Goal: Task Accomplishment & Management: Manage account settings

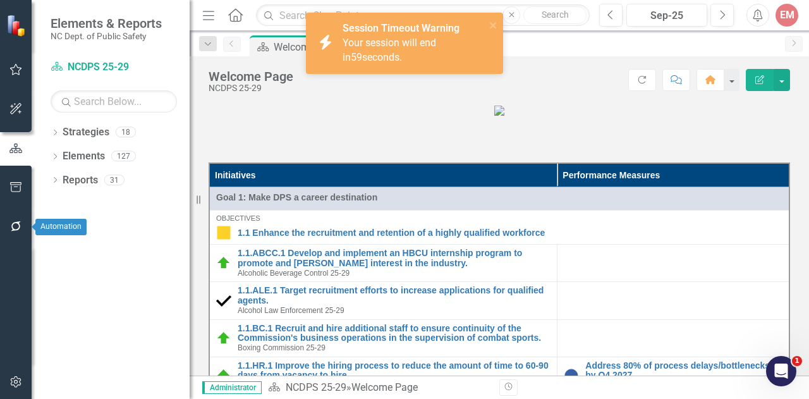
click at [16, 223] on icon "button" at bounding box center [15, 226] width 13 height 10
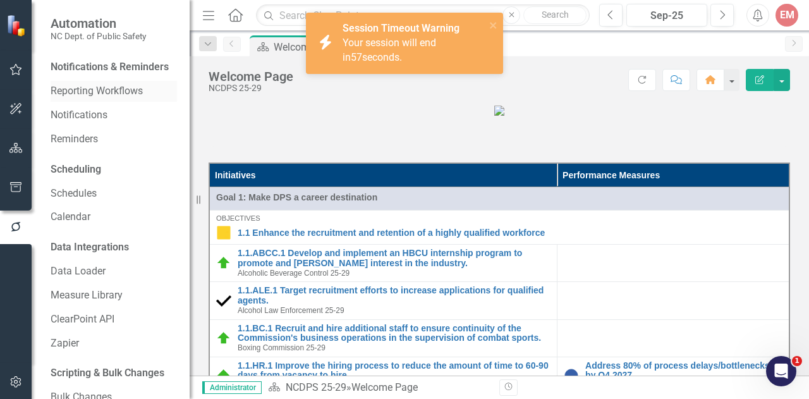
click at [90, 99] on link "Reporting Workflows" at bounding box center [114, 91] width 126 height 15
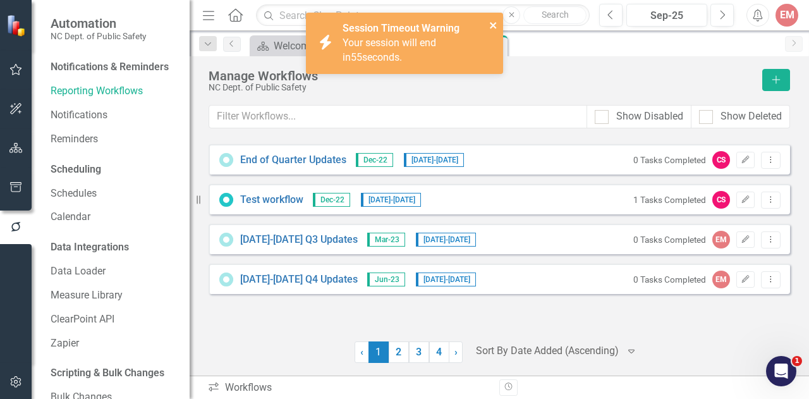
click at [493, 25] on icon "close" at bounding box center [493, 25] width 6 height 6
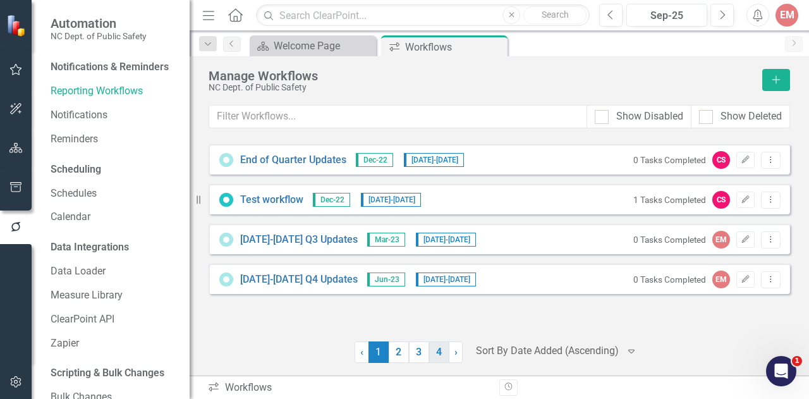
click at [438, 348] on link "4" at bounding box center [439, 351] width 20 height 21
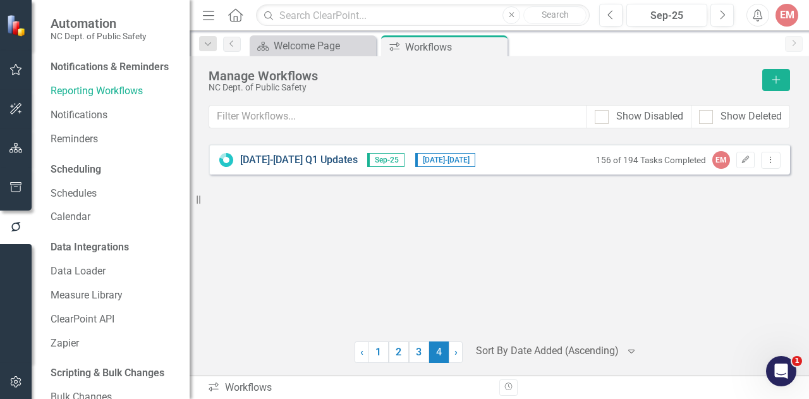
click at [257, 159] on link "2025-2026 Q1 Updates" at bounding box center [299, 160] width 118 height 15
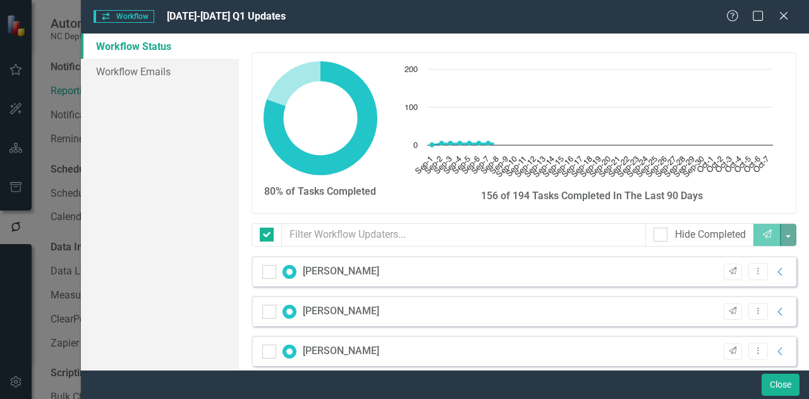
checkbox input "false"
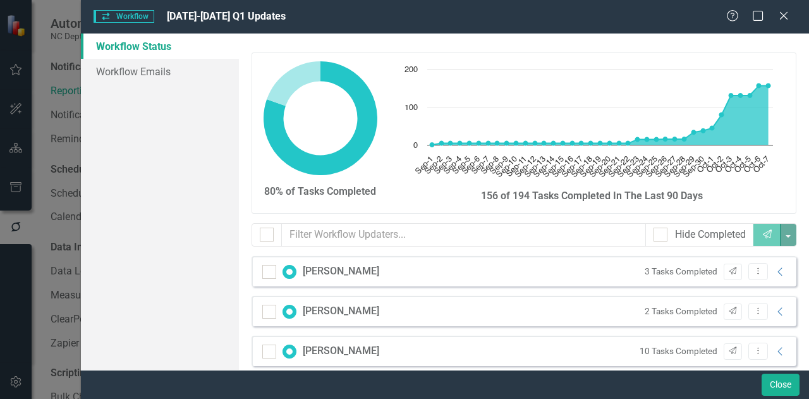
drag, startPoint x: 797, startPoint y: 78, endPoint x: 798, endPoint y: 95, distance: 16.4
click at [798, 95] on div "80% of Tasks Completed Chart Chart with 37 data points. The chart has 1 X axis …" at bounding box center [524, 201] width 570 height 336
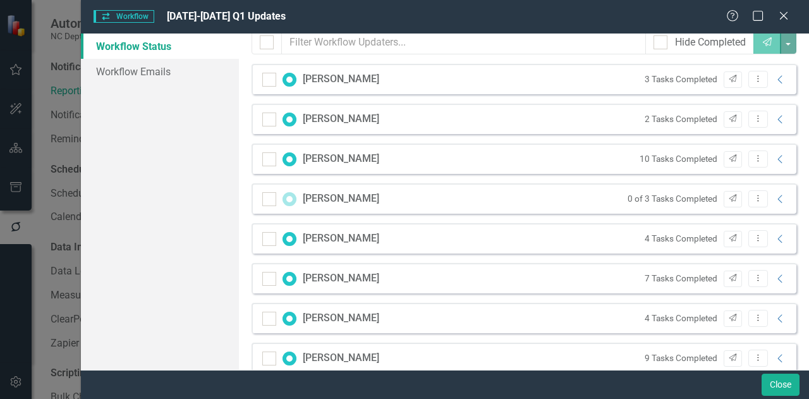
scroll to position [198, 0]
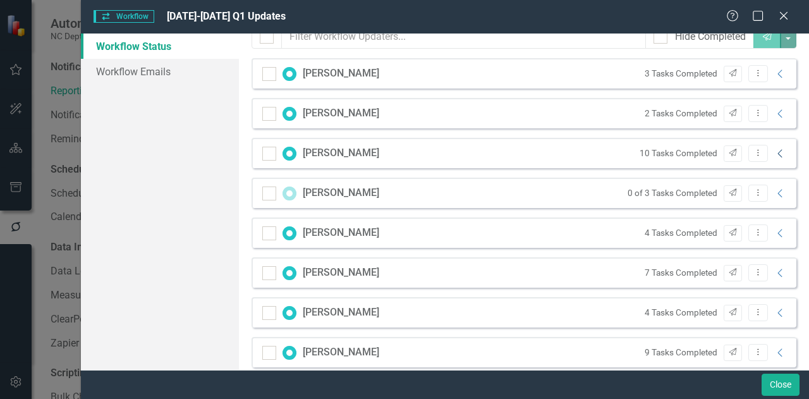
click at [774, 148] on icon "Collapse" at bounding box center [780, 153] width 13 height 10
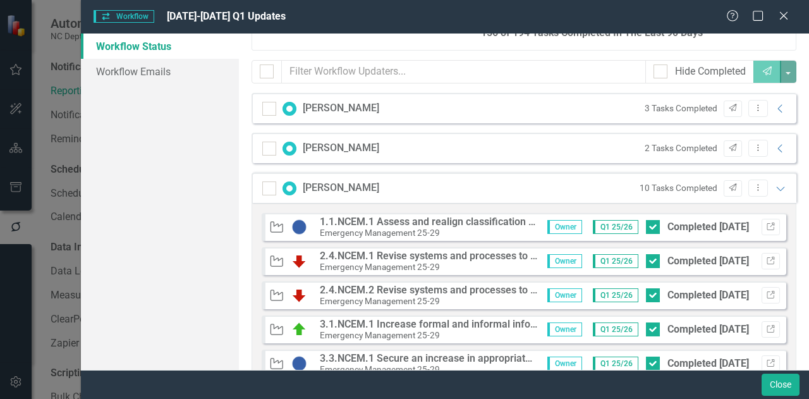
scroll to position [156, 0]
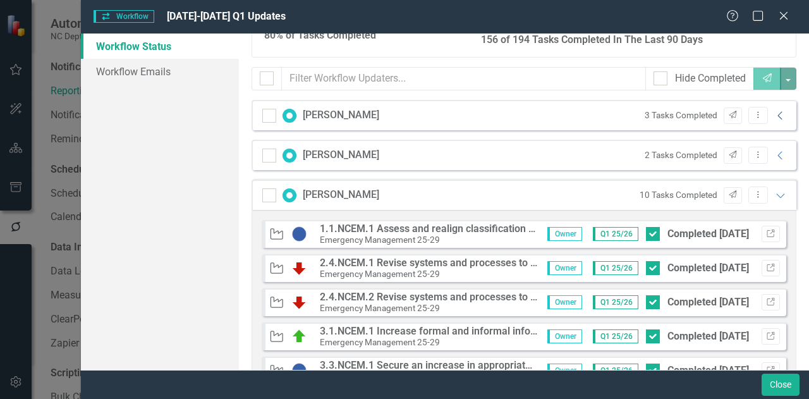
click at [774, 111] on icon "Collapse" at bounding box center [780, 116] width 13 height 10
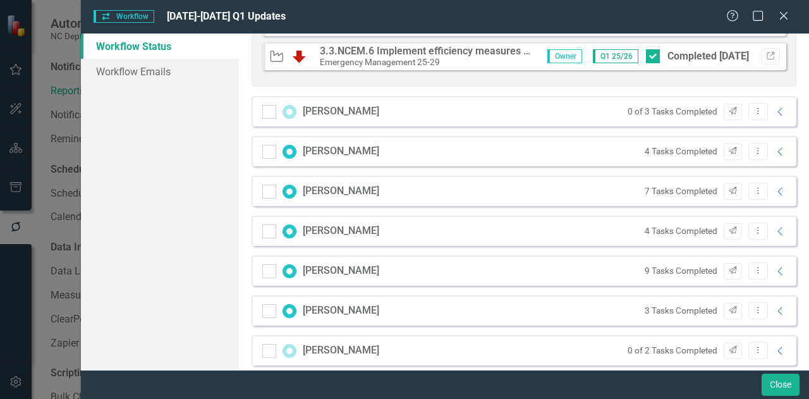
scroll to position [766, 0]
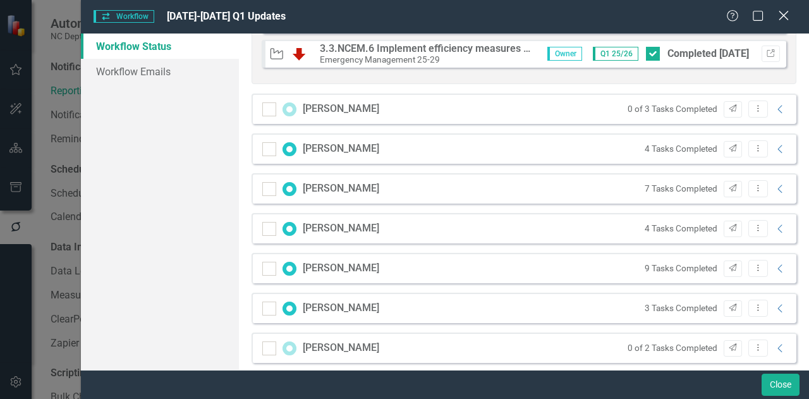
click at [789, 18] on icon "Close" at bounding box center [783, 15] width 16 height 12
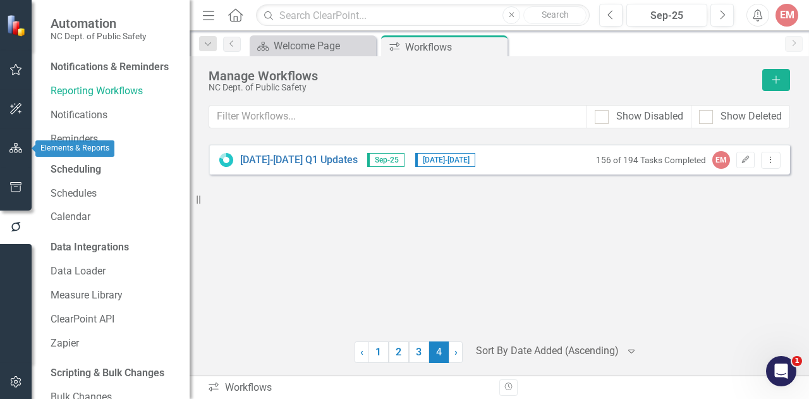
click at [11, 145] on icon "button" at bounding box center [15, 148] width 13 height 10
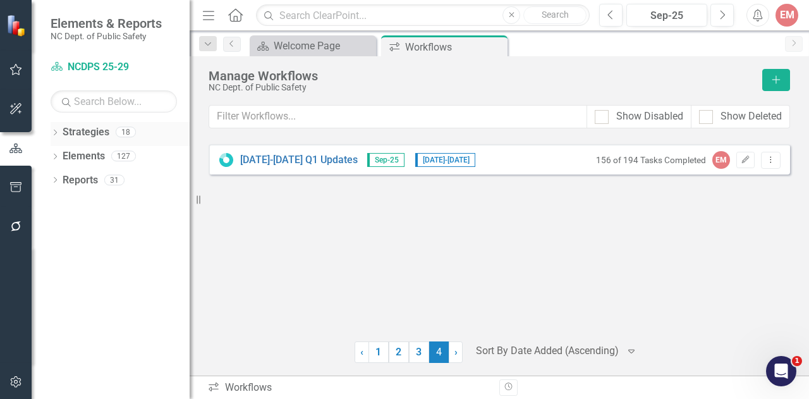
click at [82, 129] on link "Strategies" at bounding box center [86, 132] width 47 height 15
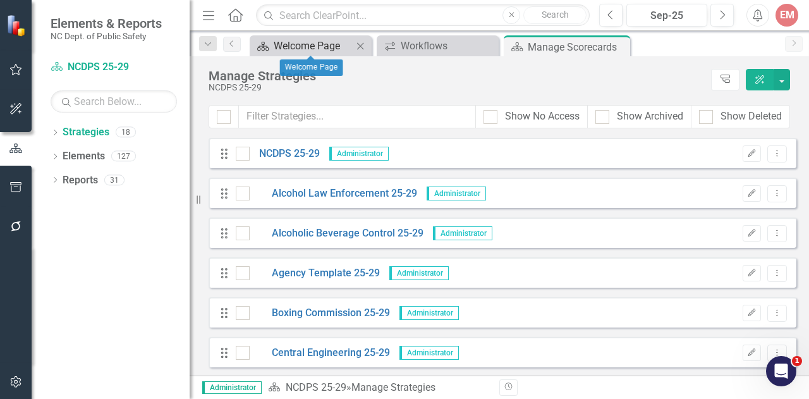
click at [316, 39] on div "Welcome Page" at bounding box center [313, 46] width 79 height 16
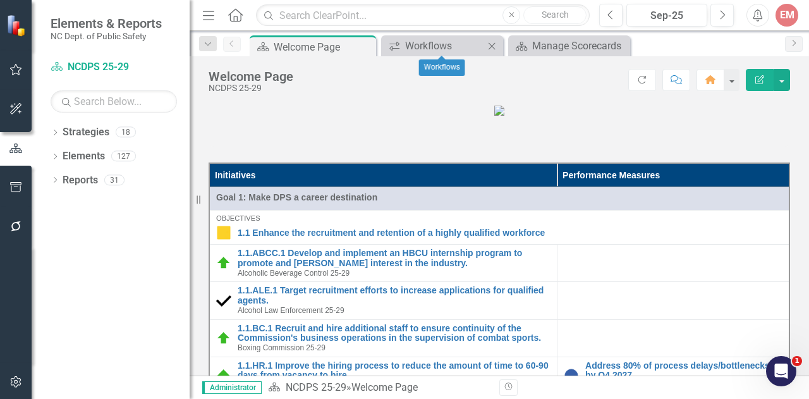
click at [488, 45] on icon "Close" at bounding box center [491, 46] width 13 height 10
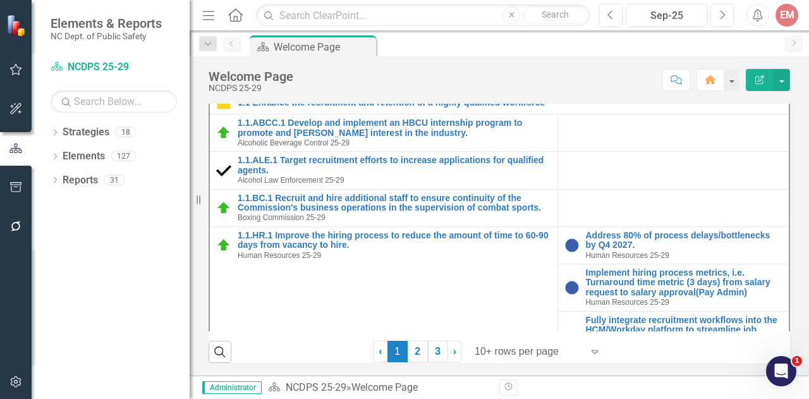
scroll to position [353, 0]
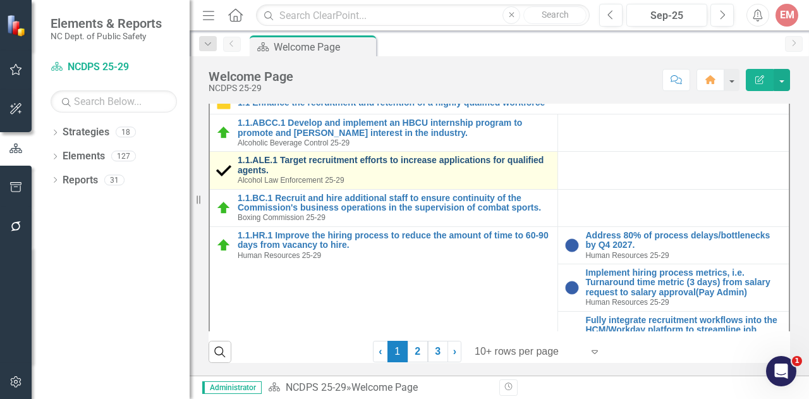
click at [474, 175] on link "1.1.ALE.1 Target recruitment efforts to increase applications for qualified age…" at bounding box center [394, 165] width 313 height 20
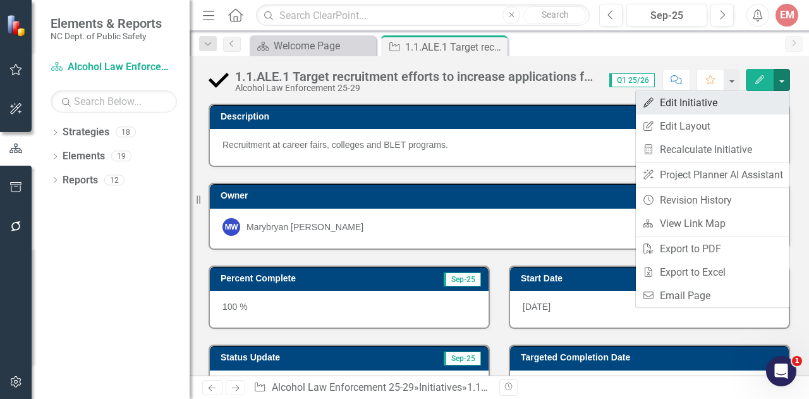
click at [707, 101] on link "Edit Edit Initiative" at bounding box center [713, 102] width 154 height 23
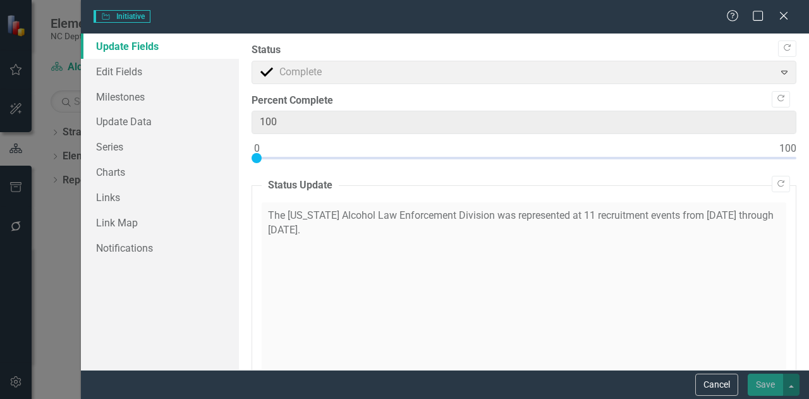
type input "0"
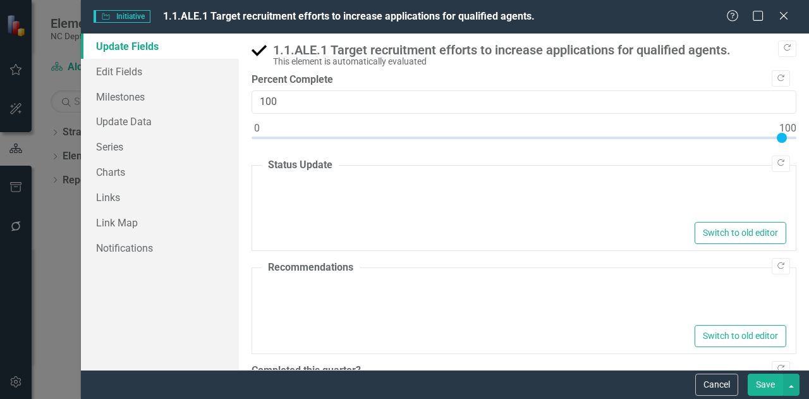
type textarea "<p>The [US_STATE] Alcohol Law Enforcement Division was represented at 11 recrui…"
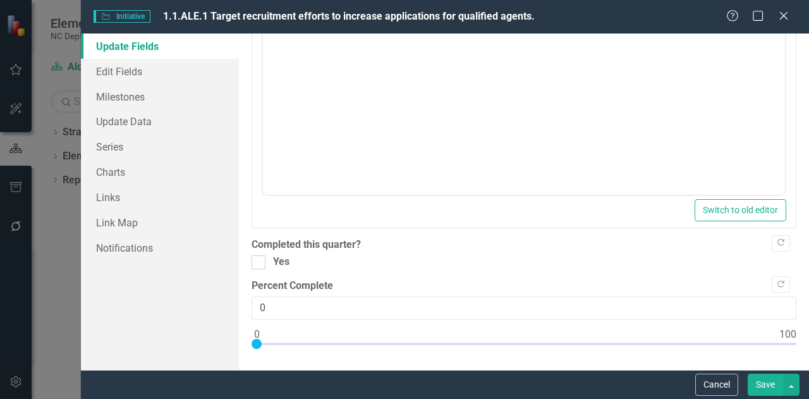
scroll to position [559, 0]
click at [265, 258] on div "Yes" at bounding box center [523, 260] width 545 height 15
click at [260, 258] on input "Yes" at bounding box center [255, 258] width 8 height 8
checkbox input "true"
click at [757, 382] on button "Save" at bounding box center [765, 384] width 35 height 22
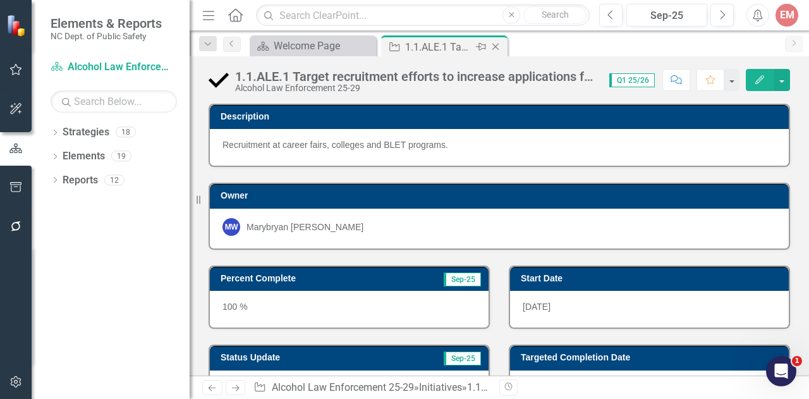
click at [495, 45] on icon "Close" at bounding box center [495, 47] width 13 height 10
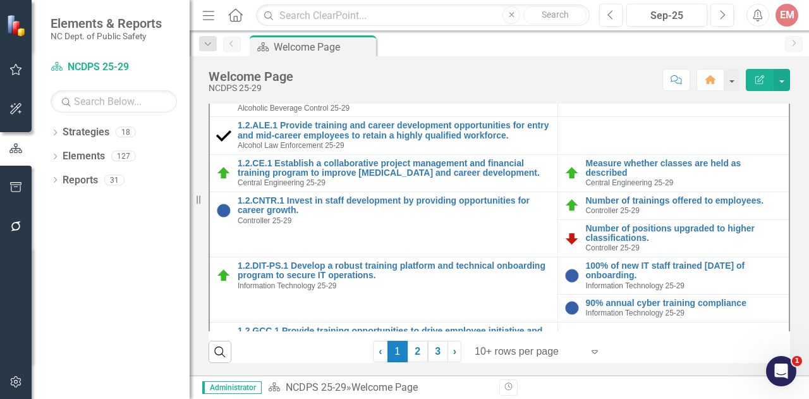
scroll to position [770, 0]
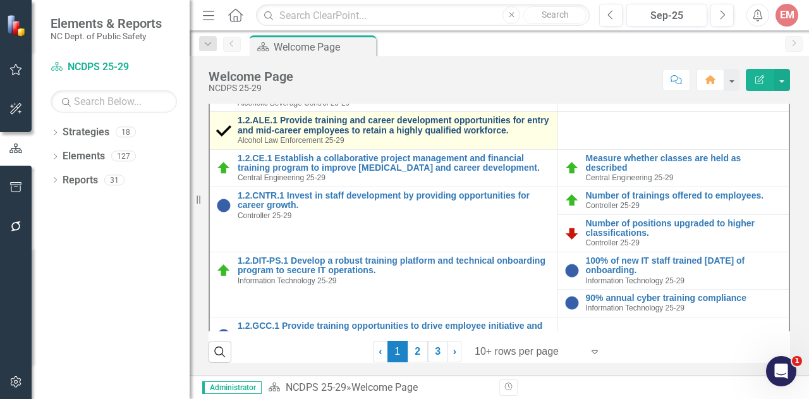
click at [457, 135] on link "1.2.ALE.1 Provide training and career development opportunities for entry and m…" at bounding box center [394, 126] width 313 height 20
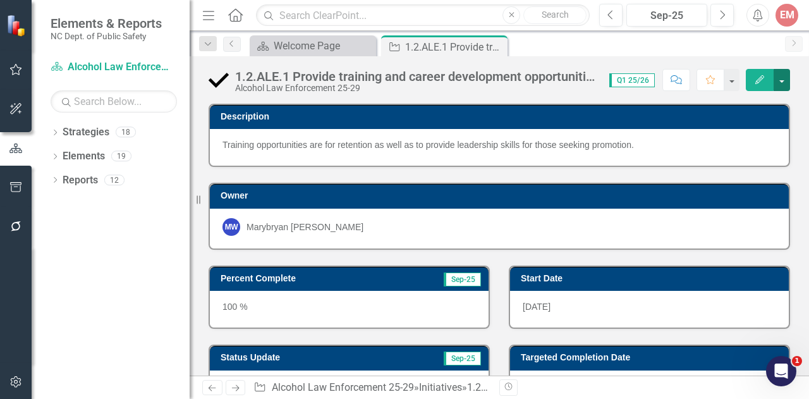
click at [787, 79] on button "button" at bounding box center [781, 80] width 16 height 22
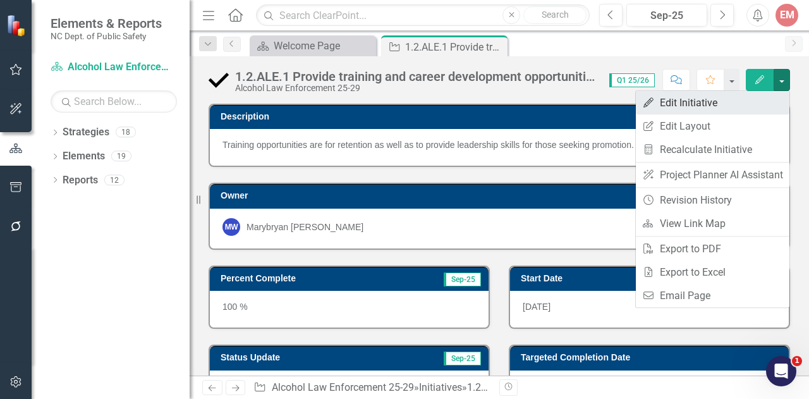
click at [734, 98] on link "Edit Edit Initiative" at bounding box center [713, 102] width 154 height 23
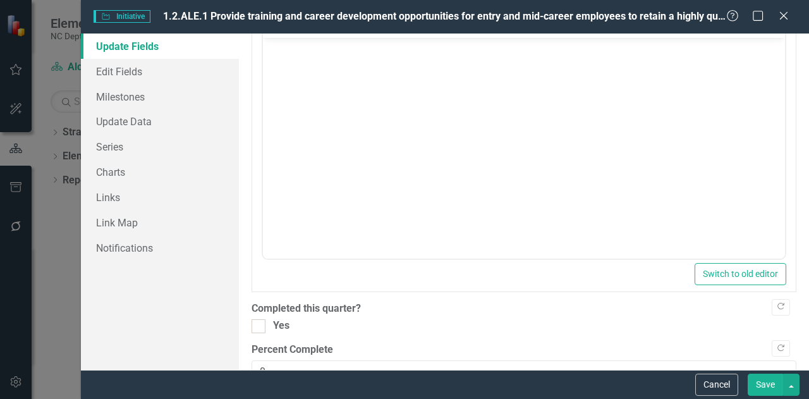
scroll to position [555, 0]
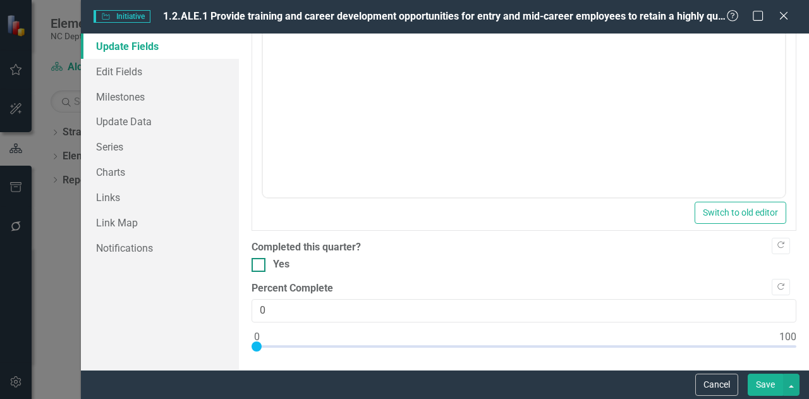
click at [258, 260] on input "Yes" at bounding box center [255, 262] width 8 height 8
checkbox input "true"
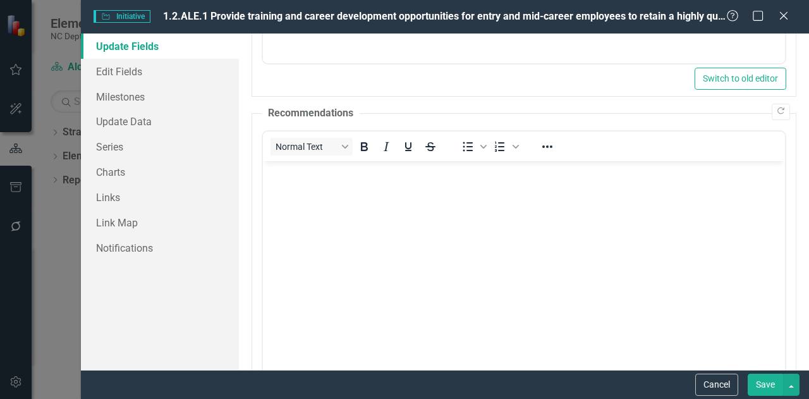
scroll to position [559, 0]
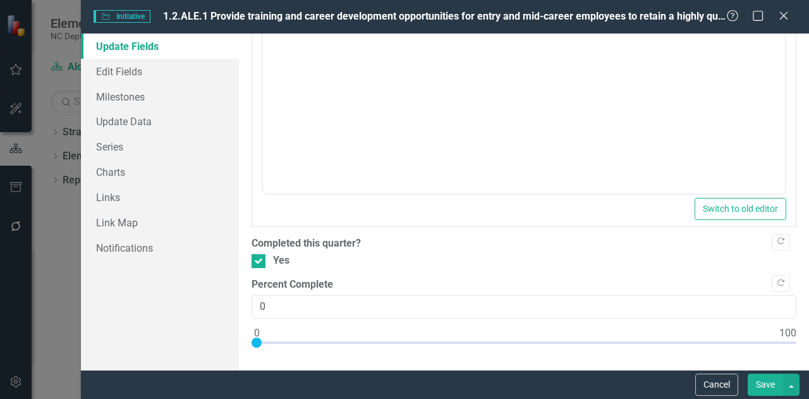
click at [754, 391] on button "Save" at bounding box center [765, 384] width 35 height 22
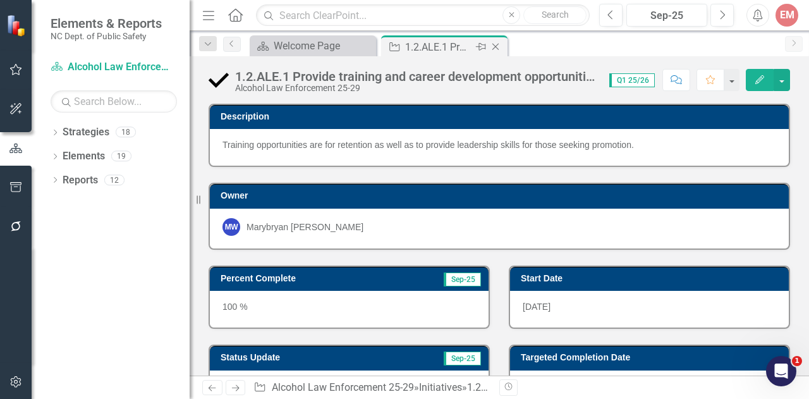
click at [497, 48] on icon at bounding box center [495, 47] width 7 height 7
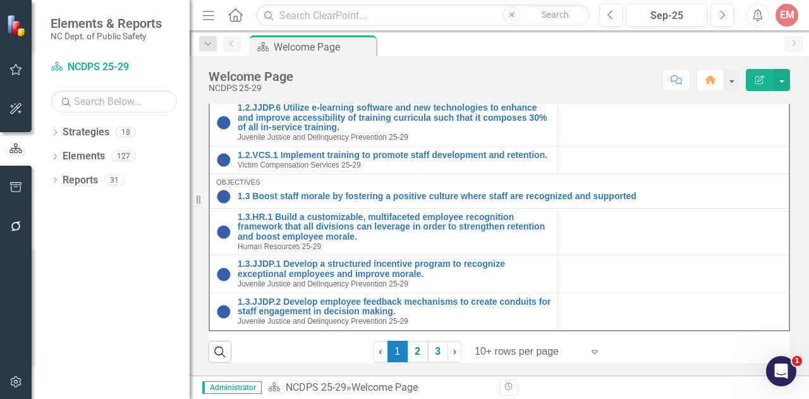
scroll to position [423, 0]
click at [411, 346] on link "2" at bounding box center [418, 351] width 20 height 21
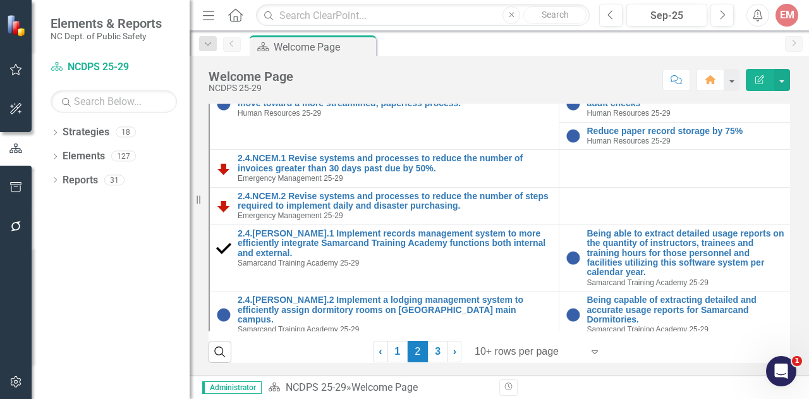
scroll to position [1357, 0]
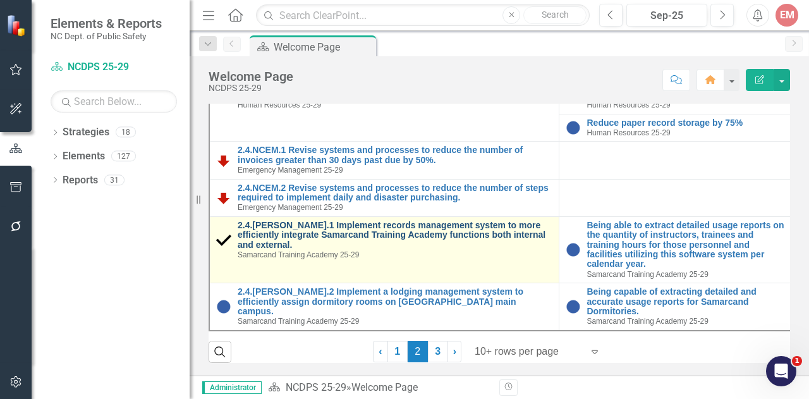
click at [495, 238] on link "2.4.[PERSON_NAME].1 Implement records management system to more efficiently int…" at bounding box center [395, 235] width 315 height 29
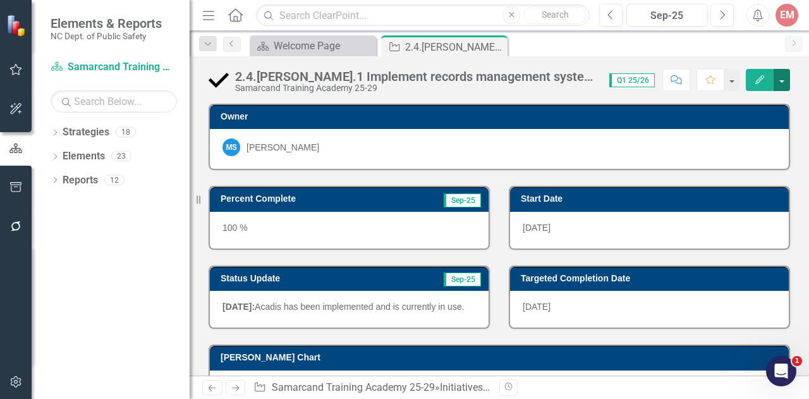
click at [779, 73] on button "button" at bounding box center [781, 80] width 16 height 22
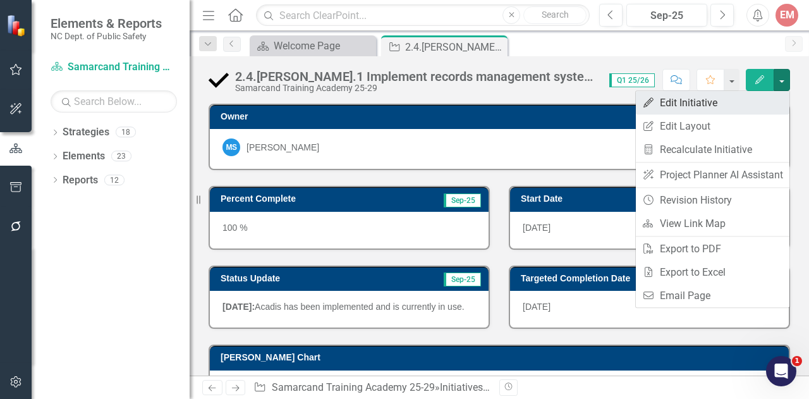
click at [734, 106] on link "Edit Edit Initiative" at bounding box center [713, 102] width 154 height 23
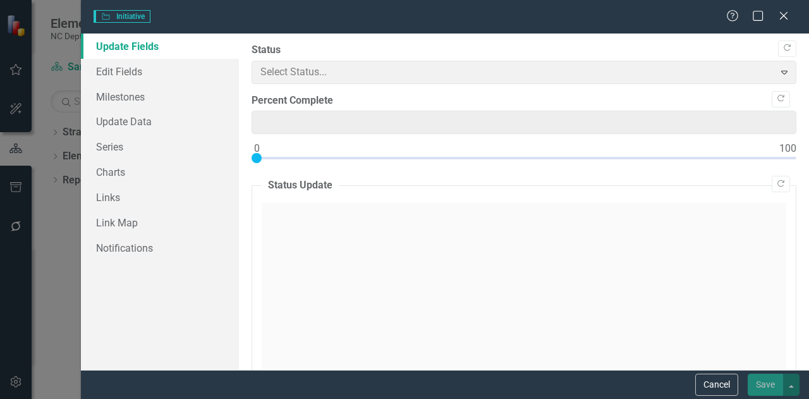
type input "100"
type input "0"
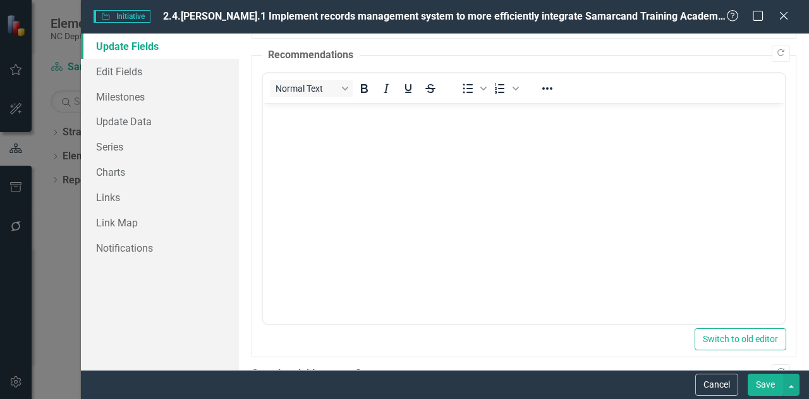
scroll to position [559, 0]
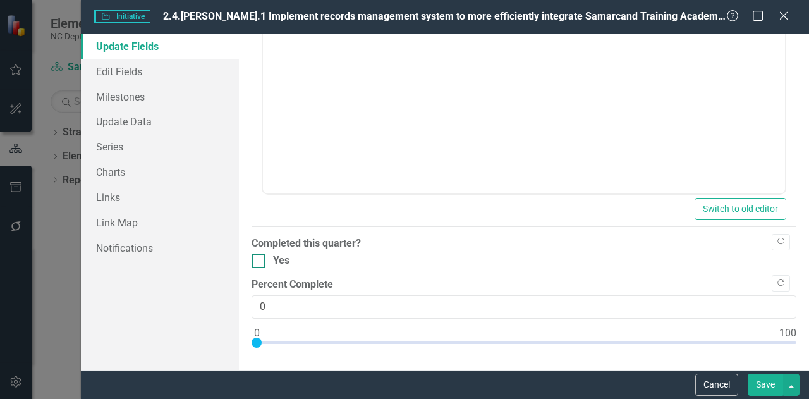
click at [260, 254] on div at bounding box center [258, 261] width 14 height 14
click at [260, 254] on input "Yes" at bounding box center [255, 258] width 8 height 8
checkbox input "true"
click at [761, 388] on button "Save" at bounding box center [765, 384] width 35 height 22
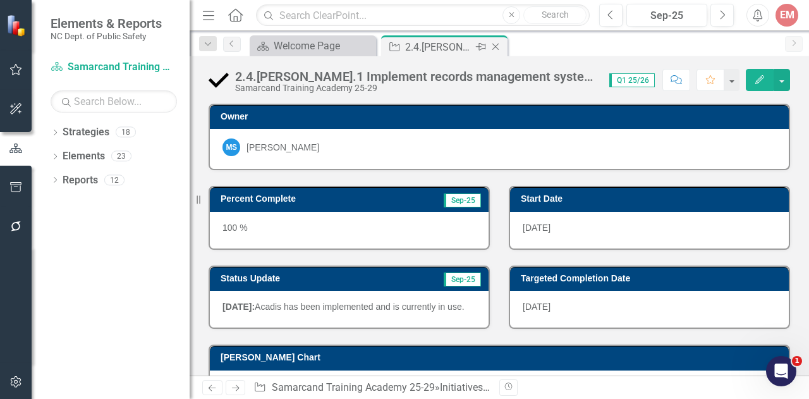
click at [493, 45] on icon at bounding box center [495, 47] width 7 height 7
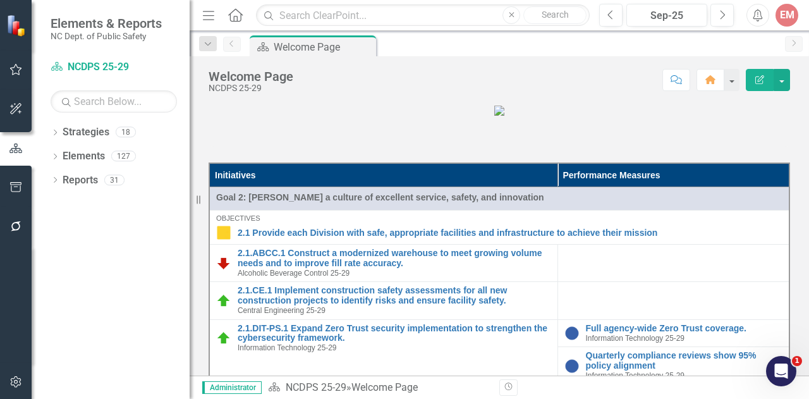
scroll to position [423, 0]
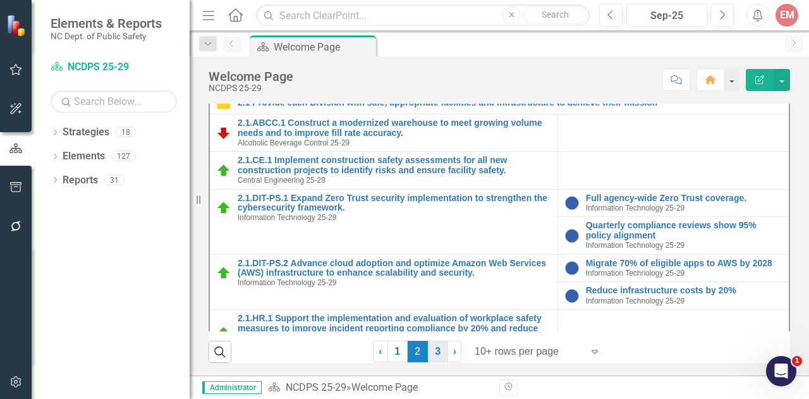
click at [428, 355] on link "3" at bounding box center [438, 351] width 20 height 21
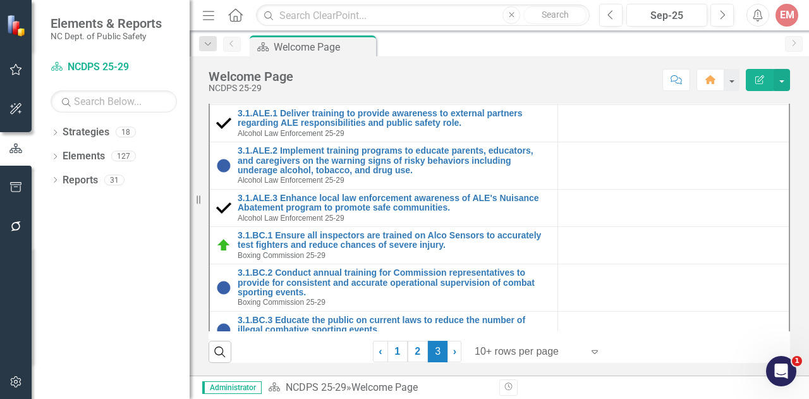
scroll to position [110, 0]
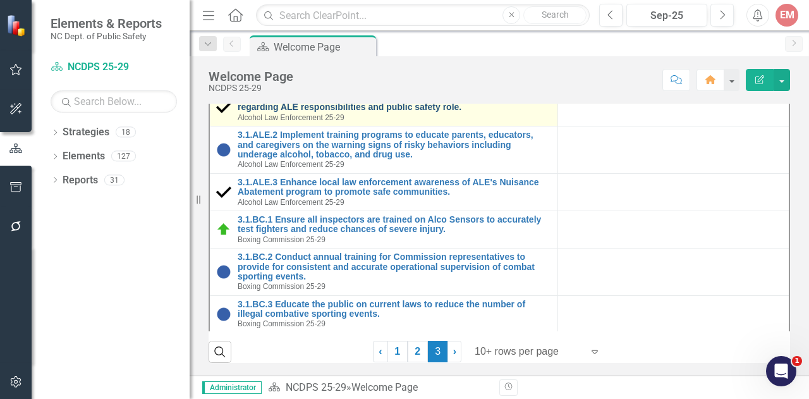
click at [363, 112] on link "3.1.ALE.1 Deliver training to provide awareness to external partners regarding …" at bounding box center [394, 103] width 313 height 20
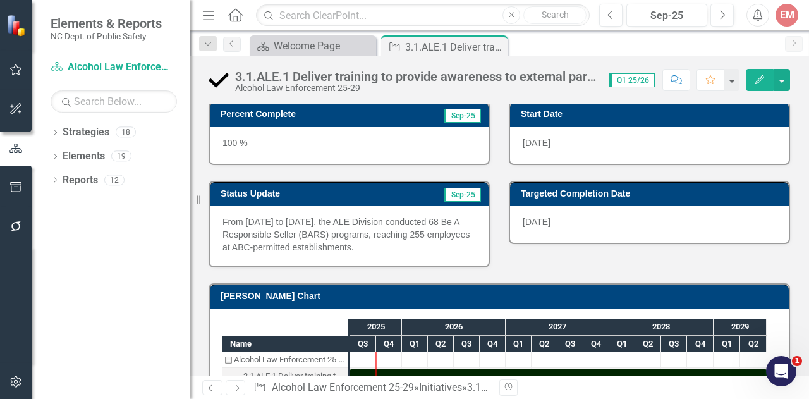
scroll to position [118, 0]
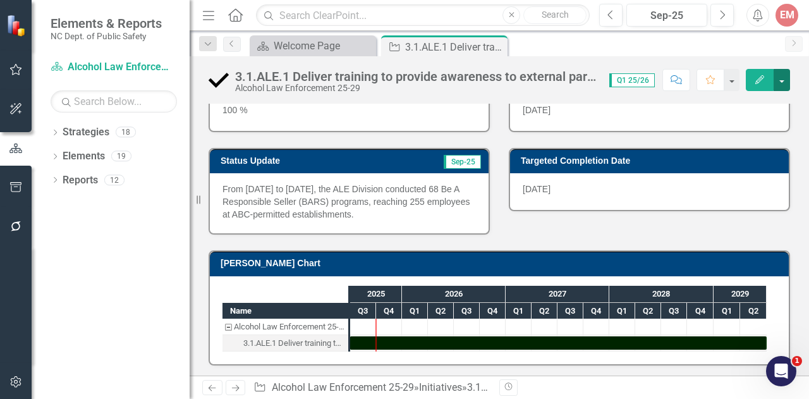
click at [778, 86] on button "button" at bounding box center [781, 80] width 16 height 22
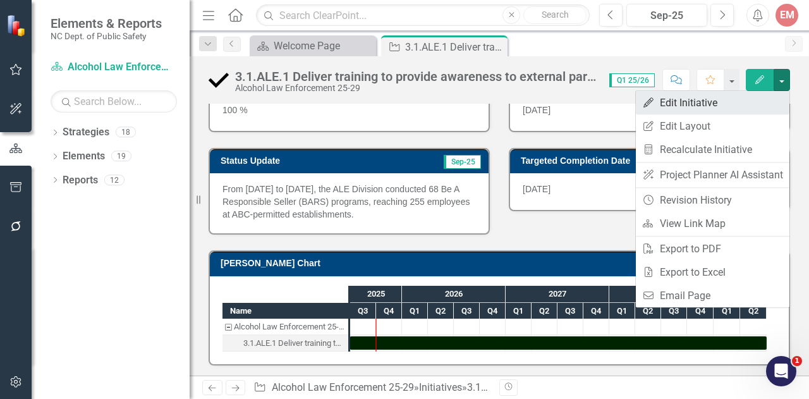
click at [728, 104] on link "Edit Edit Initiative" at bounding box center [713, 102] width 154 height 23
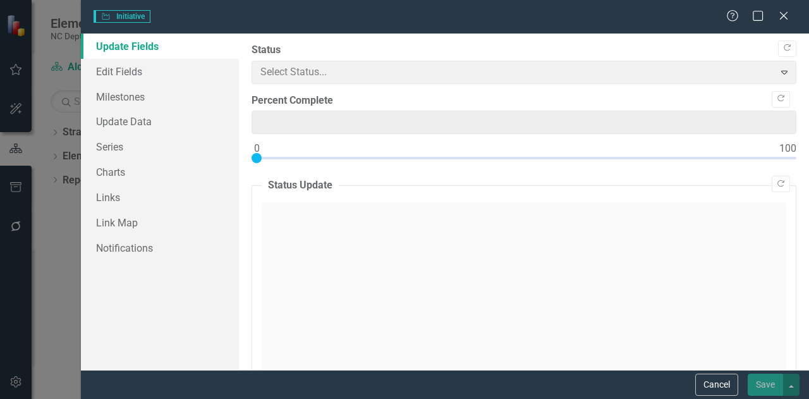
type input "100"
type input "0"
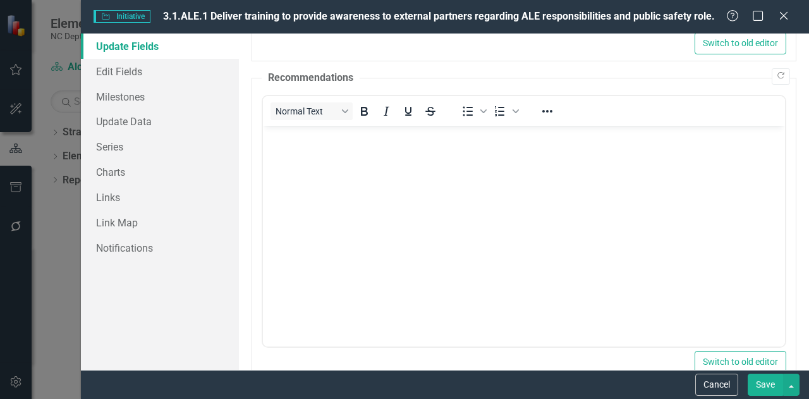
scroll to position [559, 0]
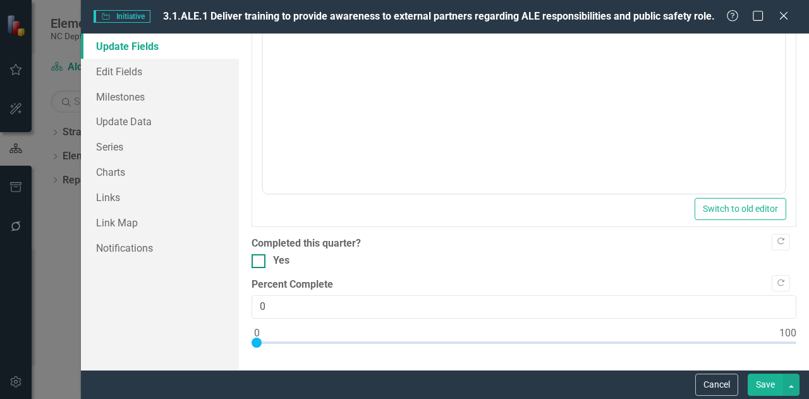
click at [255, 262] on div at bounding box center [258, 261] width 14 height 14
click at [255, 262] on input "Yes" at bounding box center [255, 258] width 8 height 8
checkbox input "true"
click at [765, 382] on button "Save" at bounding box center [765, 384] width 35 height 22
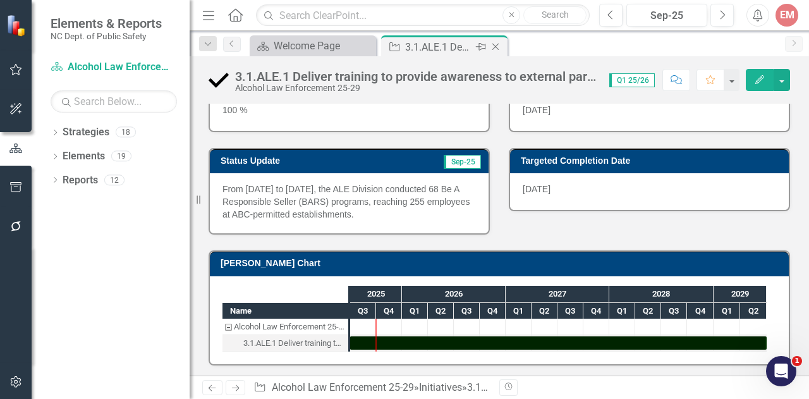
click at [494, 45] on icon at bounding box center [495, 47] width 7 height 7
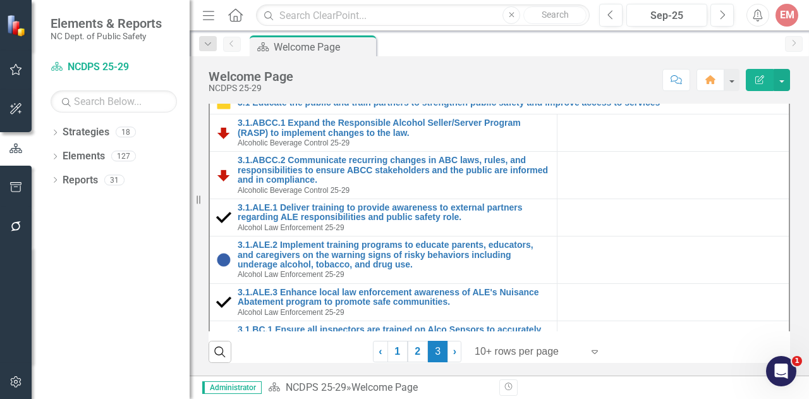
scroll to position [365, 0]
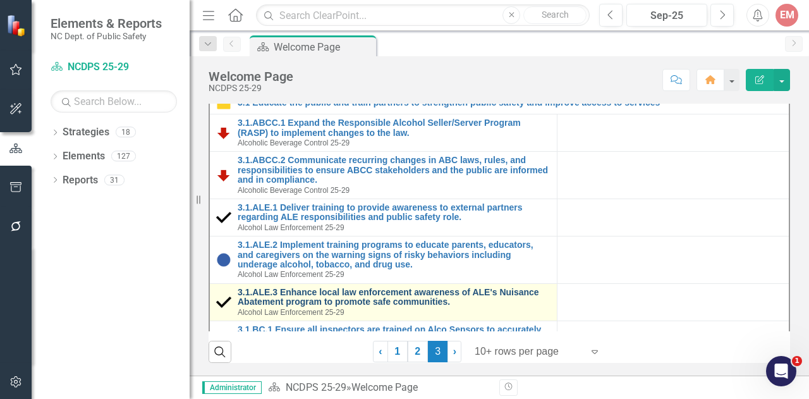
click at [516, 307] on link "3.1.ALE.3 Enhance local law enforcement awareness of ALE's Nuisance Abatement p…" at bounding box center [394, 298] width 313 height 20
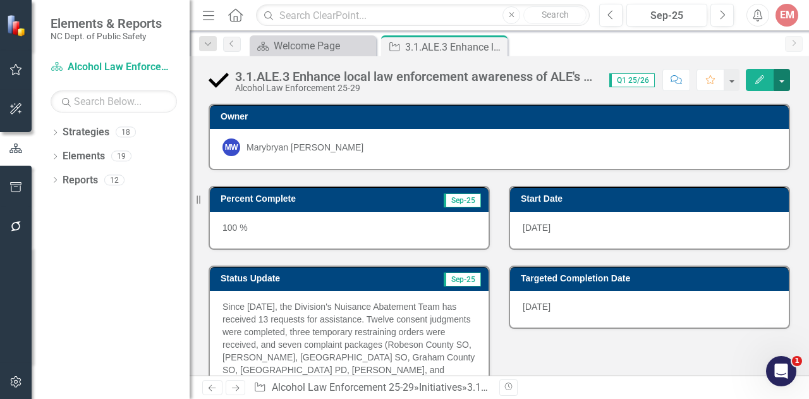
click at [781, 75] on button "button" at bounding box center [781, 80] width 16 height 22
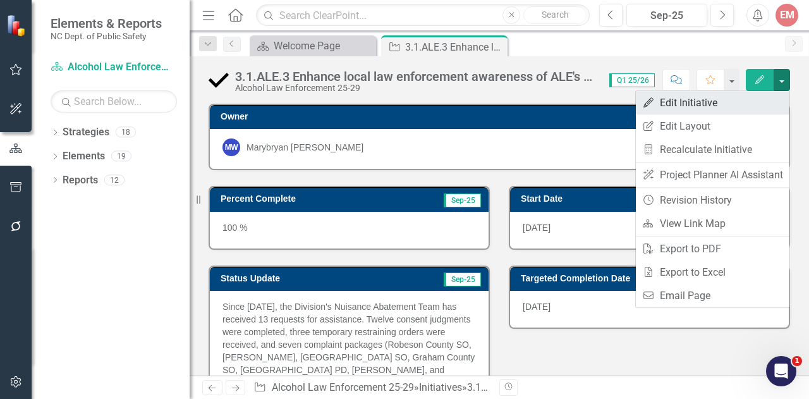
click at [709, 109] on link "Edit Edit Initiative" at bounding box center [713, 102] width 154 height 23
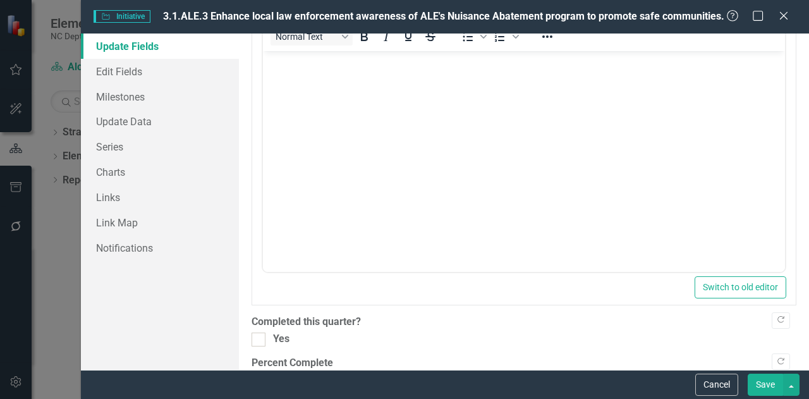
scroll to position [559, 0]
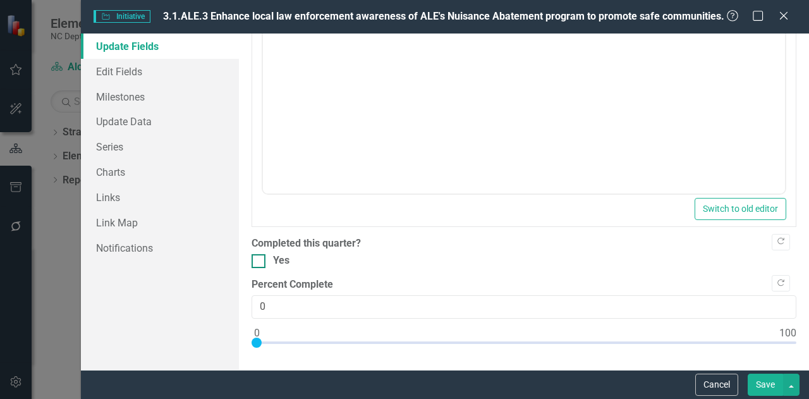
click at [251, 257] on input "Yes" at bounding box center [255, 258] width 8 height 8
checkbox input "true"
click at [762, 382] on button "Save" at bounding box center [765, 384] width 35 height 22
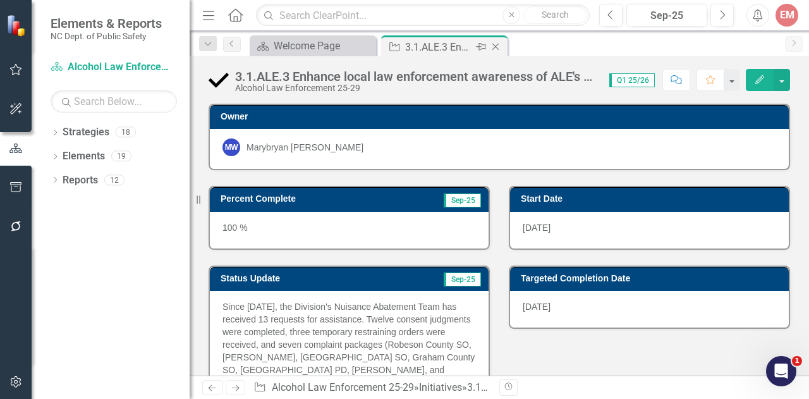
click at [496, 45] on icon at bounding box center [495, 47] width 7 height 7
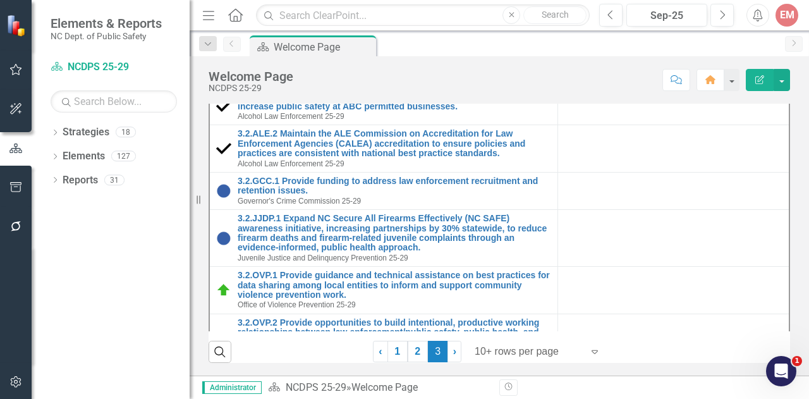
scroll to position [490, 0]
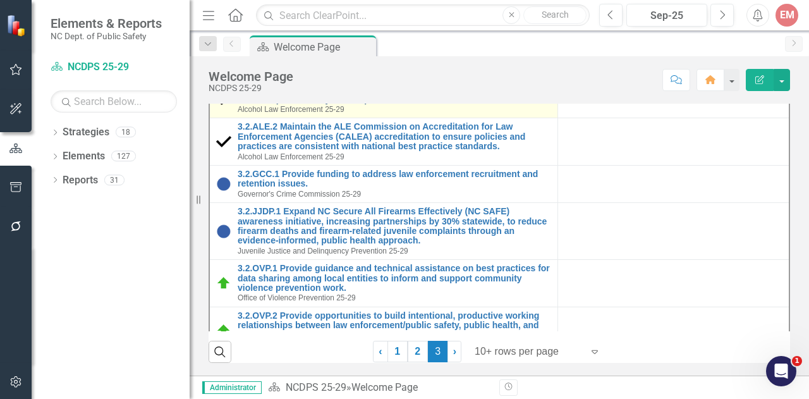
click at [401, 104] on link "3.2.ALE.1 Organize and conduct joint regional enforcement operations to increas…" at bounding box center [394, 95] width 313 height 20
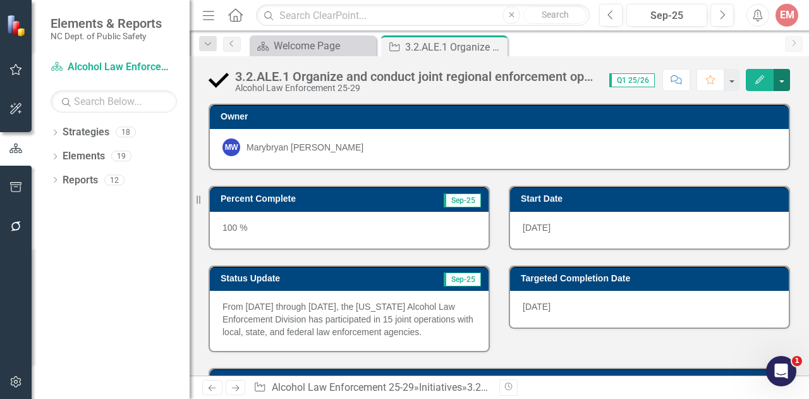
click at [782, 81] on button "button" at bounding box center [781, 80] width 16 height 22
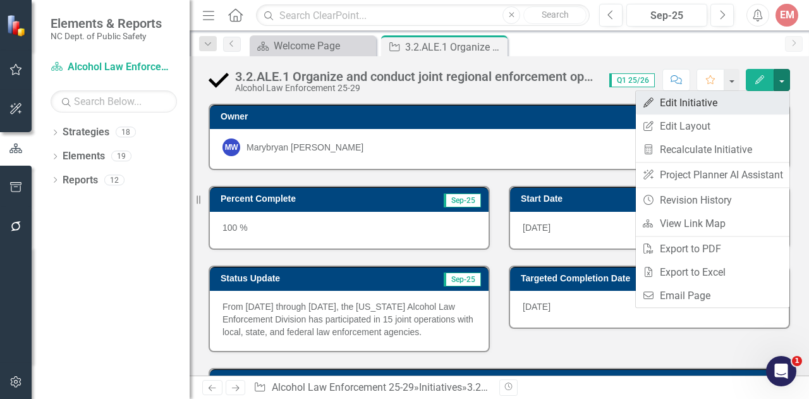
click at [724, 107] on link "Edit Edit Initiative" at bounding box center [713, 102] width 154 height 23
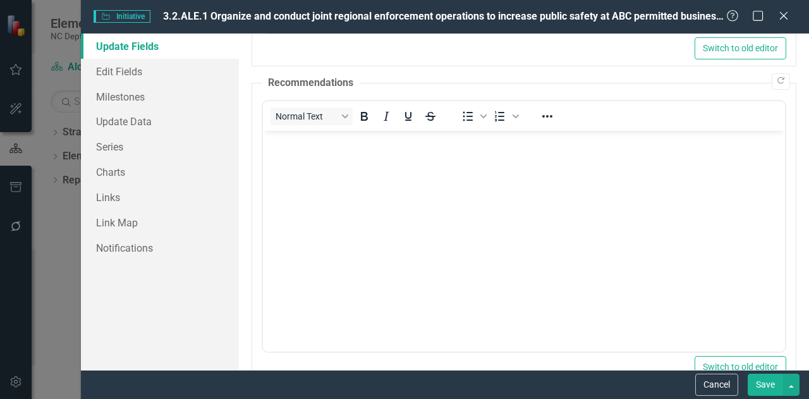
scroll to position [559, 0]
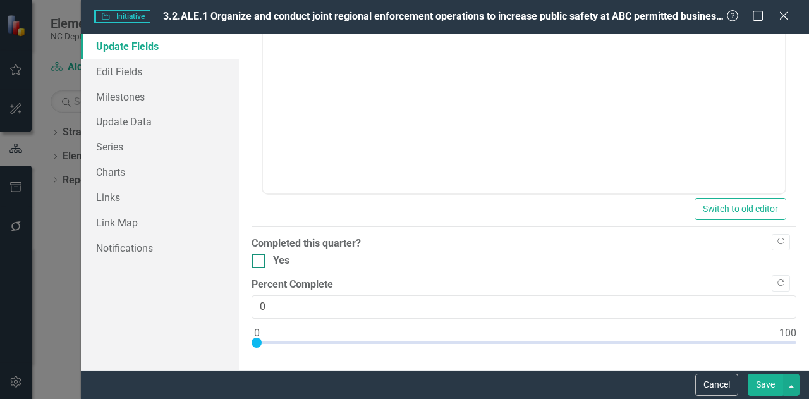
click at [289, 264] on div "Yes" at bounding box center [281, 260] width 16 height 15
click at [260, 262] on input "Yes" at bounding box center [255, 258] width 8 height 8
checkbox input "true"
click at [760, 377] on button "Save" at bounding box center [765, 384] width 35 height 22
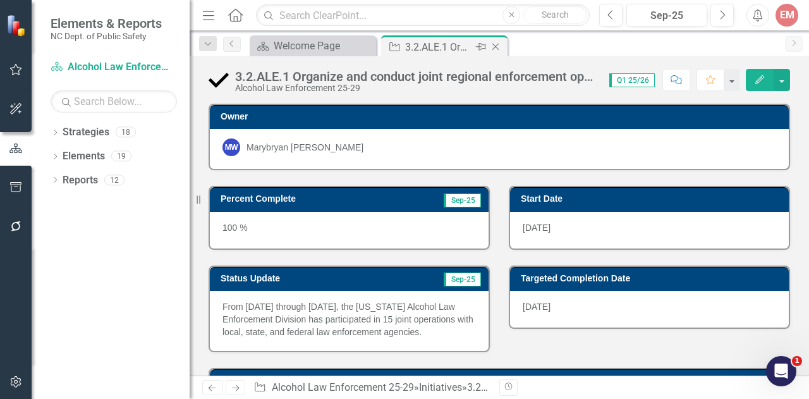
click at [493, 42] on icon "Close" at bounding box center [495, 47] width 13 height 10
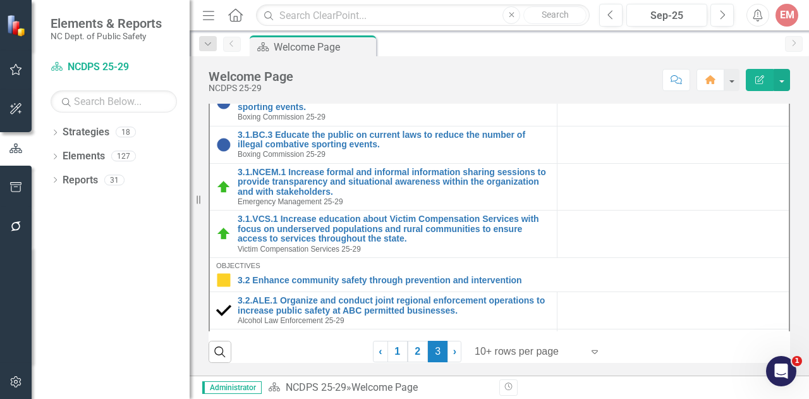
scroll to position [499, 0]
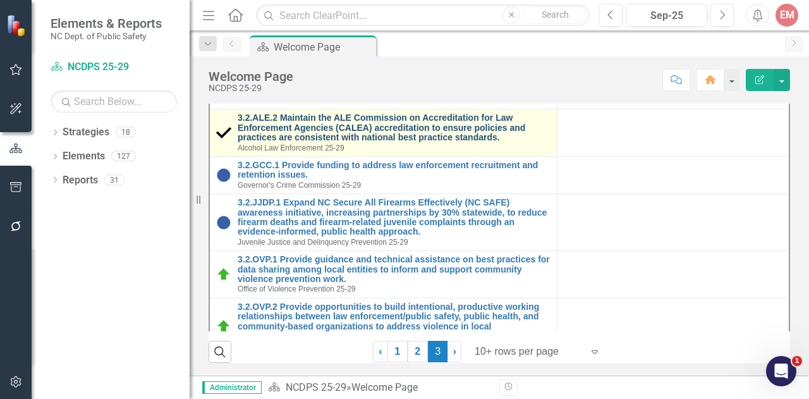
click at [415, 142] on link "3.2.ALE.2 Maintain the ALE Commission on Accreditation for Law Enforcement Agen…" at bounding box center [394, 127] width 313 height 29
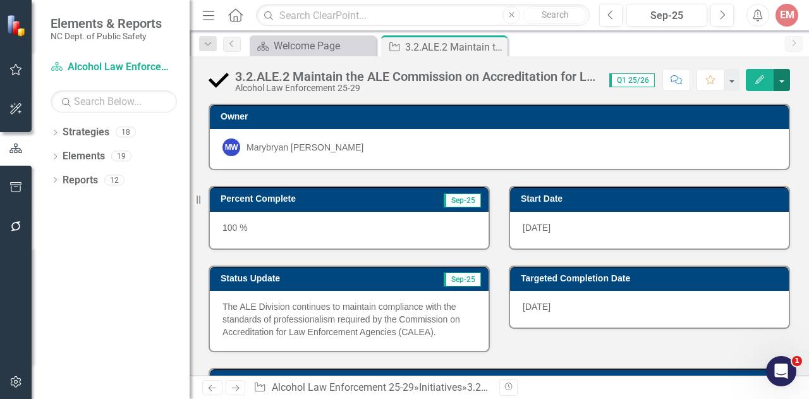
click at [778, 74] on button "button" at bounding box center [781, 80] width 16 height 22
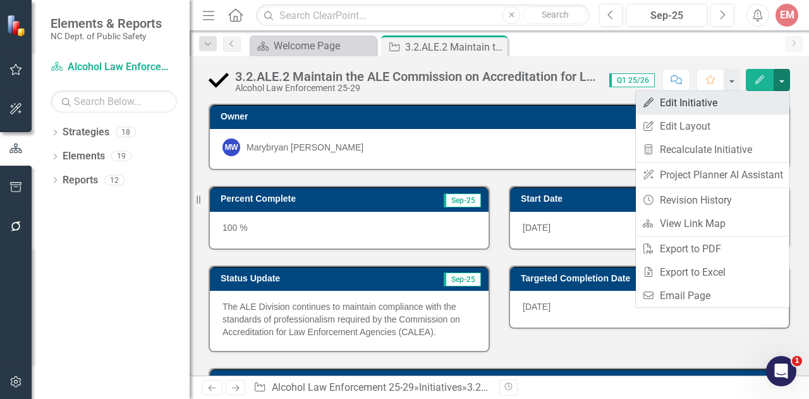
click at [703, 103] on link "Edit Edit Initiative" at bounding box center [713, 102] width 154 height 23
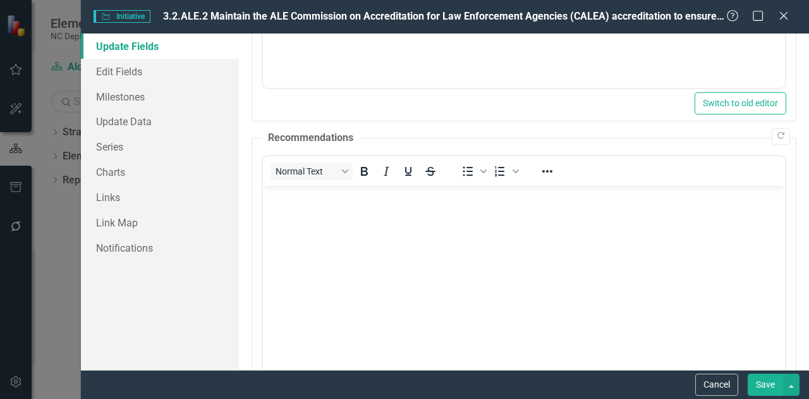
scroll to position [504, 0]
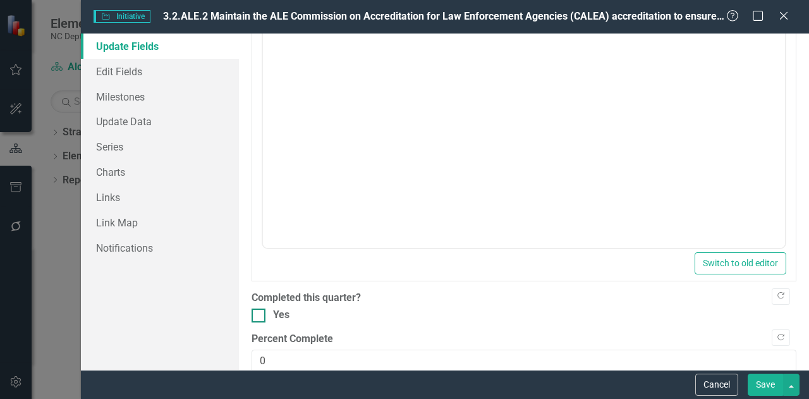
click at [261, 314] on div at bounding box center [258, 315] width 14 height 14
click at [260, 314] on input "Yes" at bounding box center [255, 312] width 8 height 8
checkbox input "true"
click at [758, 382] on button "Save" at bounding box center [765, 384] width 35 height 22
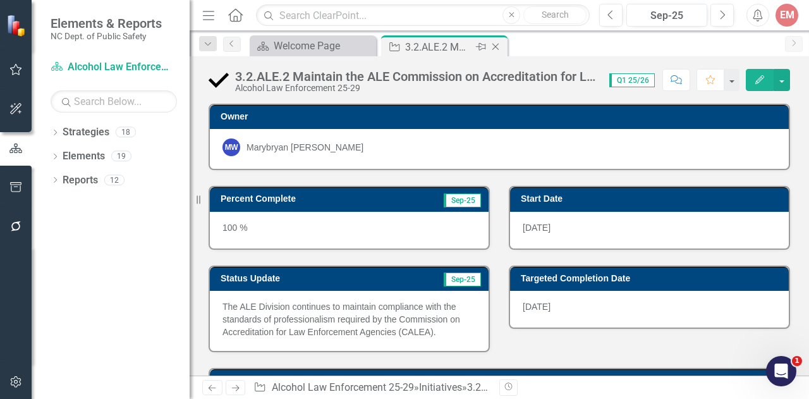
click at [495, 47] on icon at bounding box center [495, 47] width 7 height 7
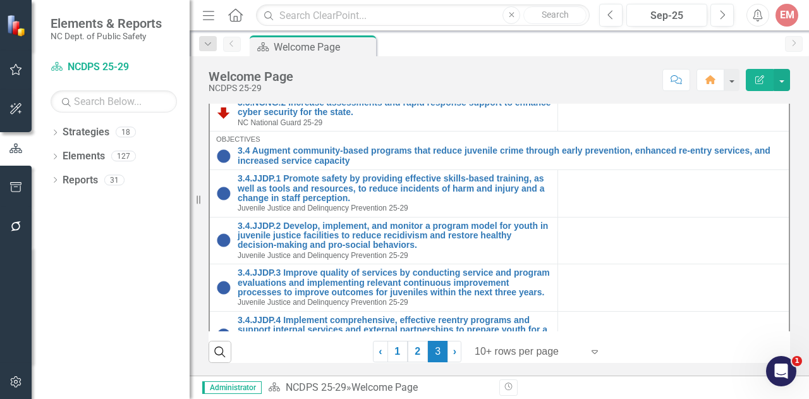
scroll to position [1302, 0]
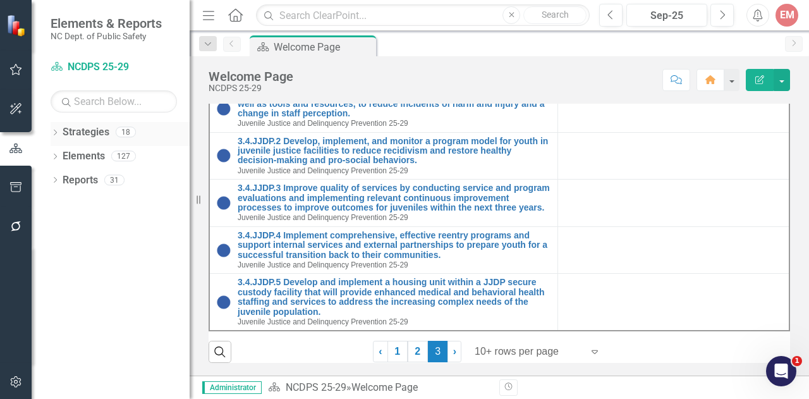
click at [56, 132] on icon "Dropdown" at bounding box center [55, 133] width 9 height 7
click at [64, 155] on icon "Dropdown" at bounding box center [61, 156] width 9 height 8
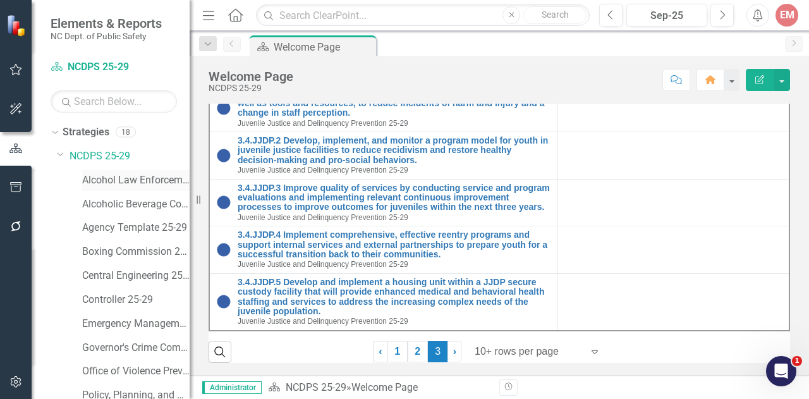
click at [97, 176] on link "Alcohol Law Enforcement 25-29" at bounding box center [135, 180] width 107 height 15
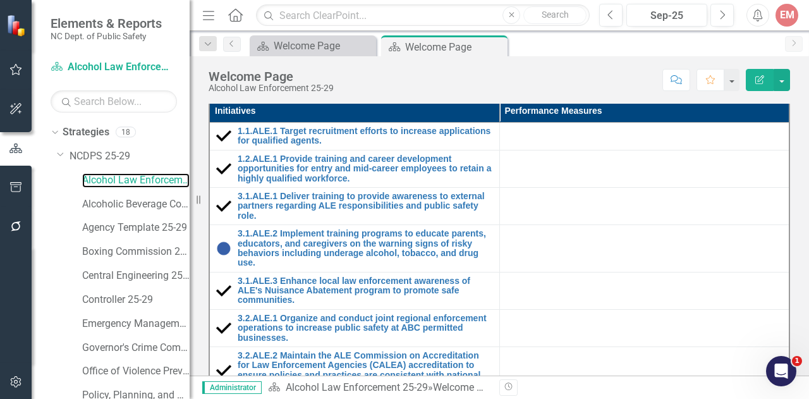
scroll to position [5, 0]
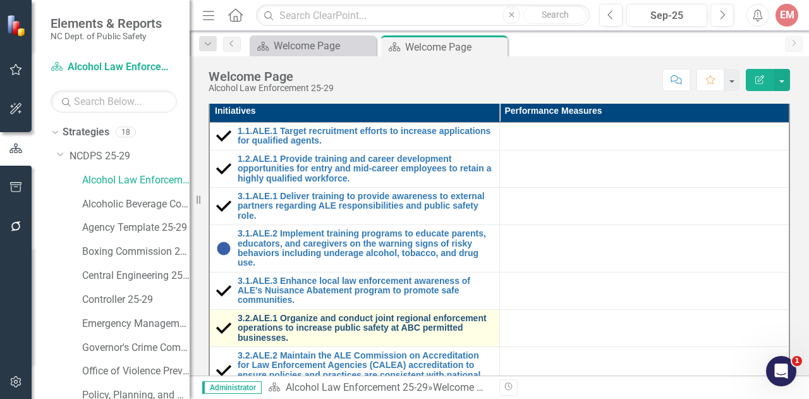
click at [334, 318] on link "3.2.ALE.1 Organize and conduct joint regional enforcement operations to increas…" at bounding box center [365, 327] width 255 height 29
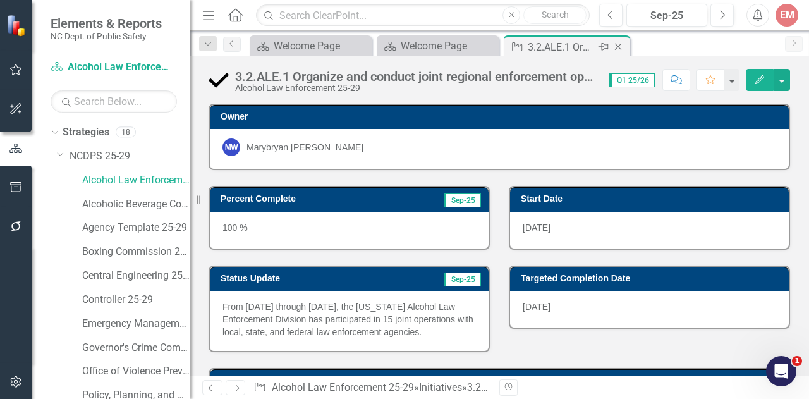
click at [619, 44] on icon "Close" at bounding box center [618, 47] width 13 height 10
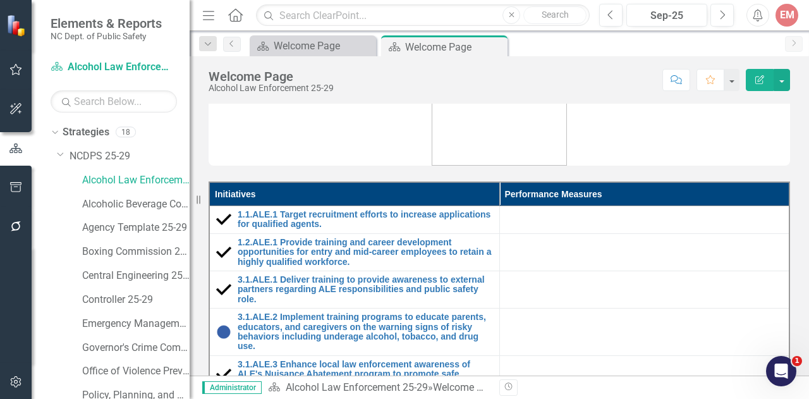
scroll to position [94, 0]
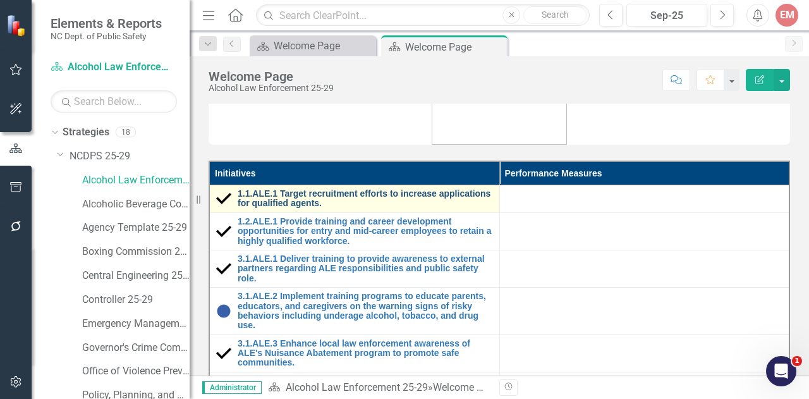
click at [431, 196] on link "1.1.ALE.1 Target recruitment efforts to increase applications for qualified age…" at bounding box center [365, 199] width 255 height 20
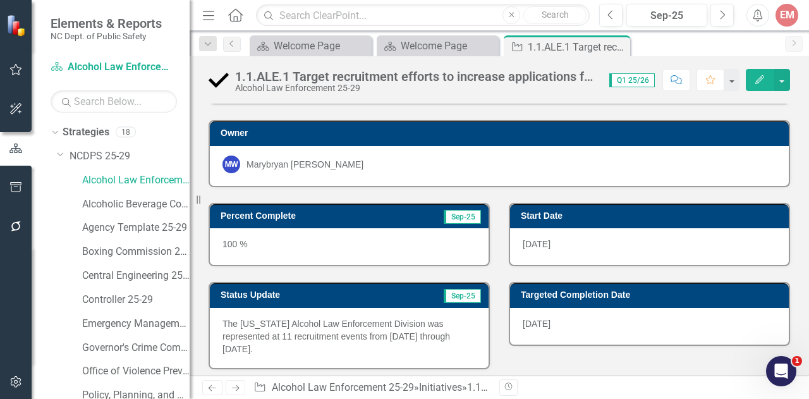
scroll to position [78, 0]
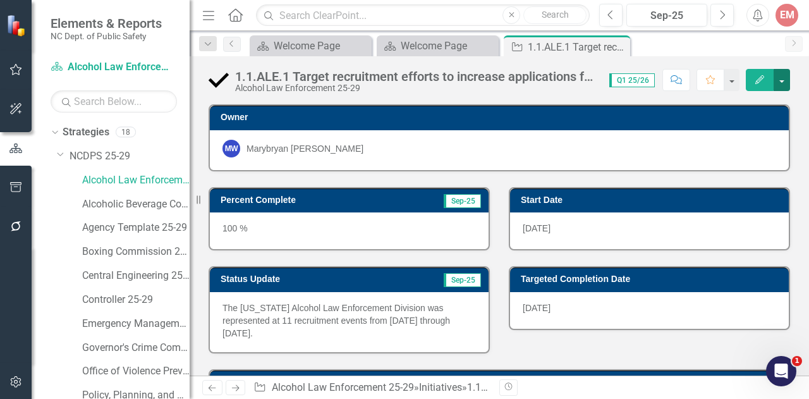
click at [778, 87] on button "button" at bounding box center [781, 80] width 16 height 22
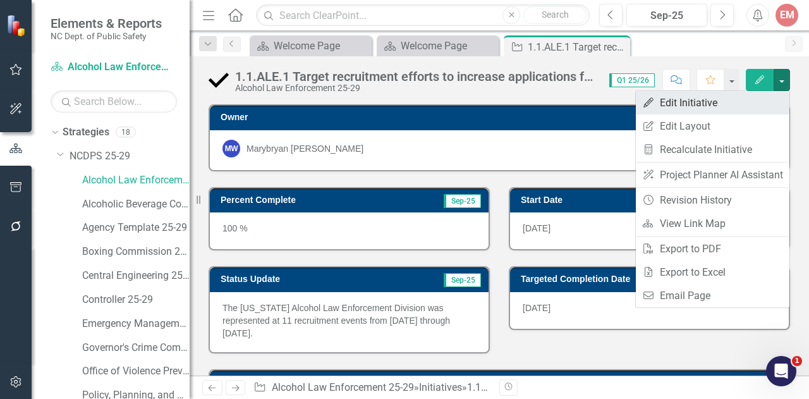
click at [730, 104] on link "Edit Edit Initiative" at bounding box center [713, 102] width 154 height 23
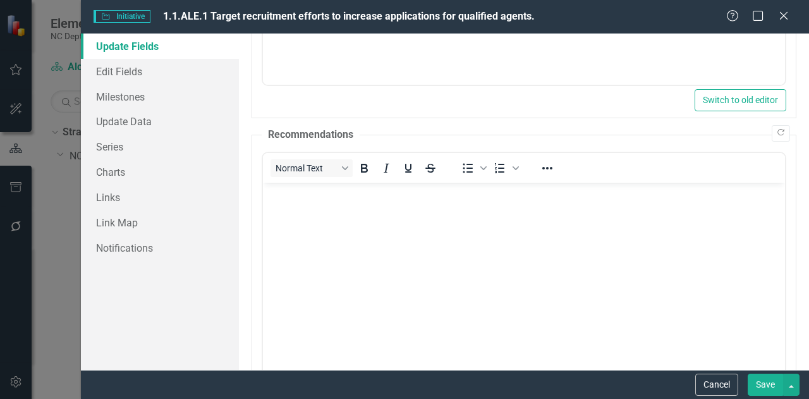
scroll to position [528, 0]
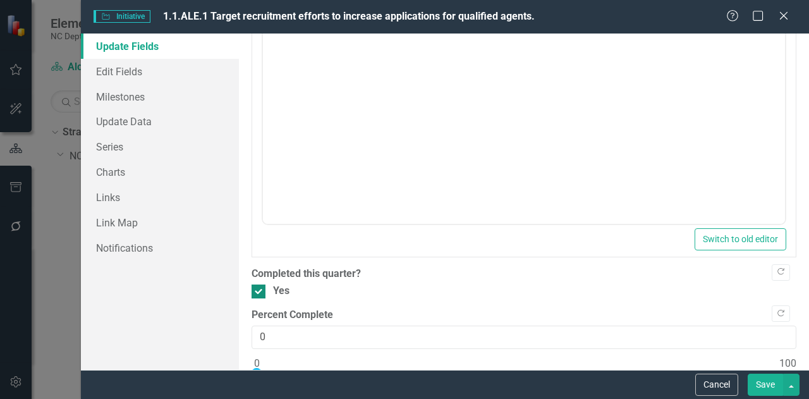
click at [258, 293] on div at bounding box center [258, 291] width 14 height 14
click at [258, 293] on input "Yes" at bounding box center [255, 288] width 8 height 8
checkbox input "false"
click at [764, 384] on button "Save" at bounding box center [765, 384] width 35 height 22
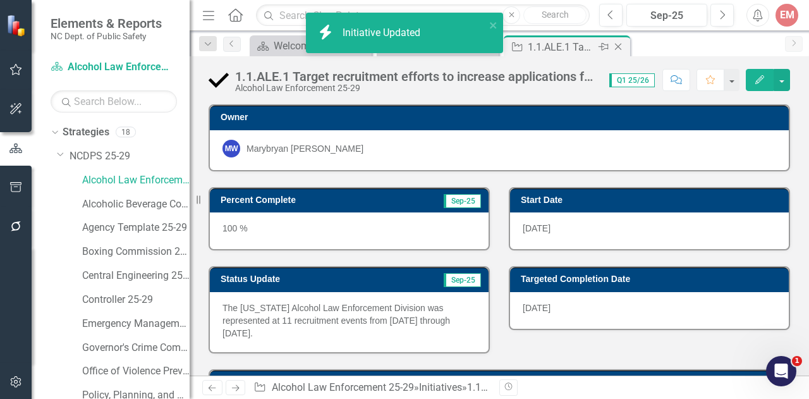
click at [623, 45] on icon "Close" at bounding box center [618, 47] width 13 height 10
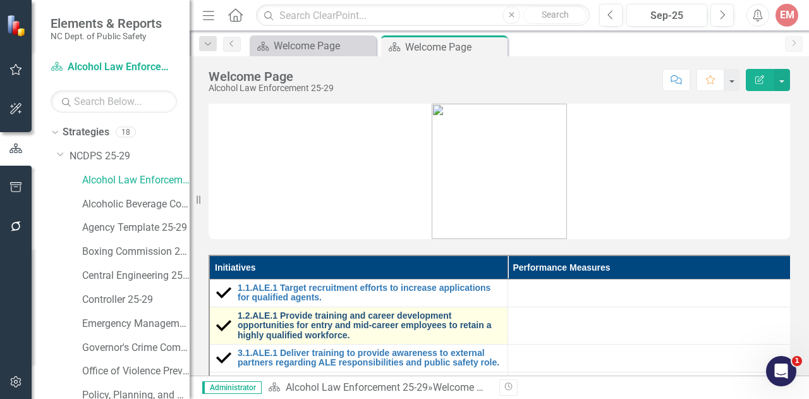
click at [376, 320] on link "1.2.ALE.1 Provide training and career development opportunities for entry and m…" at bounding box center [370, 325] width 264 height 29
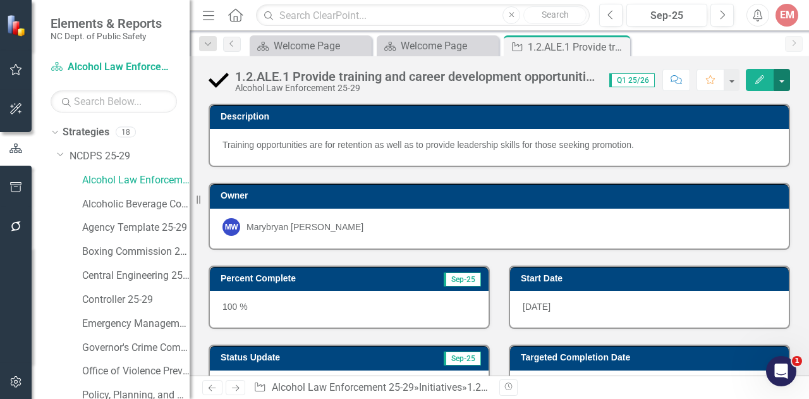
click at [778, 76] on button "button" at bounding box center [781, 80] width 16 height 22
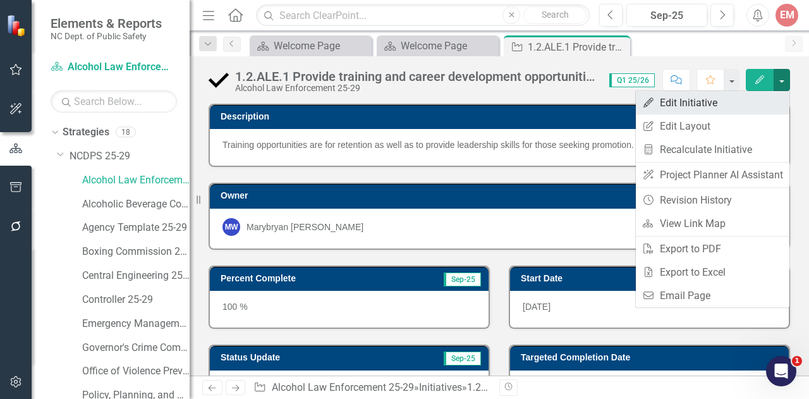
click at [719, 106] on link "Edit Edit Initiative" at bounding box center [713, 102] width 154 height 23
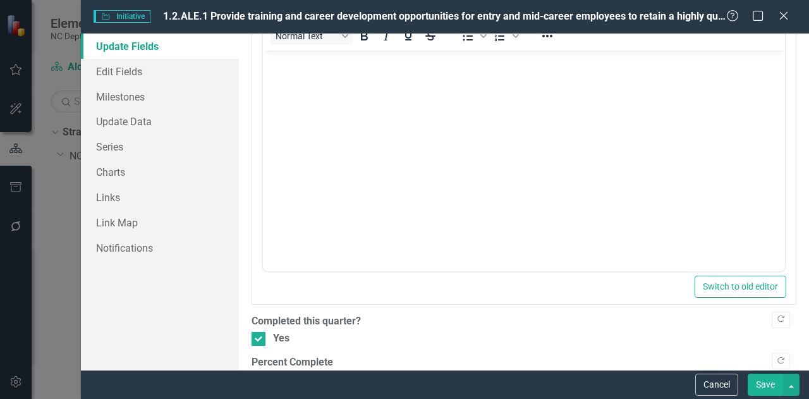
scroll to position [559, 0]
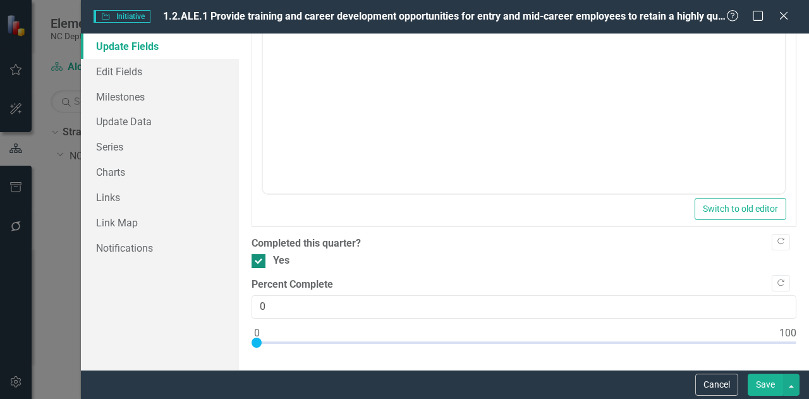
click at [265, 258] on div "Yes" at bounding box center [523, 260] width 545 height 15
click at [260, 258] on input "Yes" at bounding box center [255, 258] width 8 height 8
checkbox input "false"
click at [761, 380] on button "Save" at bounding box center [765, 384] width 35 height 22
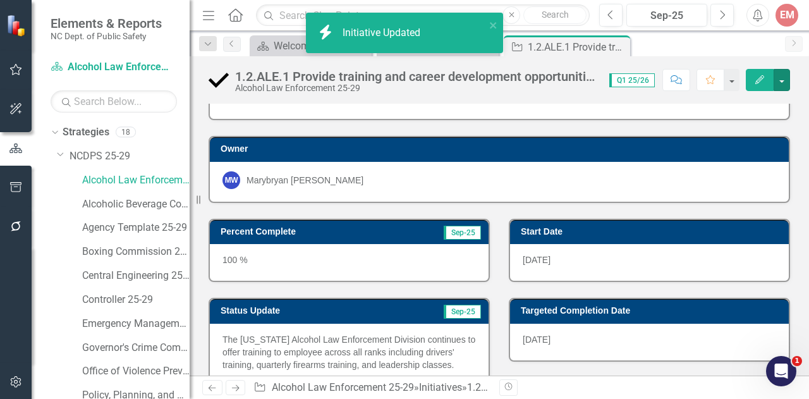
scroll to position [0, 0]
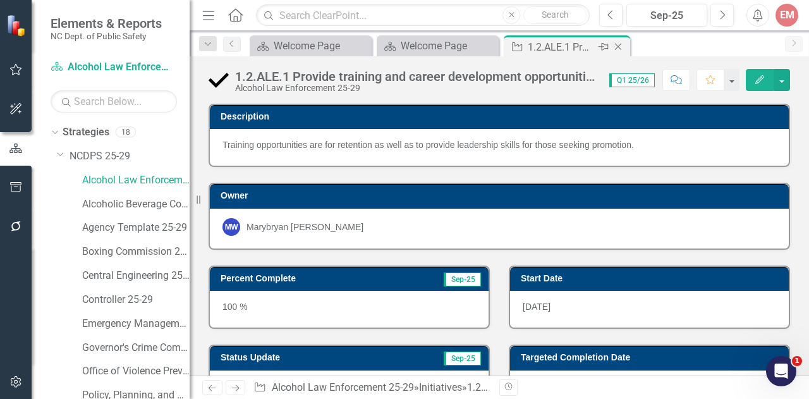
click at [617, 46] on icon at bounding box center [618, 47] width 7 height 7
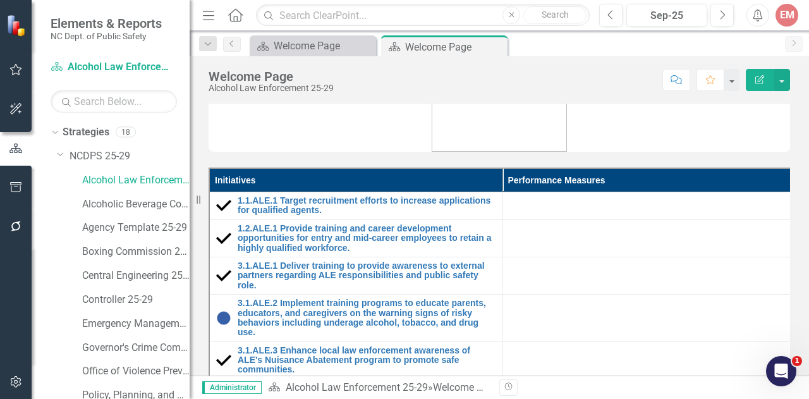
scroll to position [144, 0]
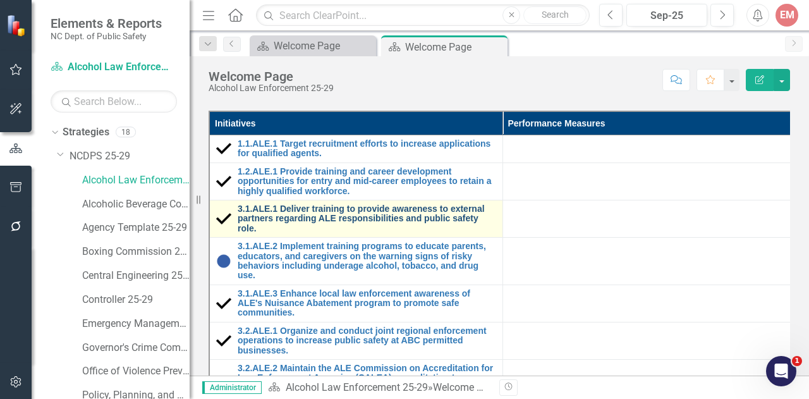
click at [421, 210] on link "3.1.ALE.1 Deliver training to provide awareness to external partners regarding …" at bounding box center [367, 218] width 258 height 29
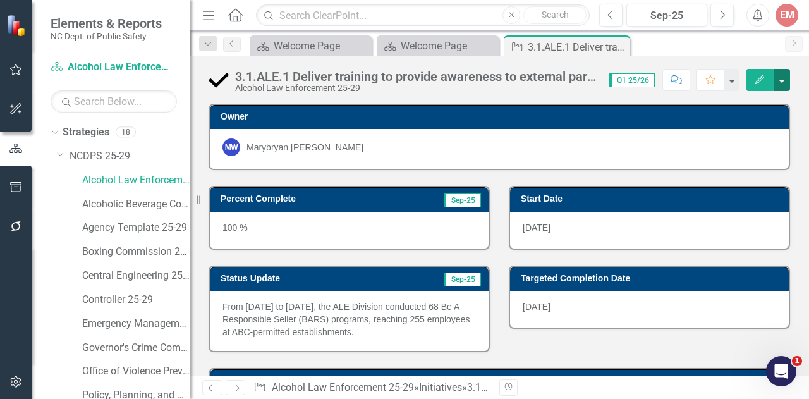
click at [780, 81] on button "button" at bounding box center [781, 80] width 16 height 22
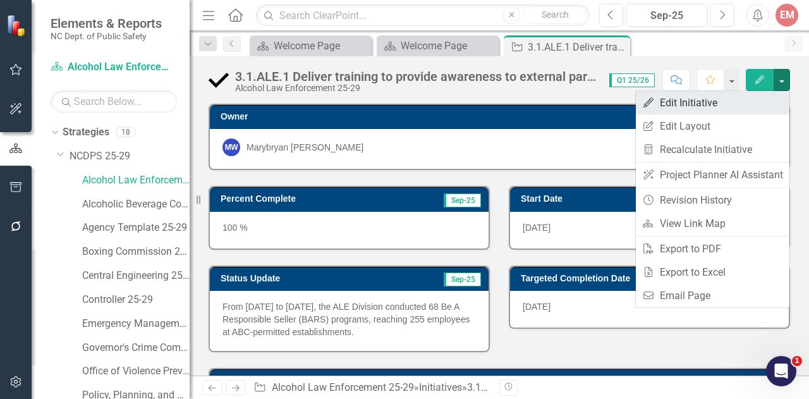
click at [725, 104] on link "Edit Edit Initiative" at bounding box center [713, 102] width 154 height 23
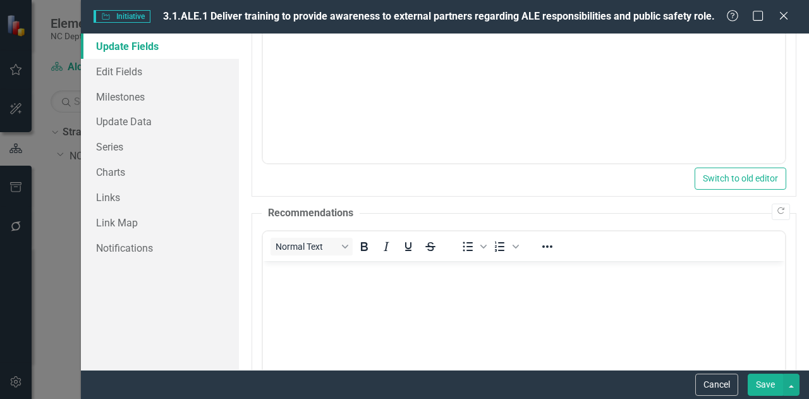
scroll to position [559, 0]
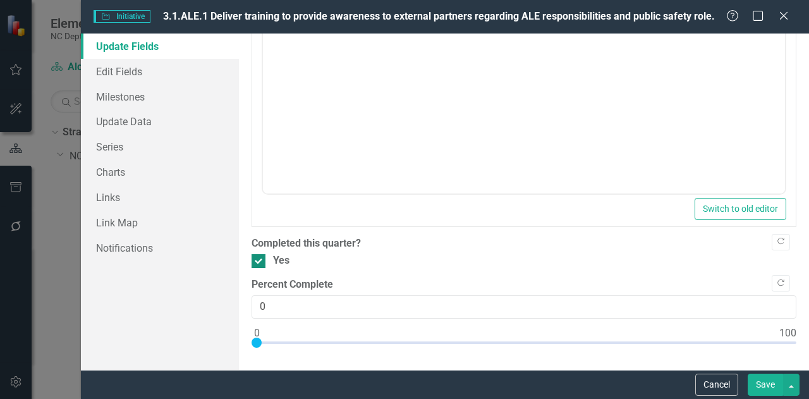
click at [257, 262] on div at bounding box center [258, 261] width 14 height 14
click at [257, 262] on input "Yes" at bounding box center [255, 258] width 8 height 8
checkbox input "false"
click at [770, 389] on button "Save" at bounding box center [765, 384] width 35 height 22
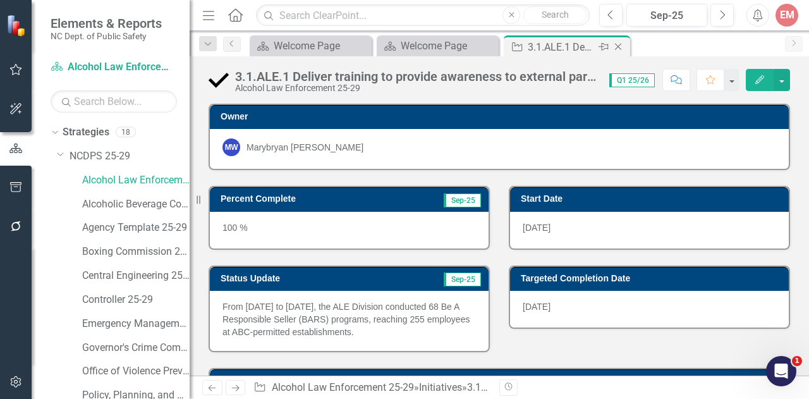
click at [619, 45] on icon "Close" at bounding box center [618, 47] width 13 height 10
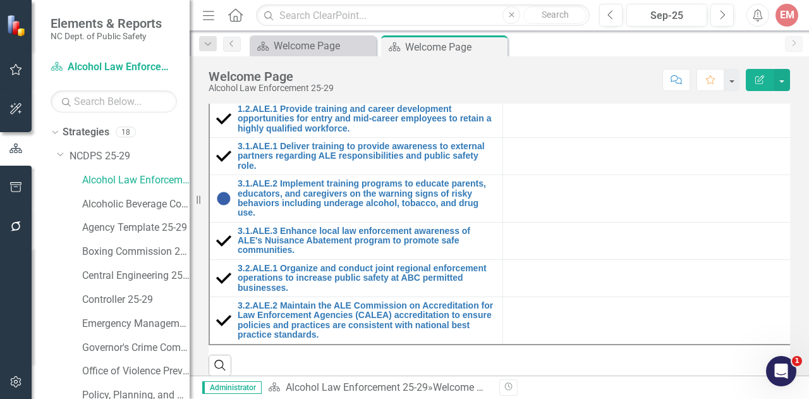
scroll to position [221, 0]
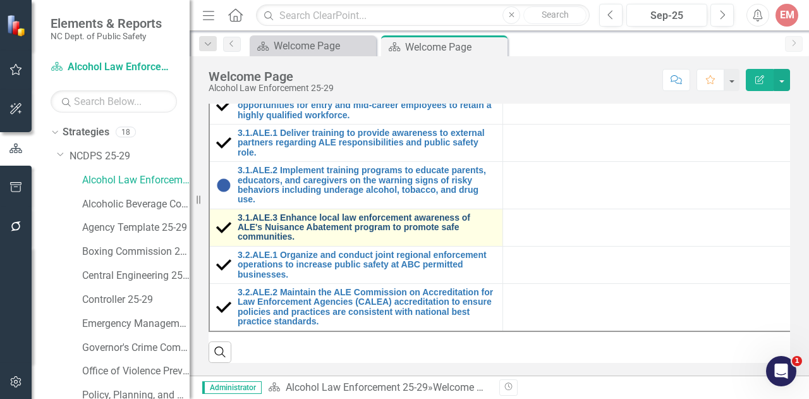
click at [412, 226] on link "3.1.ALE.3 Enhance local law enforcement awareness of ALE's Nuisance Abatement p…" at bounding box center [367, 227] width 258 height 29
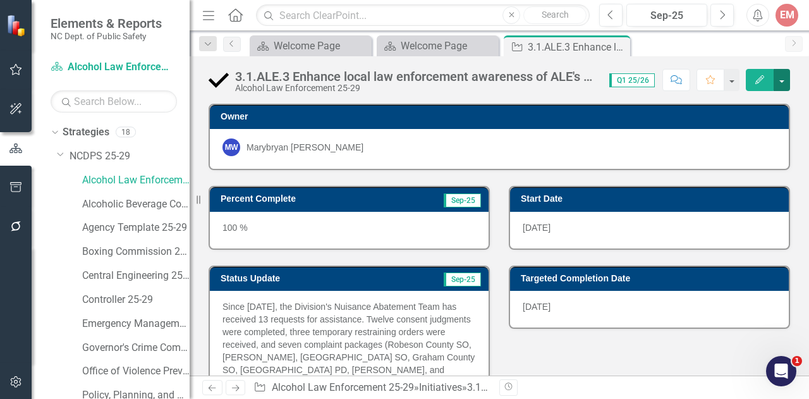
click at [783, 82] on button "button" at bounding box center [781, 80] width 16 height 22
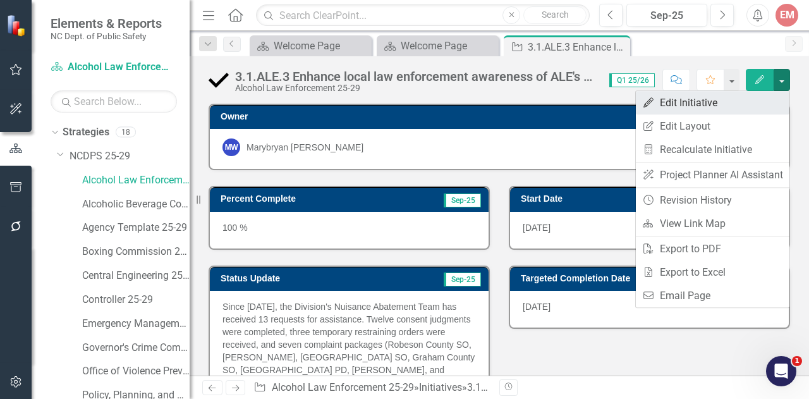
click at [724, 100] on link "Edit Edit Initiative" at bounding box center [713, 102] width 154 height 23
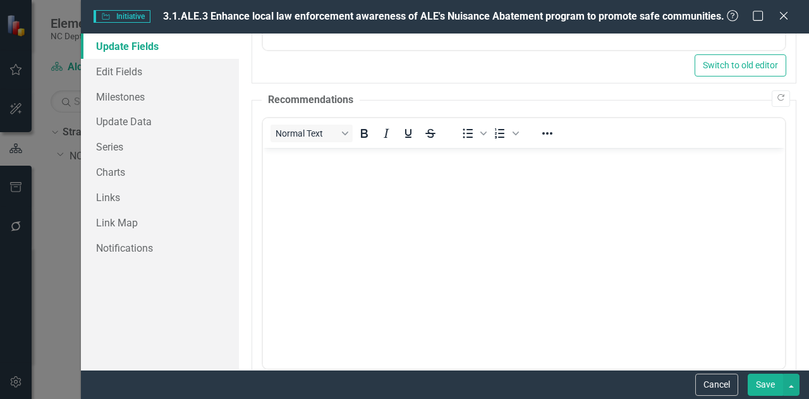
scroll to position [559, 0]
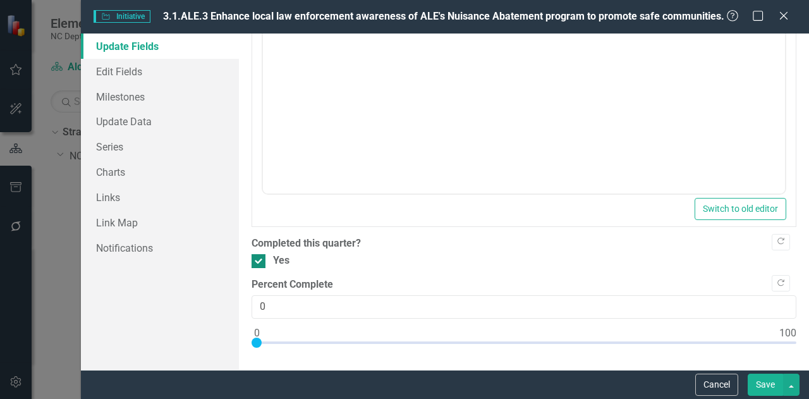
click at [260, 261] on div at bounding box center [258, 261] width 14 height 14
click at [260, 261] on input "Yes" at bounding box center [255, 258] width 8 height 8
checkbox input "false"
click at [770, 391] on button "Save" at bounding box center [765, 384] width 35 height 22
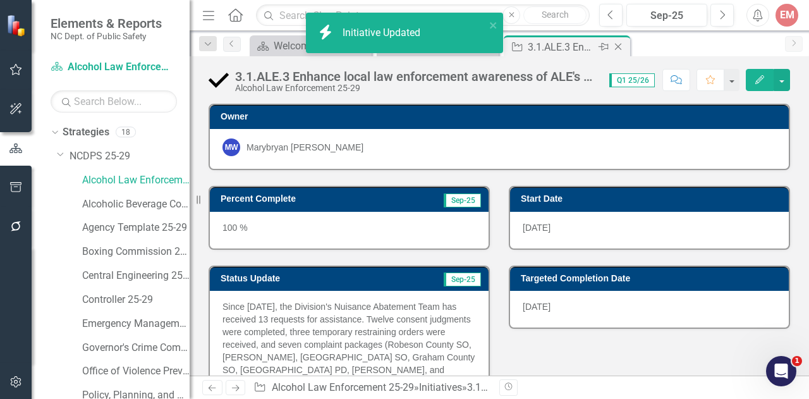
click at [617, 44] on icon "Close" at bounding box center [618, 47] width 13 height 10
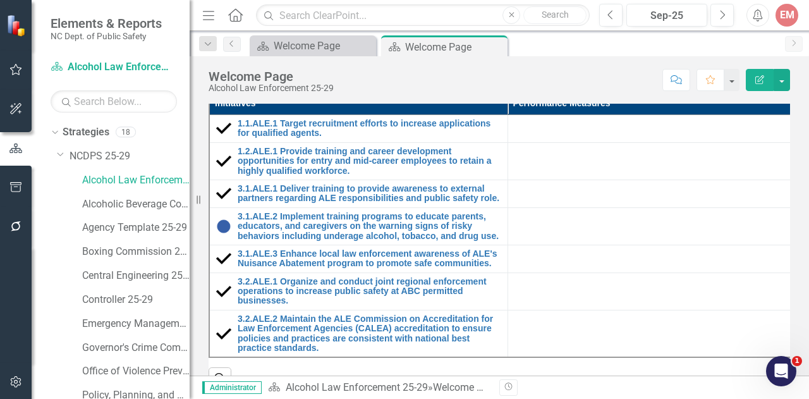
scroll to position [166, 0]
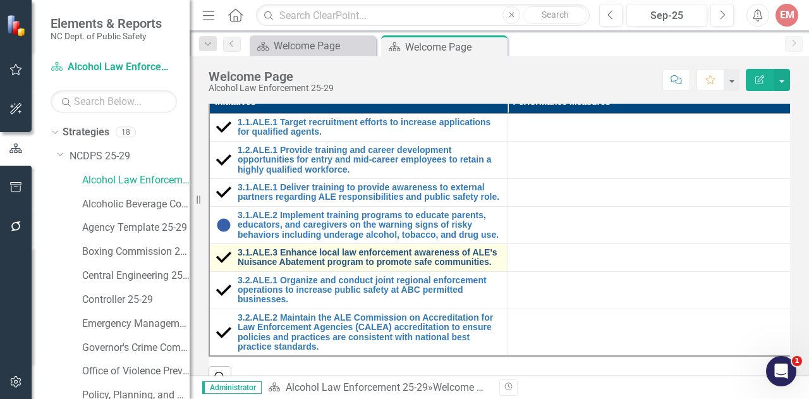
click at [348, 258] on link "3.1.ALE.3 Enhance local law enforcement awareness of ALE's Nuisance Abatement p…" at bounding box center [370, 258] width 264 height 20
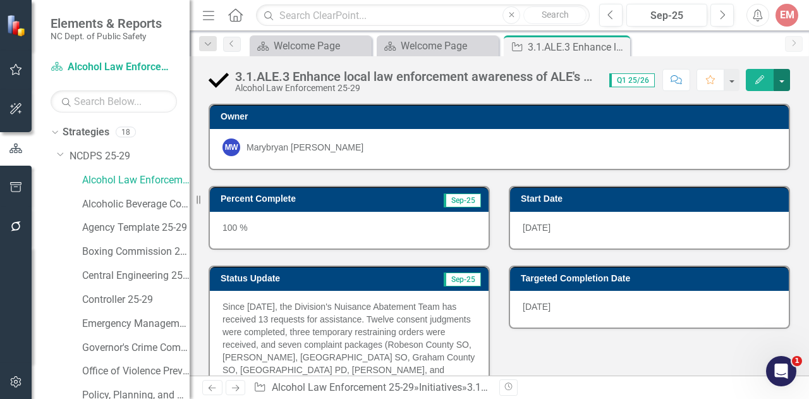
click at [785, 82] on button "button" at bounding box center [781, 80] width 16 height 22
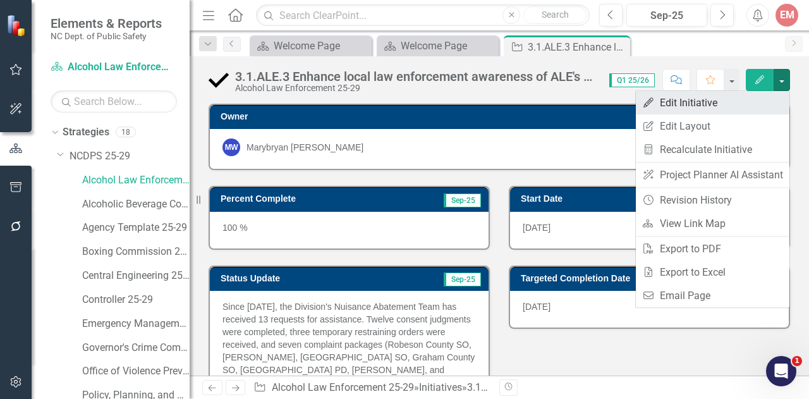
click at [719, 105] on link "Edit Edit Initiative" at bounding box center [713, 102] width 154 height 23
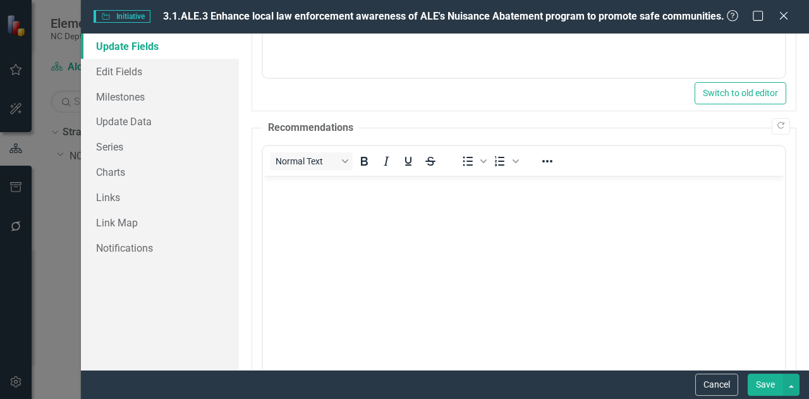
scroll to position [559, 0]
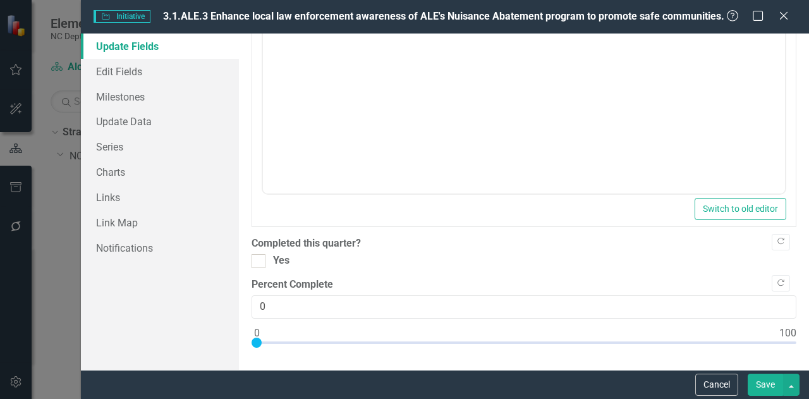
click at [782, 389] on button "Save" at bounding box center [765, 384] width 35 height 22
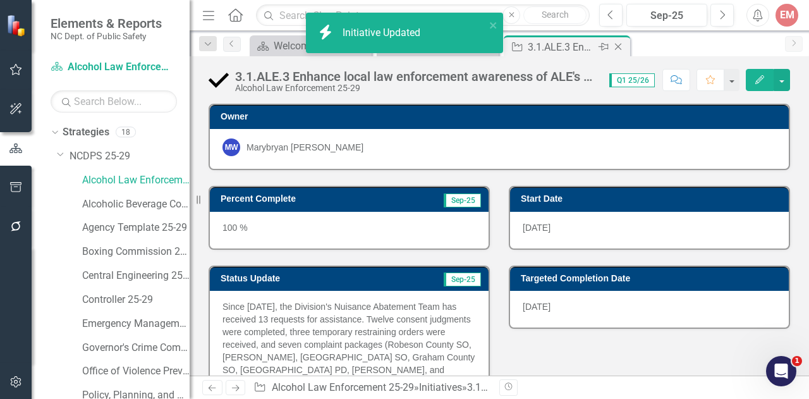
click at [619, 44] on icon "Close" at bounding box center [618, 47] width 13 height 10
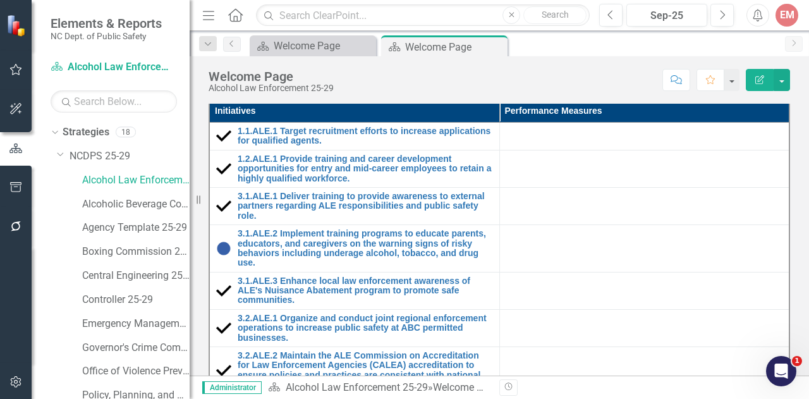
scroll to position [221, 0]
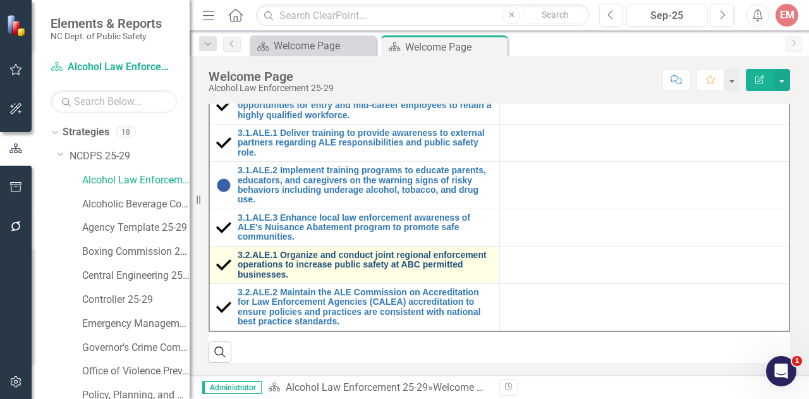
click at [392, 255] on link "3.2.ALE.1 Organize and conduct joint regional enforcement operations to increas…" at bounding box center [365, 264] width 255 height 29
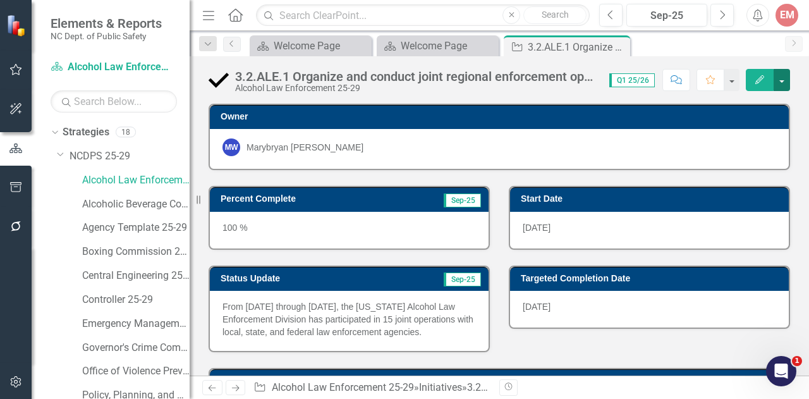
click at [784, 82] on button "button" at bounding box center [781, 80] width 16 height 22
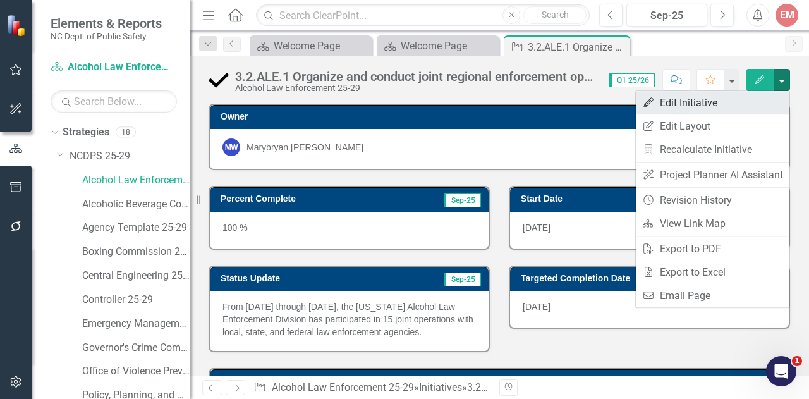
click at [724, 99] on link "Edit Edit Initiative" at bounding box center [713, 102] width 154 height 23
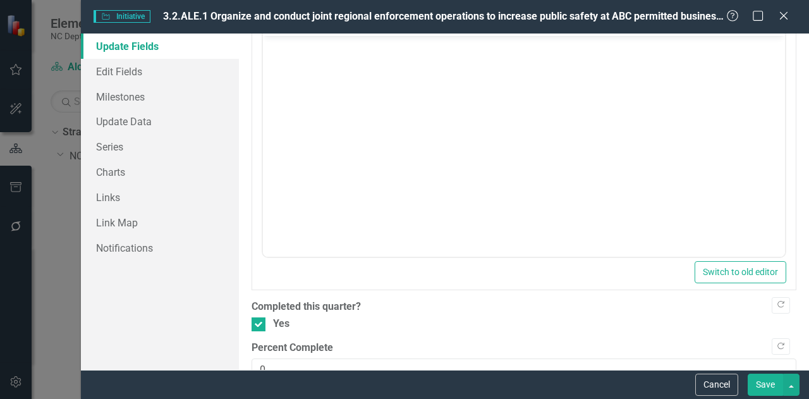
scroll to position [559, 0]
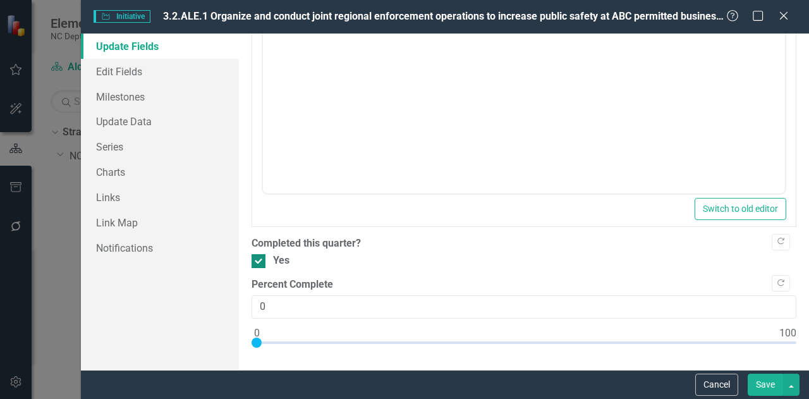
click at [258, 259] on input "Yes" at bounding box center [255, 258] width 8 height 8
checkbox input "false"
click at [760, 380] on button "Save" at bounding box center [765, 384] width 35 height 22
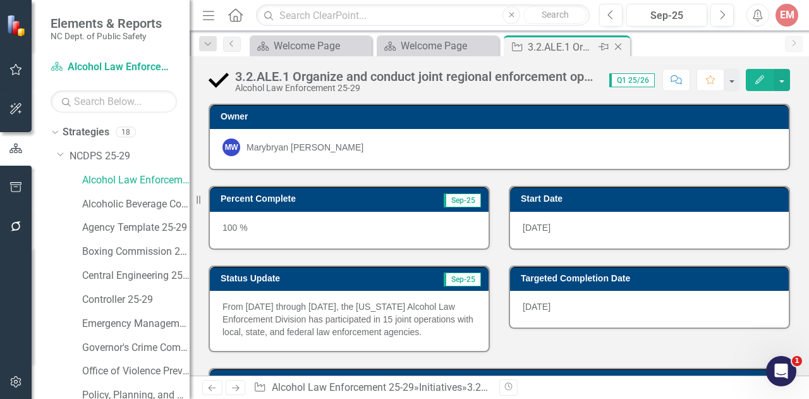
click at [619, 45] on icon at bounding box center [618, 47] width 7 height 7
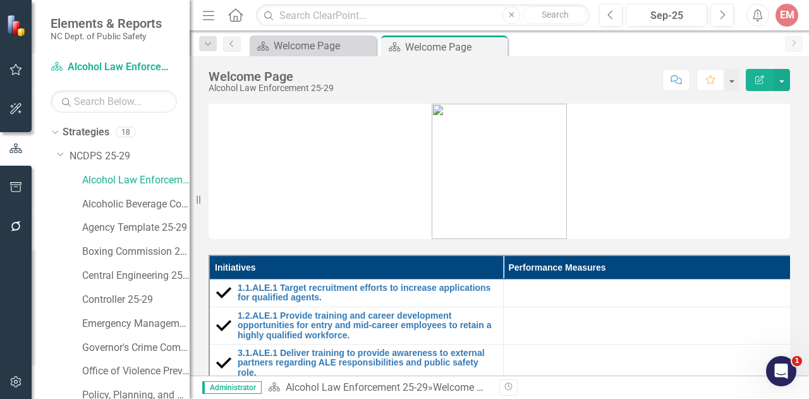
scroll to position [221, 0]
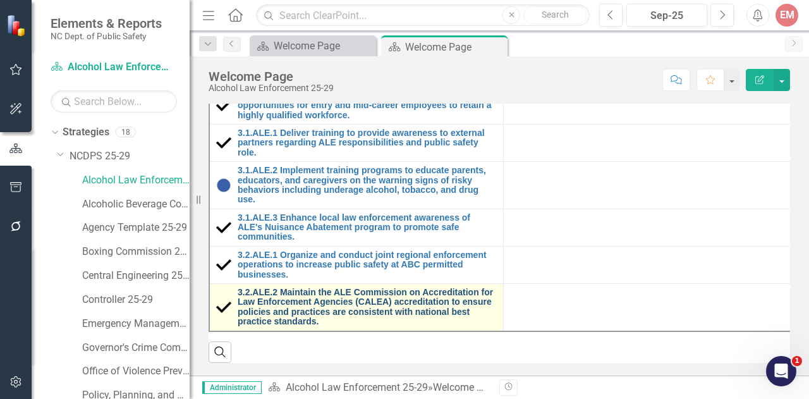
drag, startPoint x: 772, startPoint y: 276, endPoint x: 421, endPoint y: 304, distance: 351.8
click at [421, 304] on link "3.2.ALE.2 Maintain the ALE Commission on Accreditation for Law Enforcement Agen…" at bounding box center [367, 307] width 259 height 39
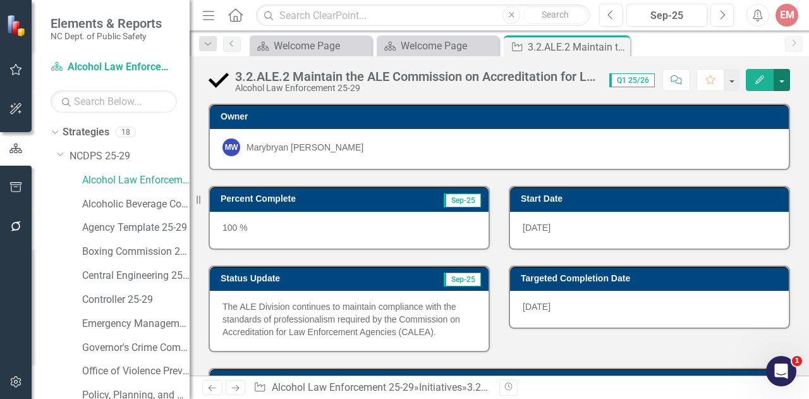
click at [787, 76] on button "button" at bounding box center [781, 80] width 16 height 22
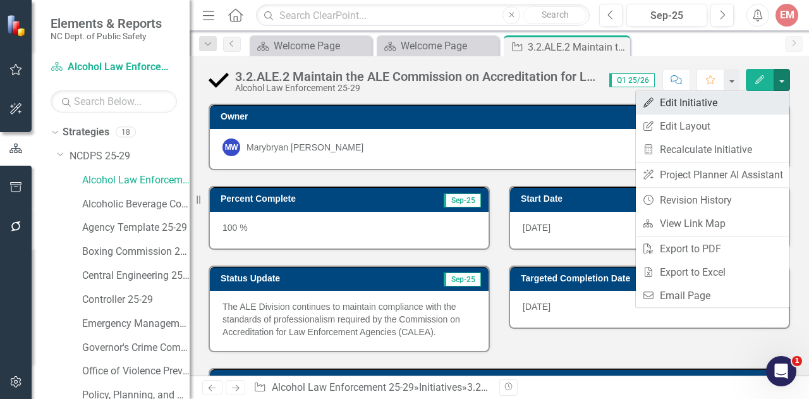
click at [722, 107] on link "Edit Edit Initiative" at bounding box center [713, 102] width 154 height 23
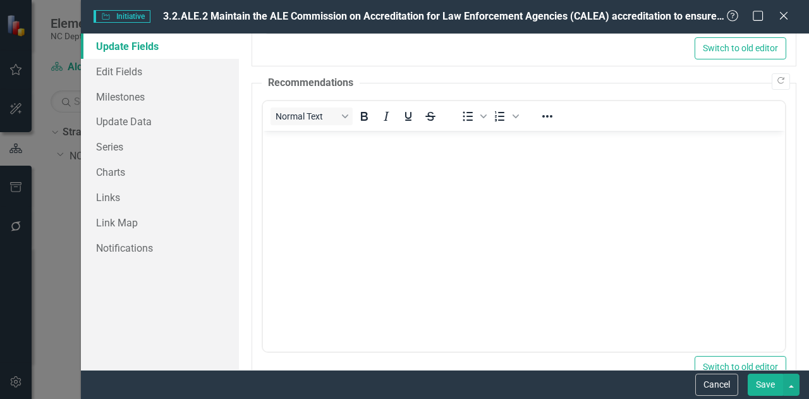
scroll to position [559, 0]
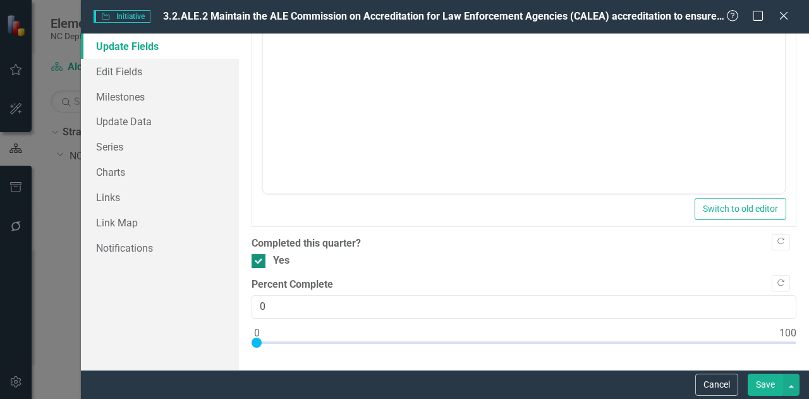
click at [254, 254] on input "Yes" at bounding box center [255, 258] width 8 height 8
checkbox input "false"
click at [771, 386] on button "Save" at bounding box center [765, 384] width 35 height 22
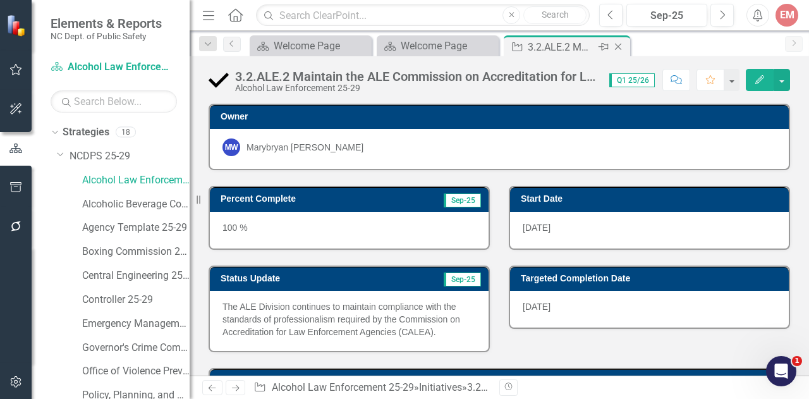
click at [620, 44] on icon at bounding box center [618, 47] width 7 height 7
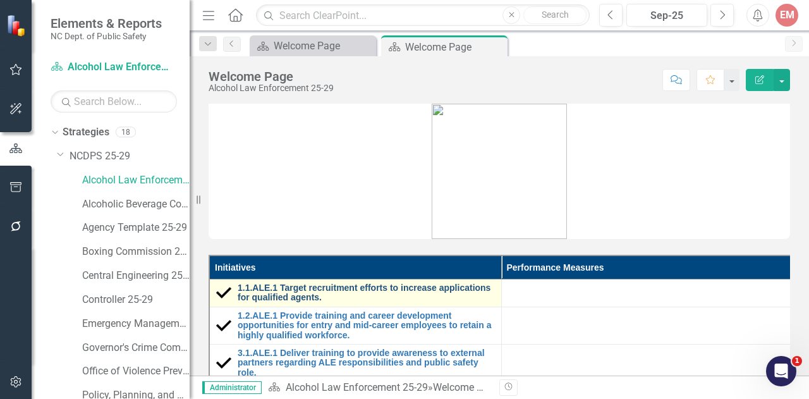
click at [426, 288] on link "1.1.ALE.1 Target recruitment efforts to increase applications for qualified age…" at bounding box center [366, 293] width 257 height 20
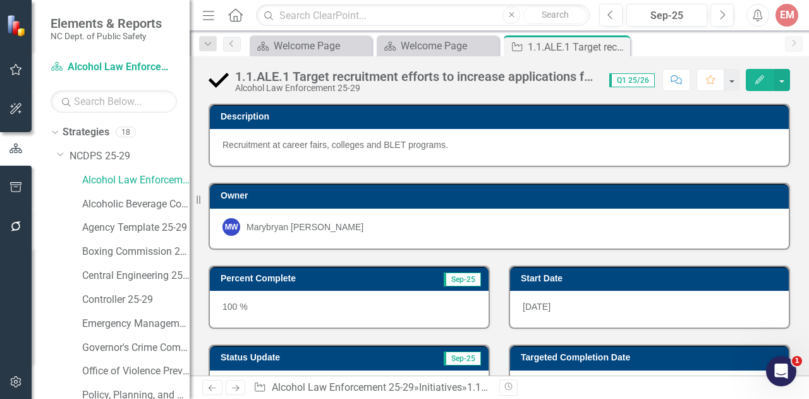
click at [378, 312] on div "100 %" at bounding box center [349, 309] width 279 height 37
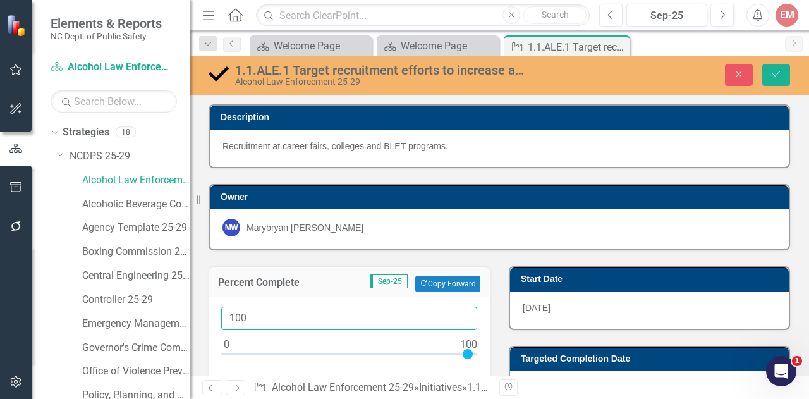
click at [374, 318] on input "100" at bounding box center [349, 317] width 256 height 23
type input "10"
click at [777, 76] on icon "Save" at bounding box center [775, 74] width 11 height 9
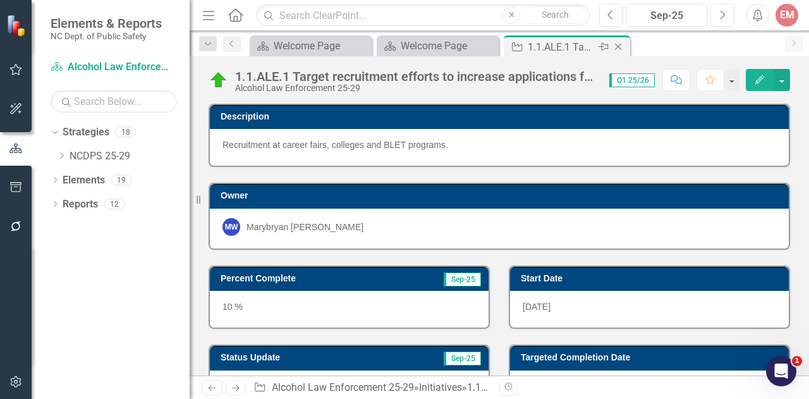
click at [624, 42] on div "Close" at bounding box center [619, 47] width 16 height 16
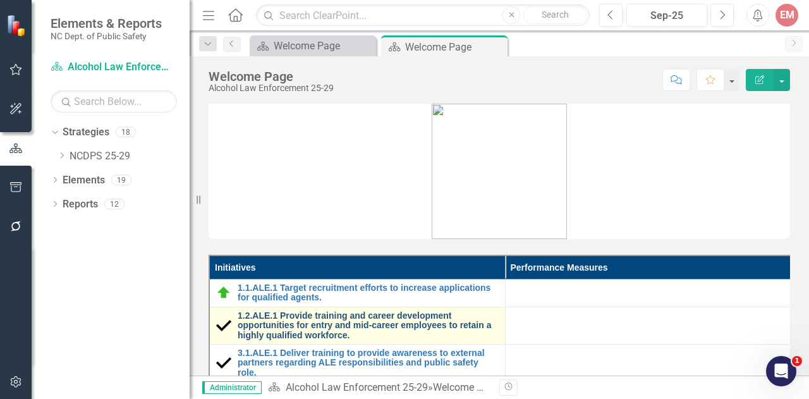
click at [350, 315] on link "1.2.ALE.1 Provide training and career development opportunities for entry and m…" at bounding box center [368, 325] width 261 height 29
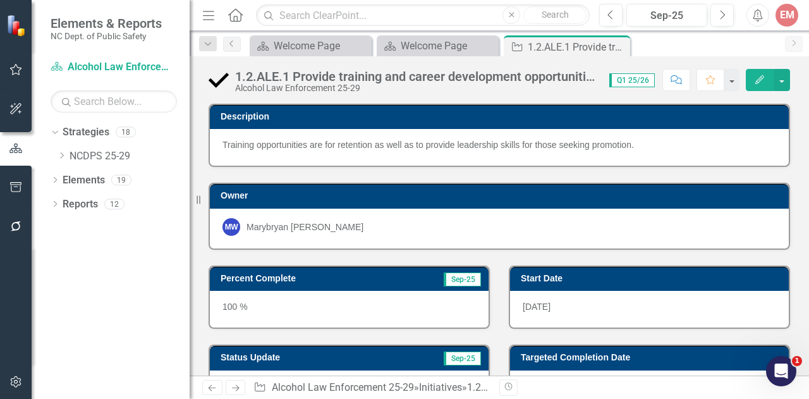
click at [306, 319] on div "100 %" at bounding box center [349, 309] width 279 height 37
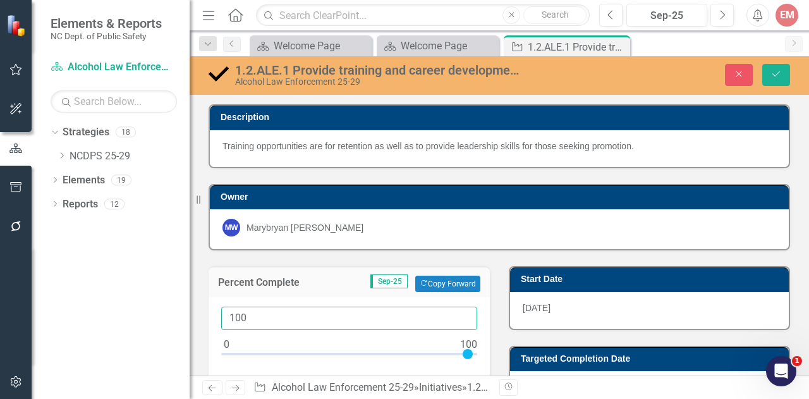
click at [272, 316] on input "100" at bounding box center [349, 317] width 256 height 23
type input "10"
click at [774, 73] on icon "Save" at bounding box center [775, 74] width 11 height 9
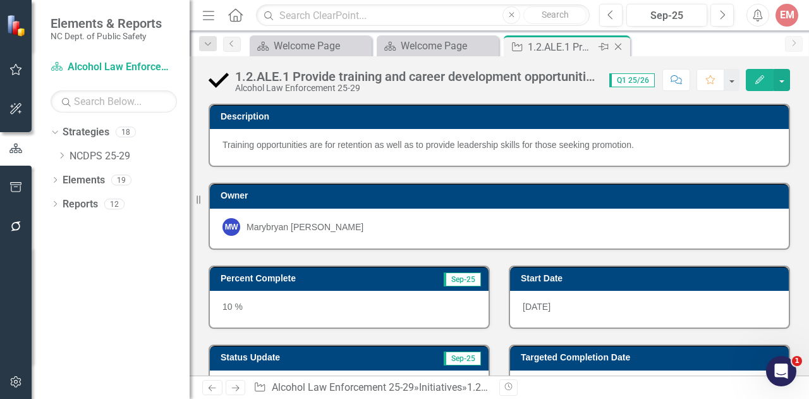
click at [623, 45] on icon "Close" at bounding box center [618, 47] width 13 height 10
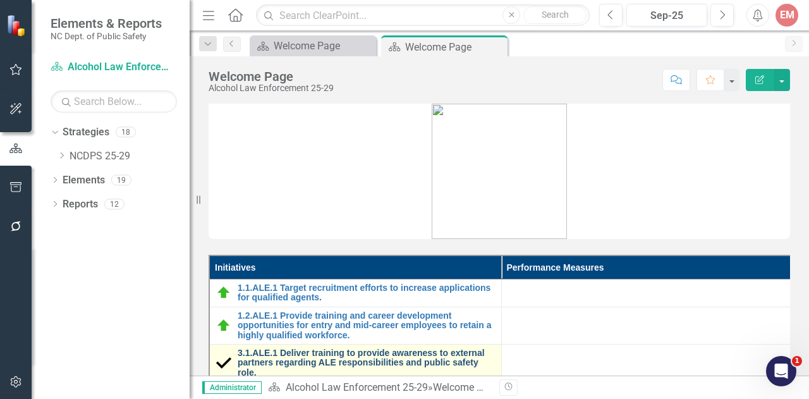
click at [343, 351] on link "3.1.ALE.1 Deliver training to provide awareness to external partners regarding …" at bounding box center [366, 362] width 257 height 29
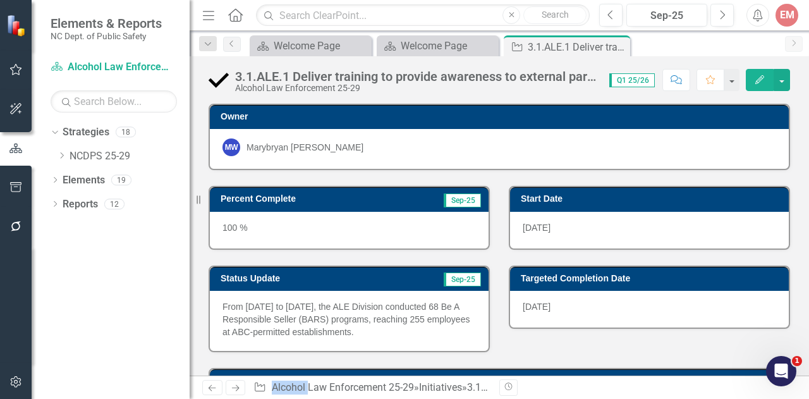
click at [351, 232] on div "100 %" at bounding box center [349, 230] width 279 height 37
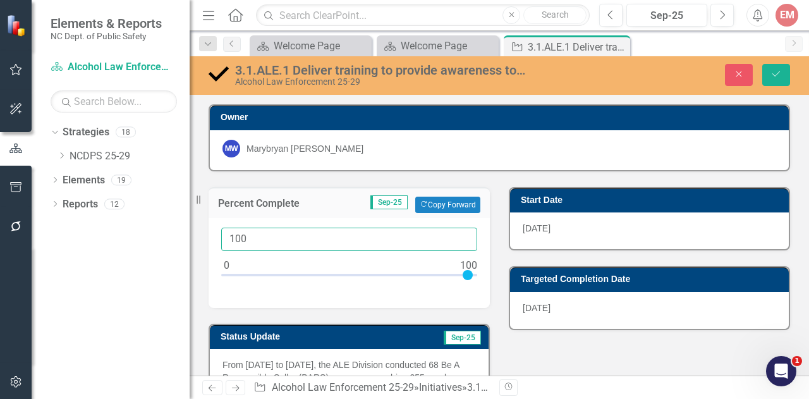
click at [313, 247] on input "100" at bounding box center [349, 238] width 256 height 23
type input "10"
click at [770, 73] on button "Save" at bounding box center [776, 75] width 28 height 22
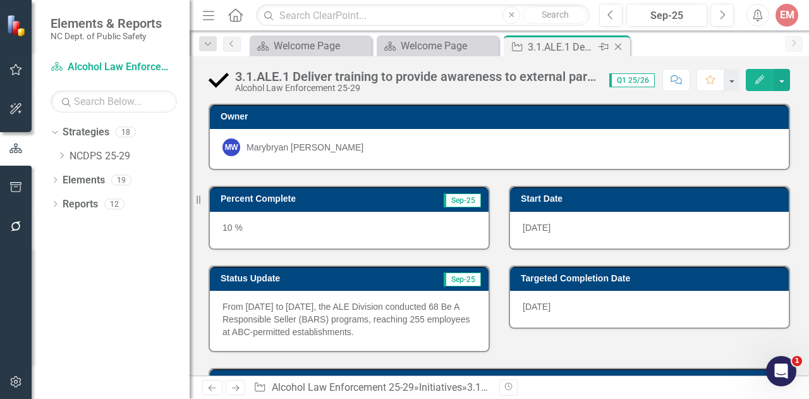
click at [617, 45] on icon "Close" at bounding box center [618, 47] width 13 height 10
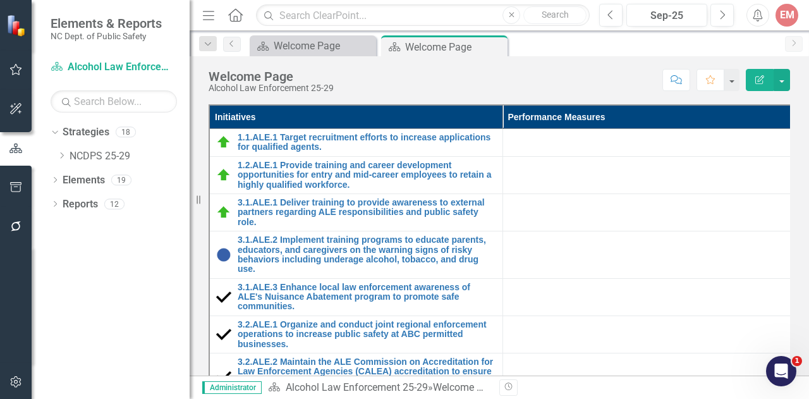
scroll to position [181, 0]
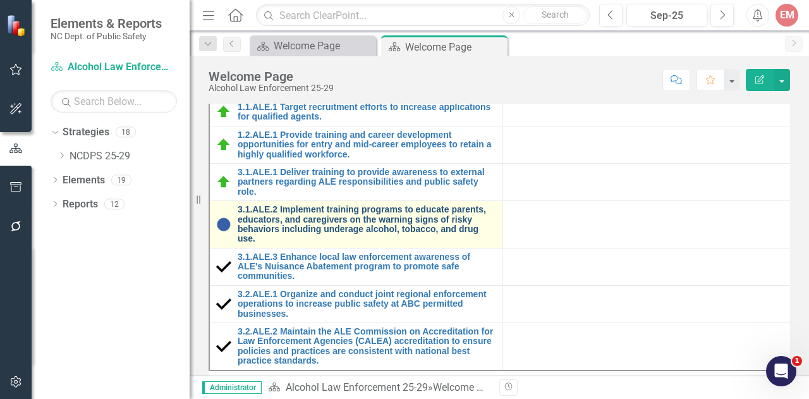
click at [417, 222] on link "3.1.ALE.2 Implement training programs to educate parents, educators, and caregi…" at bounding box center [367, 224] width 258 height 39
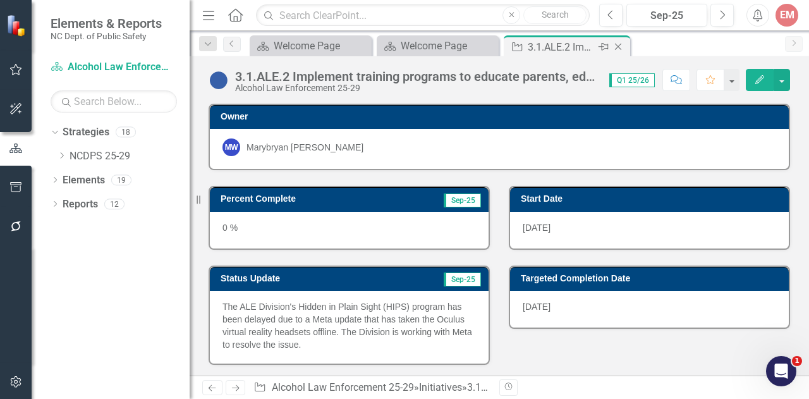
click at [617, 48] on icon "Close" at bounding box center [618, 47] width 13 height 10
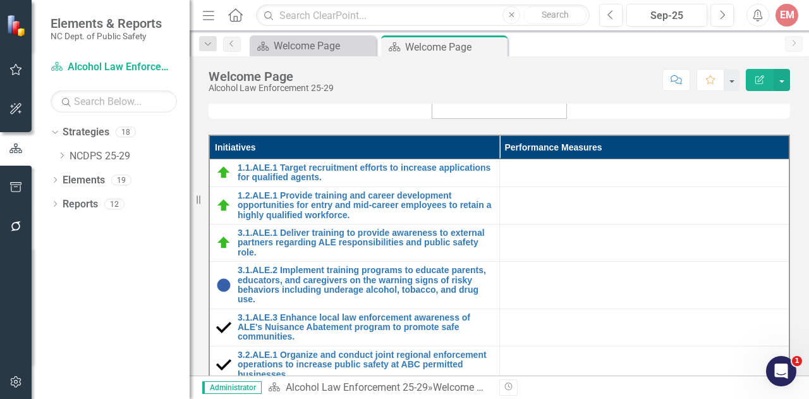
scroll to position [188, 0]
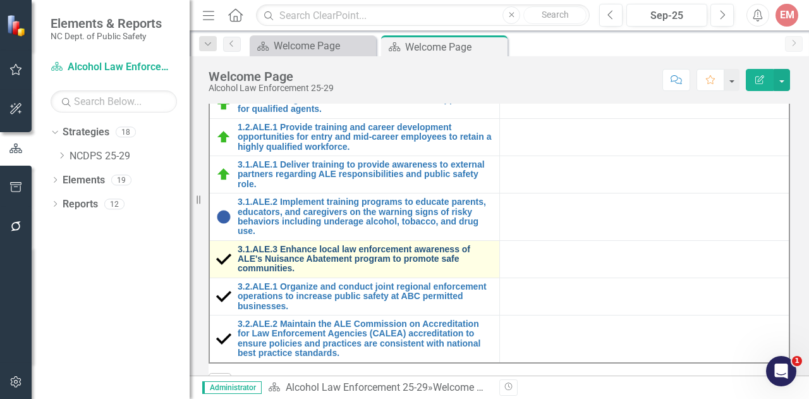
click at [408, 254] on link "3.1.ALE.3 Enhance local law enforcement awareness of ALE's Nuisance Abatement p…" at bounding box center [365, 259] width 255 height 29
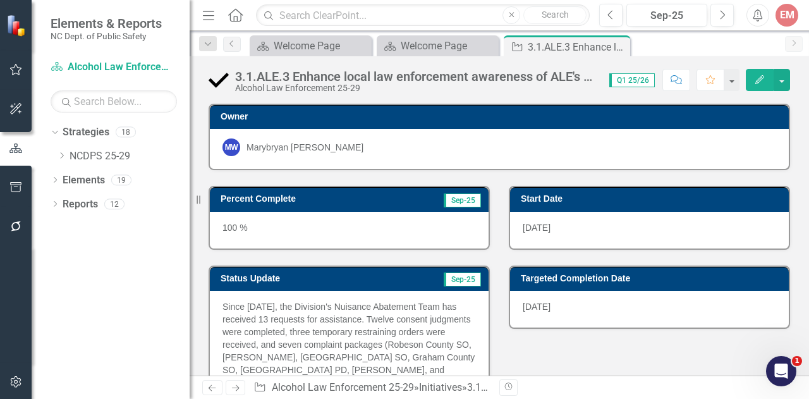
click at [229, 231] on div "100 %" at bounding box center [349, 230] width 279 height 37
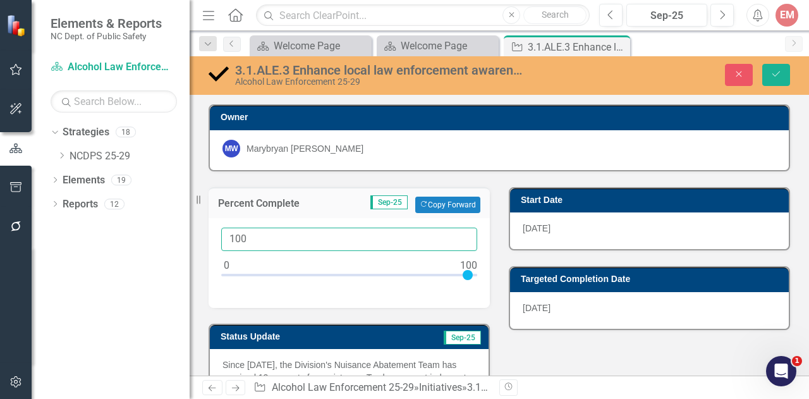
click at [270, 247] on input "100" at bounding box center [349, 238] width 256 height 23
type input "10"
click at [771, 75] on icon "Save" at bounding box center [775, 74] width 11 height 9
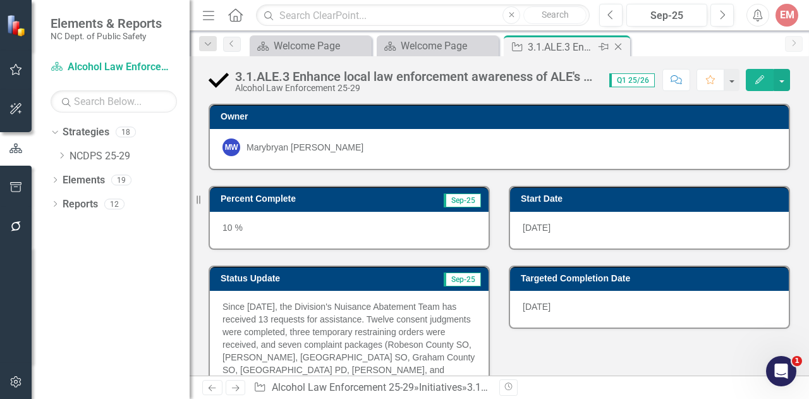
click at [619, 45] on icon "Close" at bounding box center [618, 47] width 13 height 10
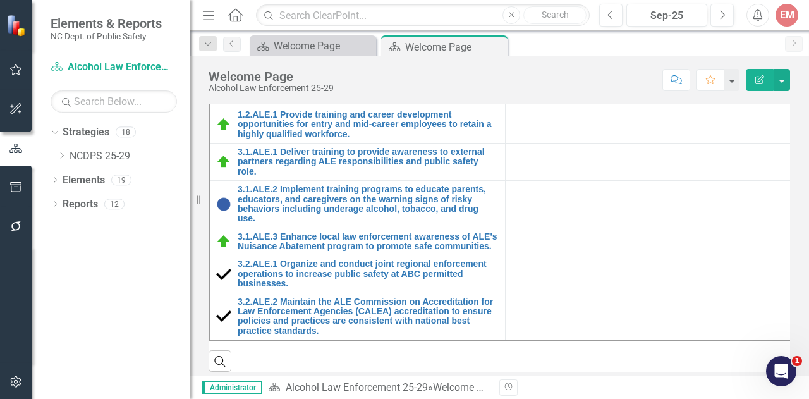
scroll to position [216, 0]
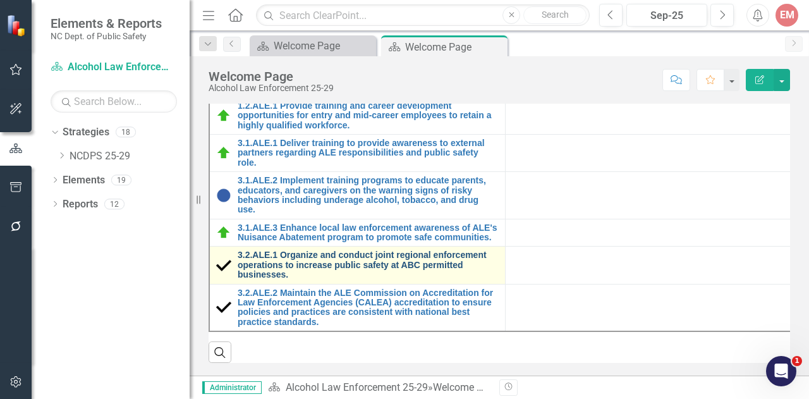
click at [343, 250] on link "3.2.ALE.1 Organize and conduct joint regional enforcement operations to increas…" at bounding box center [368, 264] width 261 height 29
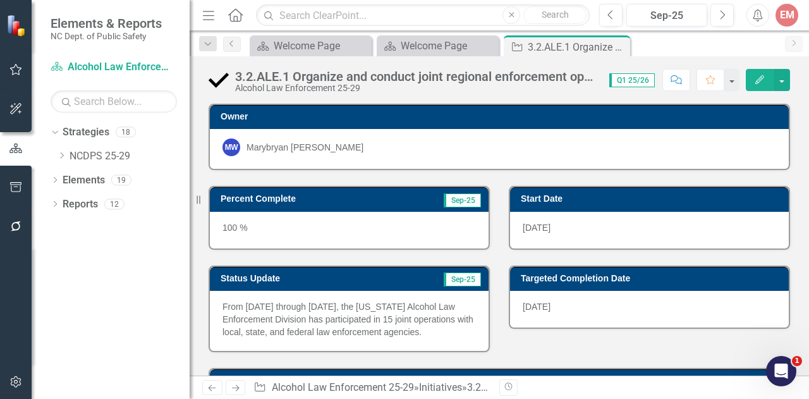
click at [343, 227] on div "100 %" at bounding box center [349, 230] width 279 height 37
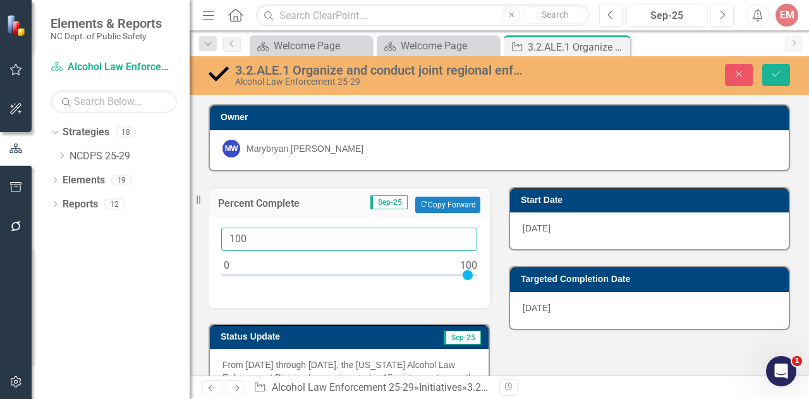
click at [310, 240] on input "100" at bounding box center [349, 238] width 256 height 23
type input "10"
click at [786, 66] on button "Save" at bounding box center [776, 75] width 28 height 22
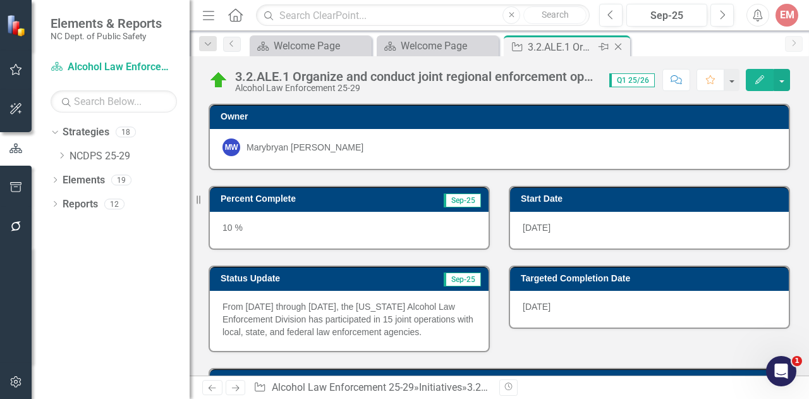
click at [621, 42] on icon "Close" at bounding box center [618, 47] width 13 height 10
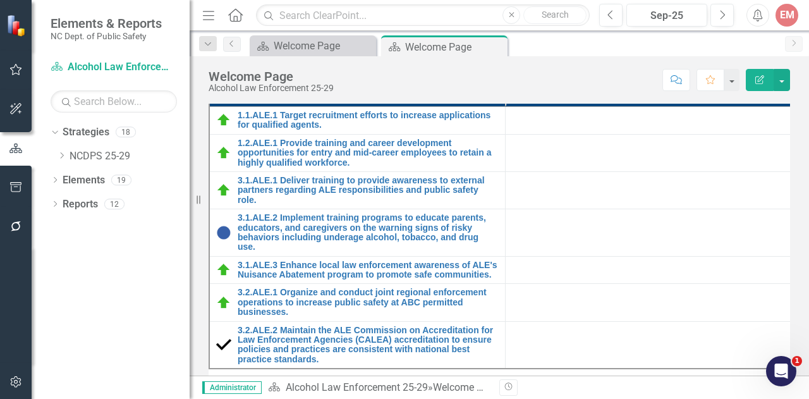
scroll to position [216, 0]
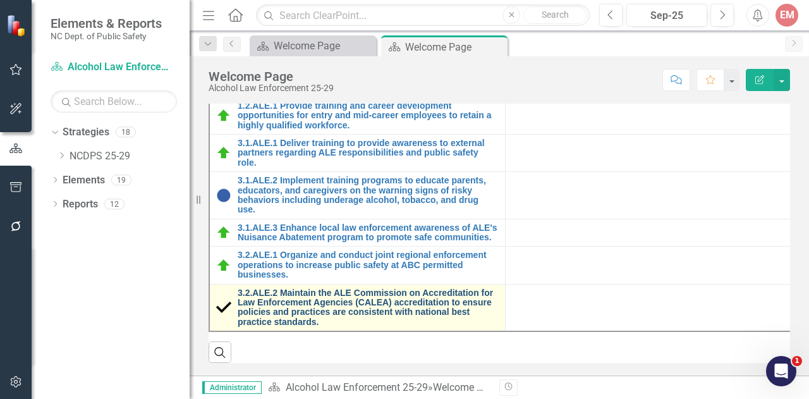
click at [418, 300] on link "3.2.ALE.2 Maintain the ALE Commission on Accreditation for Law Enforcement Agen…" at bounding box center [368, 307] width 261 height 39
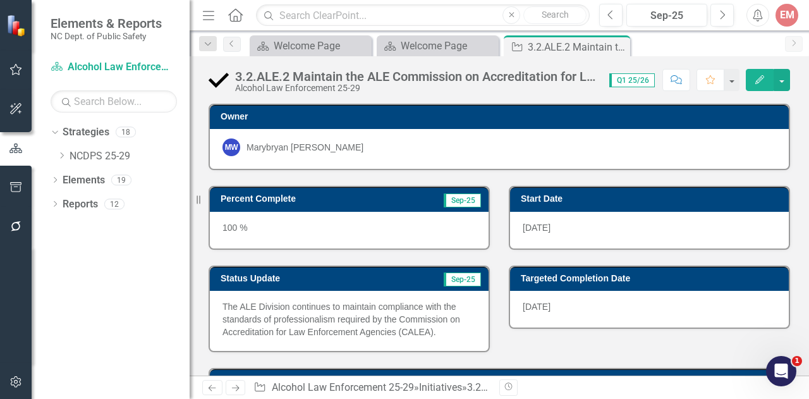
click at [350, 222] on div "100 %" at bounding box center [349, 230] width 279 height 37
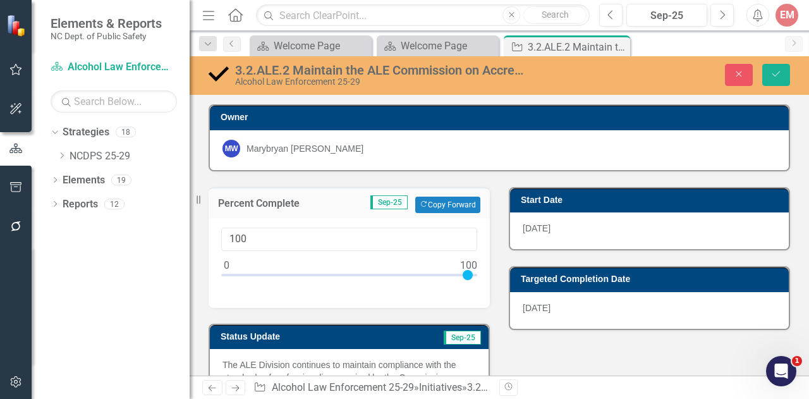
click at [350, 222] on div "100" at bounding box center [349, 263] width 281 height 90
click at [313, 238] on input "100" at bounding box center [349, 238] width 256 height 23
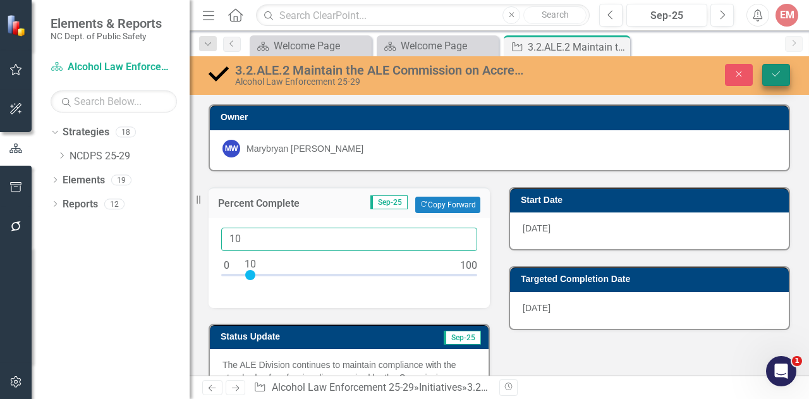
type input "10"
click at [771, 73] on icon "Save" at bounding box center [775, 74] width 11 height 9
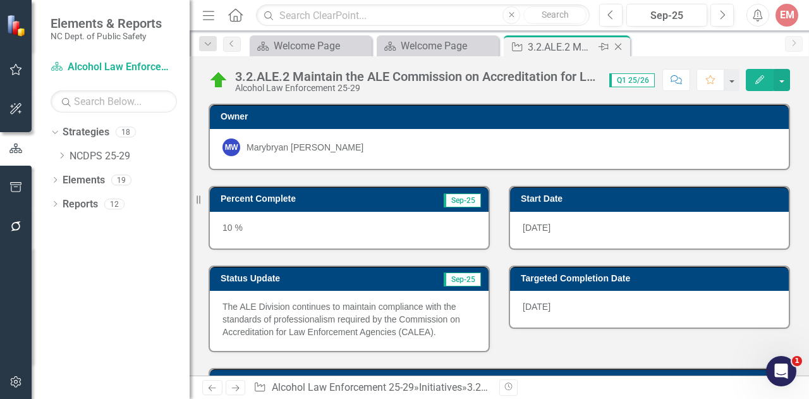
click at [622, 47] on icon "Close" at bounding box center [618, 47] width 13 height 10
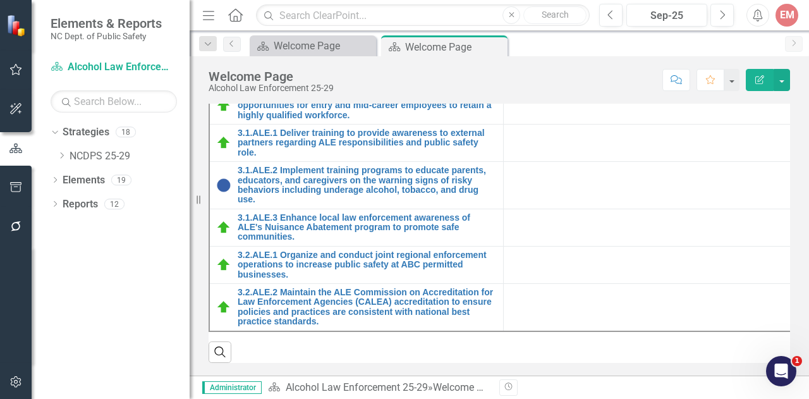
scroll to position [92, 0]
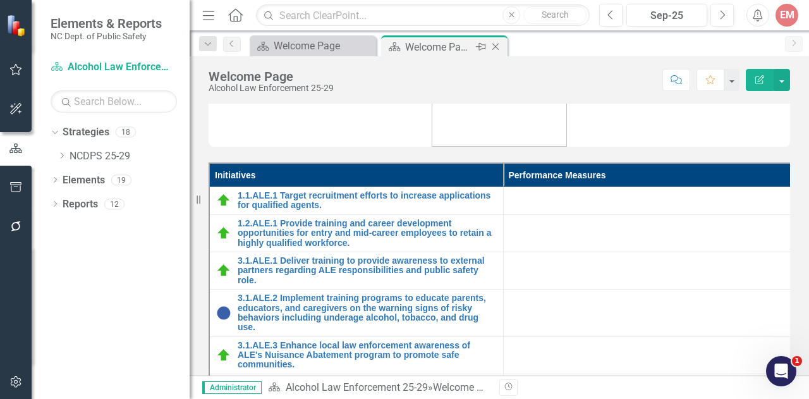
click at [496, 47] on icon at bounding box center [495, 47] width 7 height 7
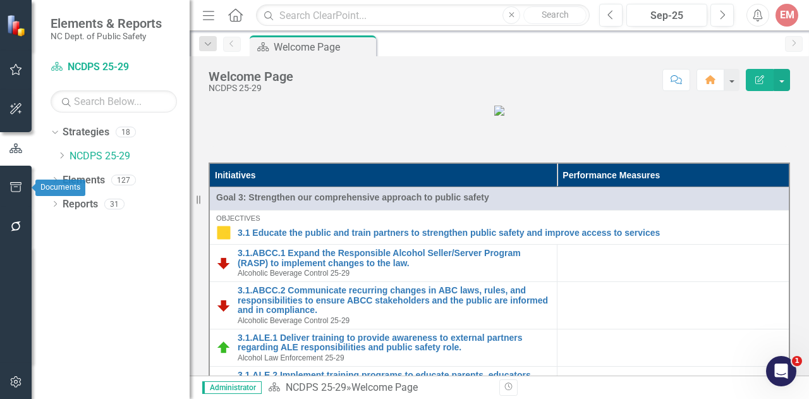
click at [14, 191] on icon "button" at bounding box center [15, 187] width 13 height 10
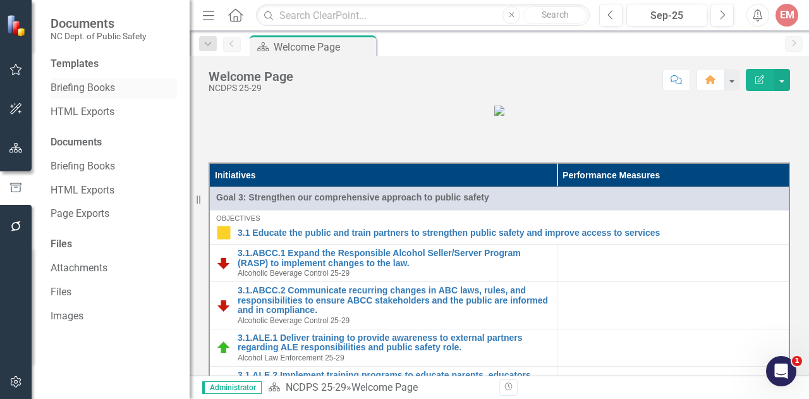
click at [82, 83] on link "Briefing Books" at bounding box center [114, 88] width 126 height 15
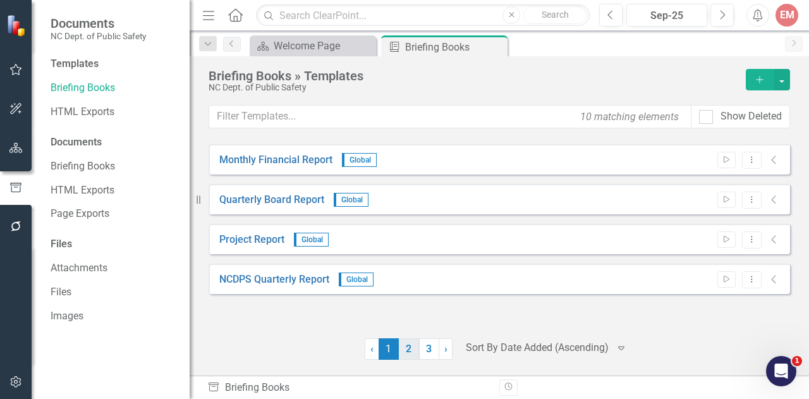
click at [414, 347] on link "2" at bounding box center [409, 348] width 20 height 21
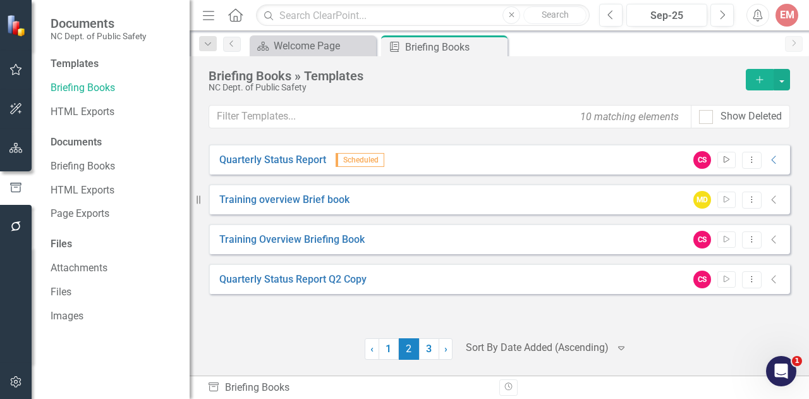
click at [721, 159] on button "Start" at bounding box center [726, 160] width 18 height 16
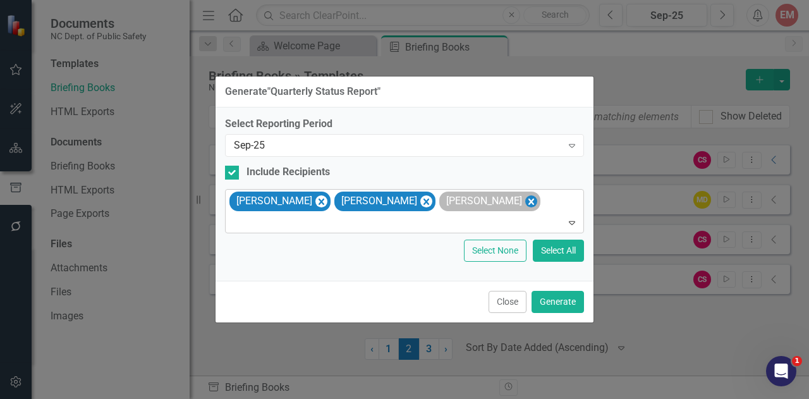
click at [528, 202] on icon "Remove Dawson Spencer" at bounding box center [531, 201] width 6 height 6
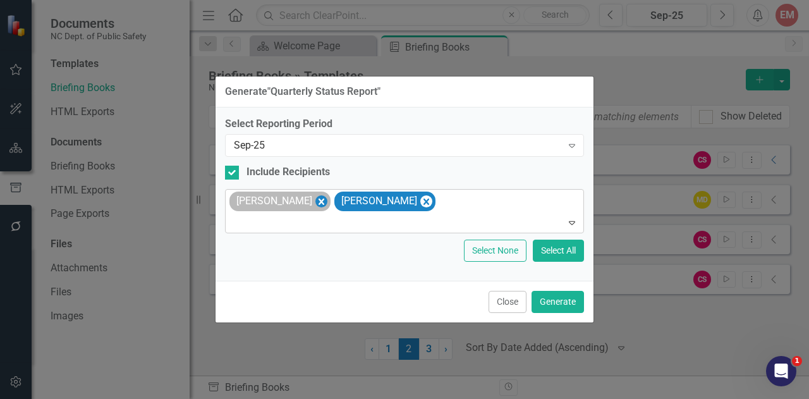
click at [318, 200] on icon "Remove Cara Bridges" at bounding box center [321, 201] width 6 height 6
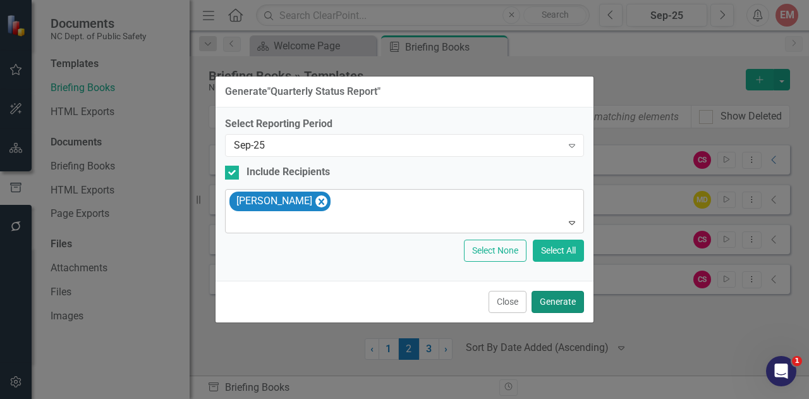
click at [560, 298] on button "Generate" at bounding box center [557, 302] width 52 height 22
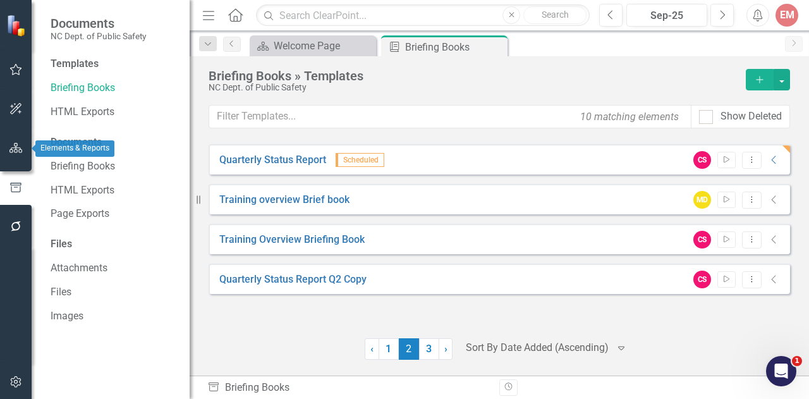
click at [13, 154] on button "button" at bounding box center [16, 148] width 28 height 27
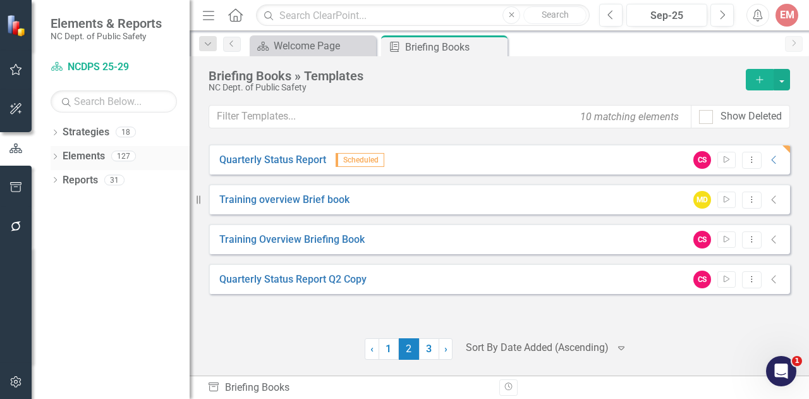
click at [53, 159] on icon "Dropdown" at bounding box center [55, 157] width 9 height 7
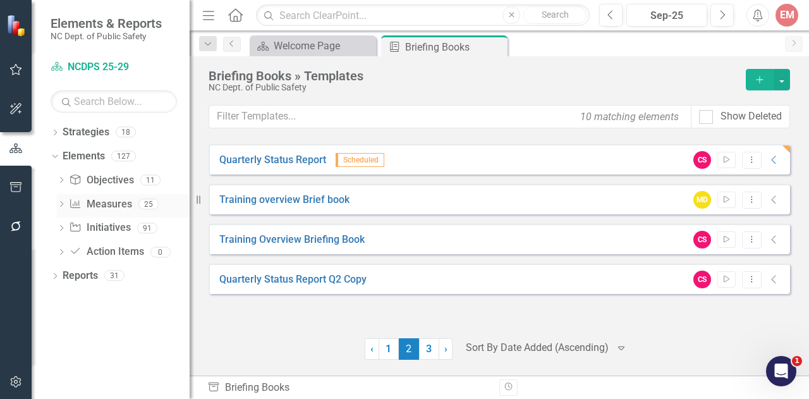
click at [62, 205] on icon at bounding box center [61, 204] width 3 height 6
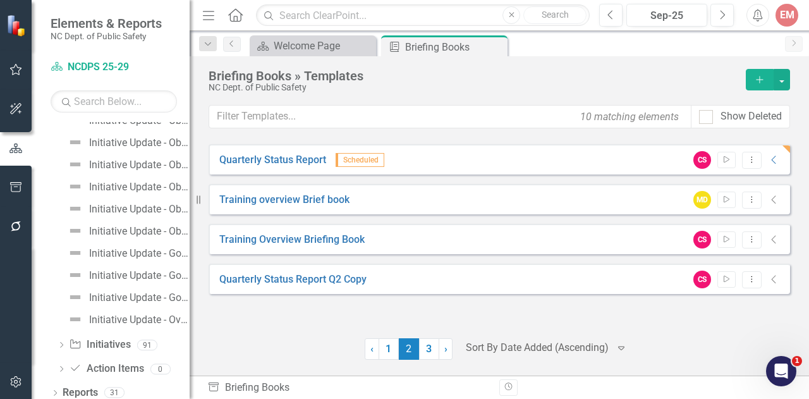
scroll to position [443, 0]
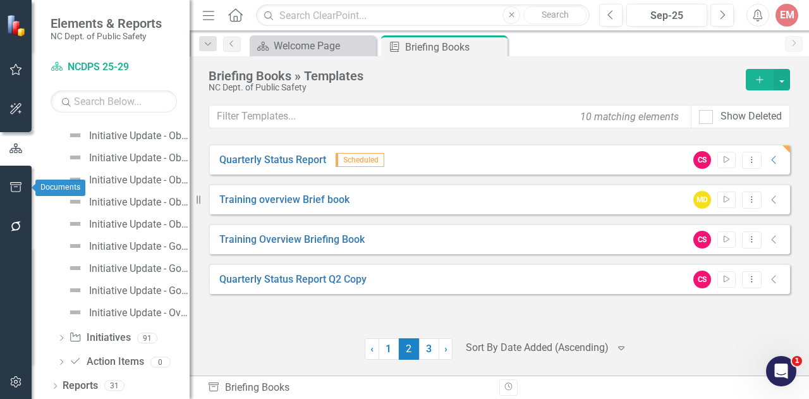
click at [20, 185] on icon "button" at bounding box center [15, 187] width 11 height 10
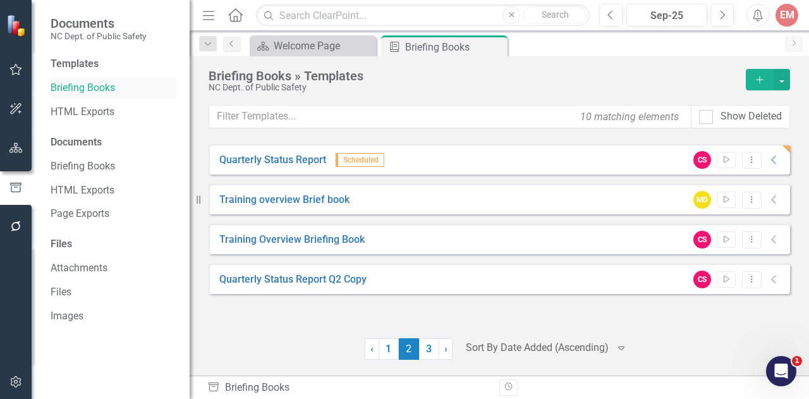
click at [102, 88] on link "Briefing Books" at bounding box center [114, 88] width 126 height 15
click at [754, 160] on icon "Dropdown Menu" at bounding box center [751, 159] width 11 height 8
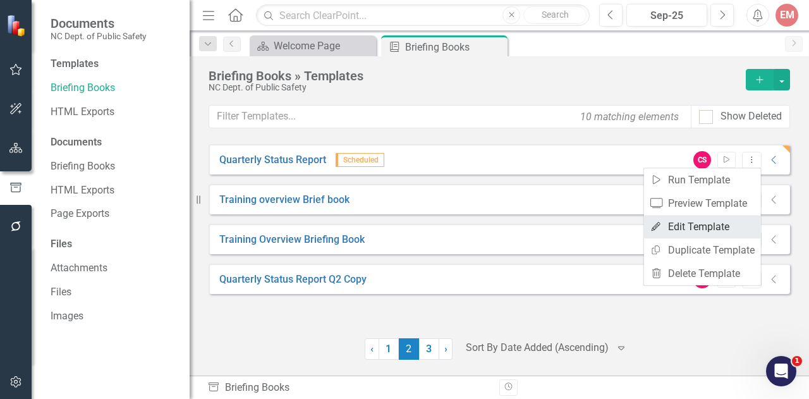
click at [712, 222] on link "Edit Edit Template" at bounding box center [702, 226] width 117 height 23
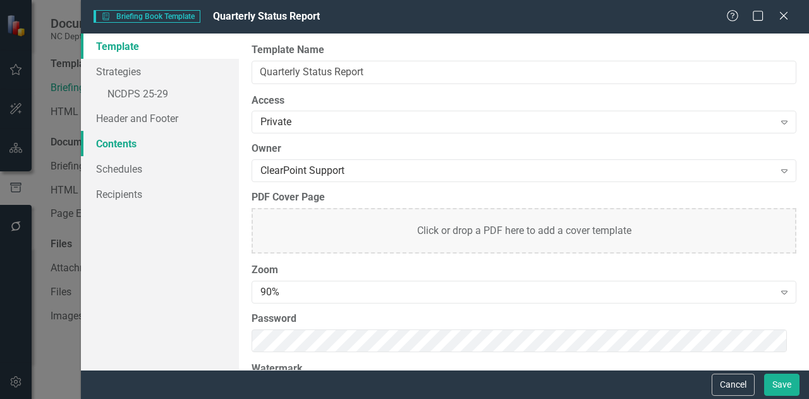
click at [136, 147] on link "Contents" at bounding box center [160, 143] width 158 height 25
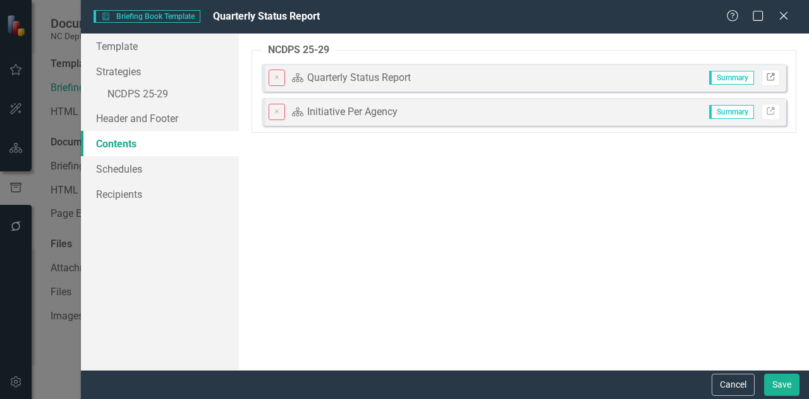
click at [771, 75] on icon "Link" at bounding box center [770, 78] width 9 height 8
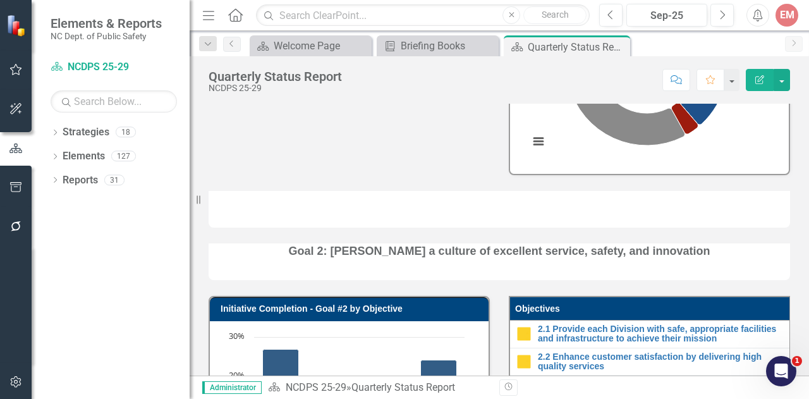
scroll to position [876, 0]
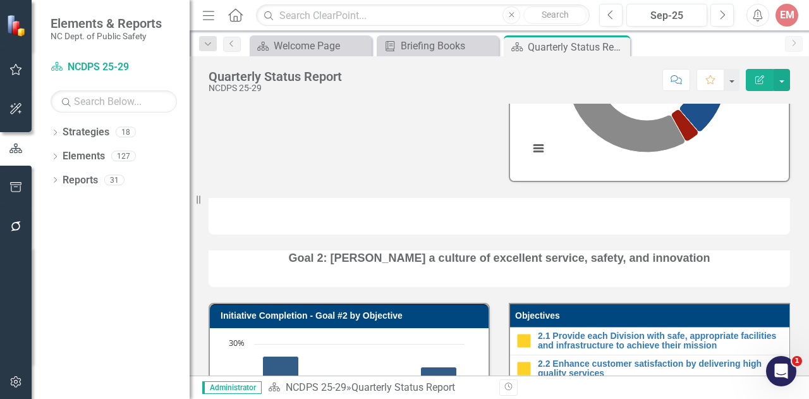
click at [732, 228] on div at bounding box center [499, 216] width 581 height 37
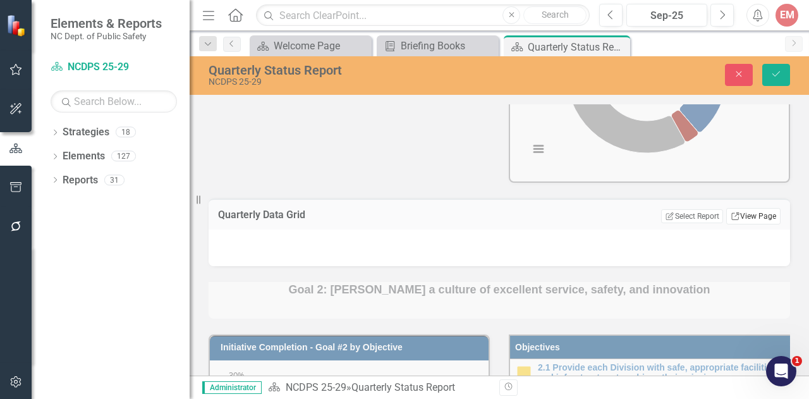
click at [753, 224] on link "Link View Page" at bounding box center [753, 216] width 54 height 16
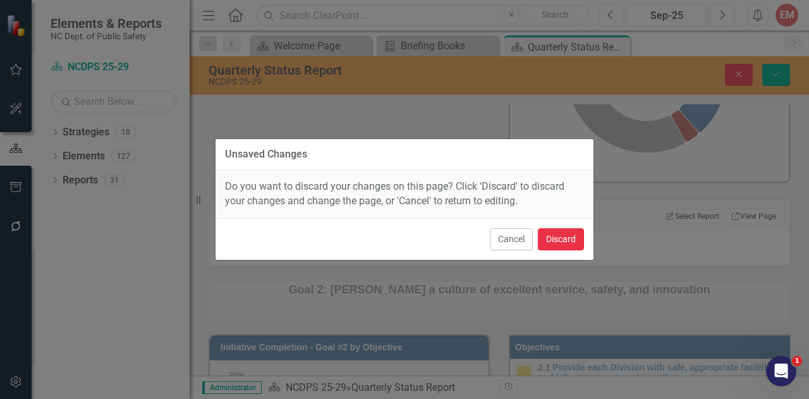
click at [556, 238] on button "Discard" at bounding box center [561, 239] width 46 height 22
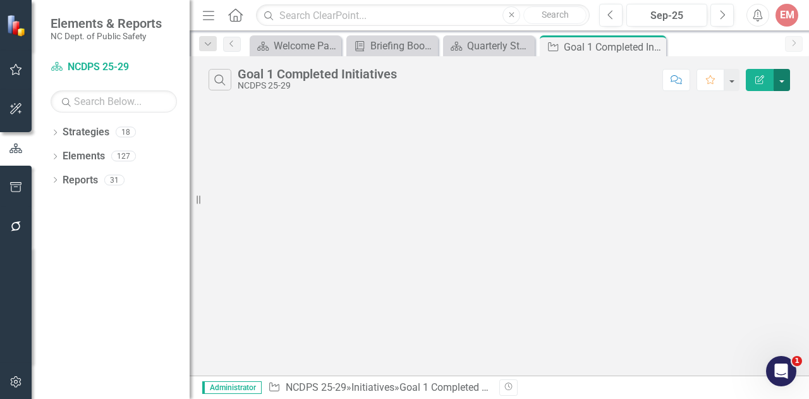
click at [784, 83] on button "button" at bounding box center [781, 80] width 16 height 22
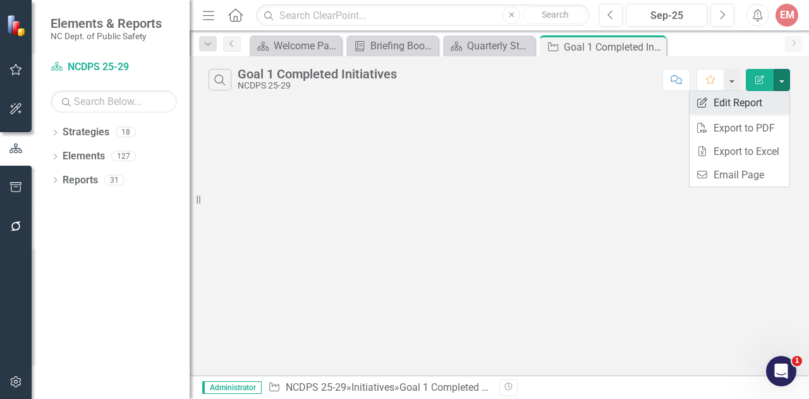
click at [761, 98] on link "Edit Report Edit Report" at bounding box center [739, 102] width 100 height 23
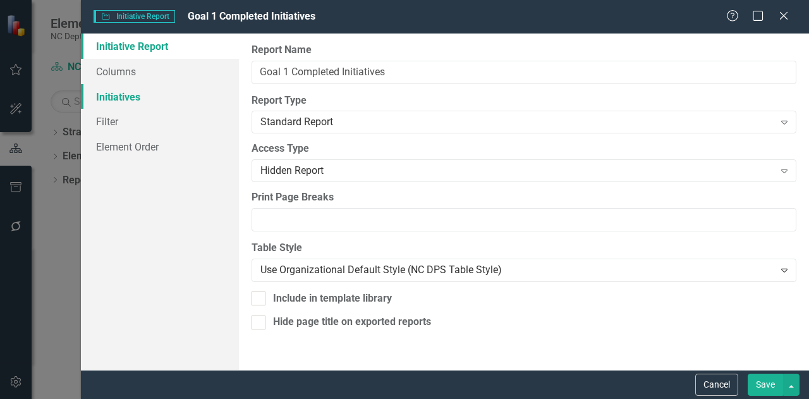
click at [128, 102] on link "Initiatives" at bounding box center [160, 96] width 158 height 25
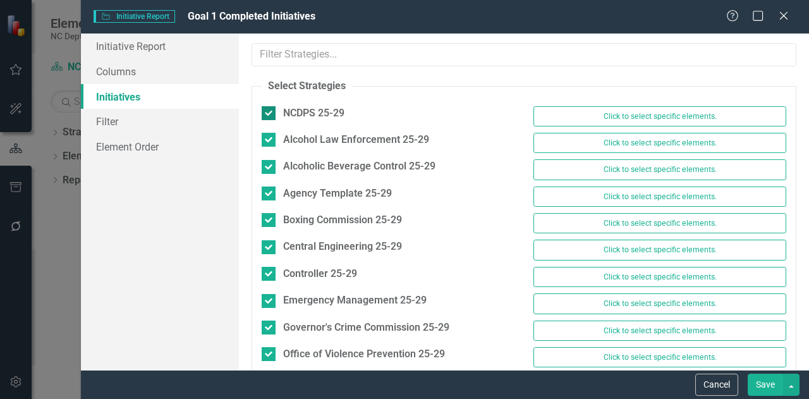
click at [269, 109] on div at bounding box center [269, 113] width 14 height 14
click at [269, 109] on input "NCDPS 25-29" at bounding box center [266, 110] width 8 height 8
checkbox input "false"
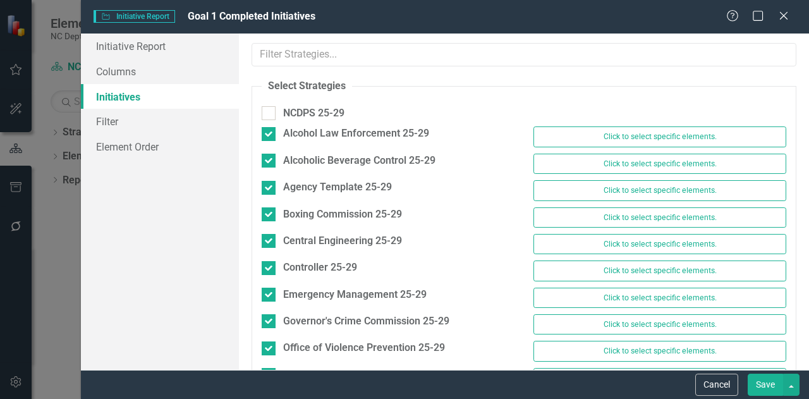
click at [772, 391] on button "Save" at bounding box center [765, 384] width 35 height 22
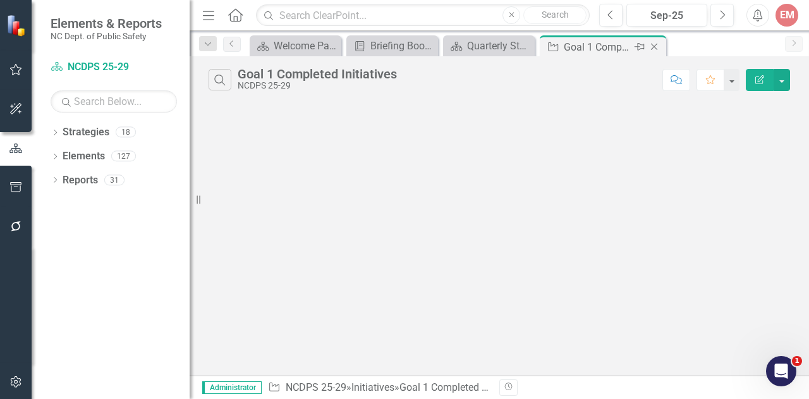
click at [654, 45] on icon "Close" at bounding box center [654, 47] width 13 height 10
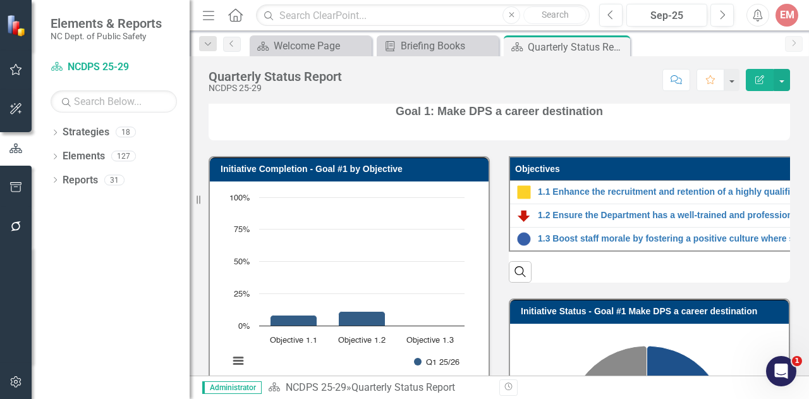
scroll to position [641, 0]
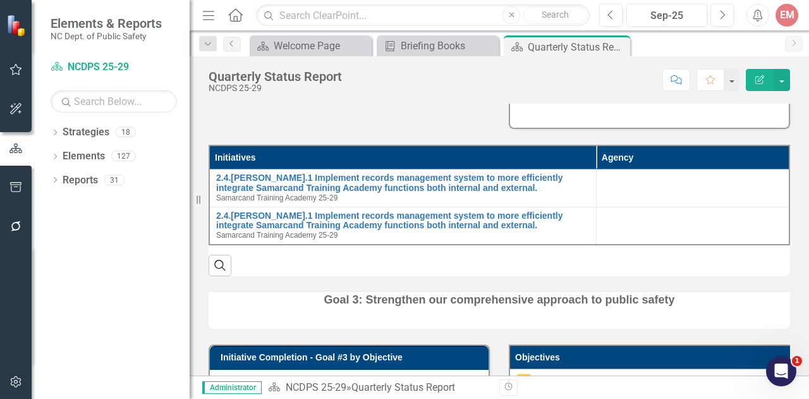
scroll to position [1455, 0]
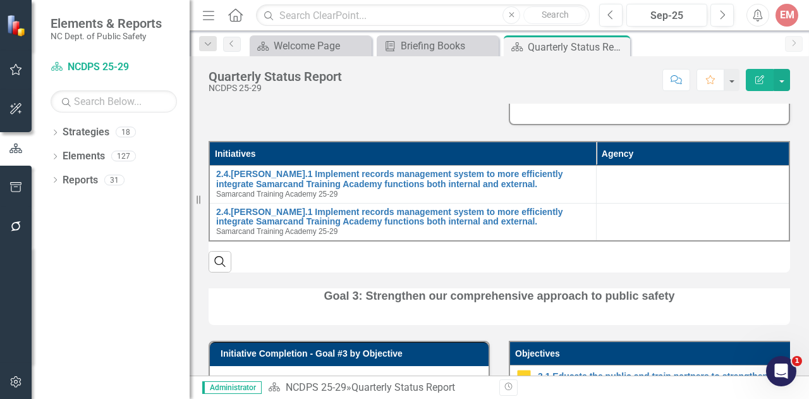
click at [684, 166] on th "Agency" at bounding box center [692, 154] width 193 height 24
click at [566, 272] on div "Search" at bounding box center [499, 256] width 581 height 31
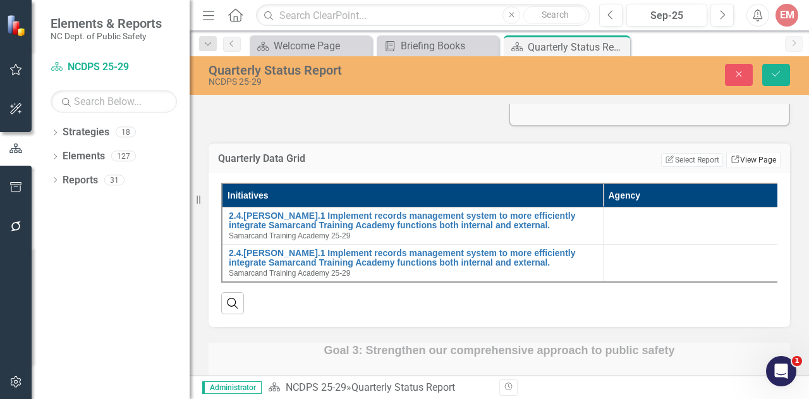
click at [734, 168] on link "Link View Page" at bounding box center [753, 160] width 54 height 16
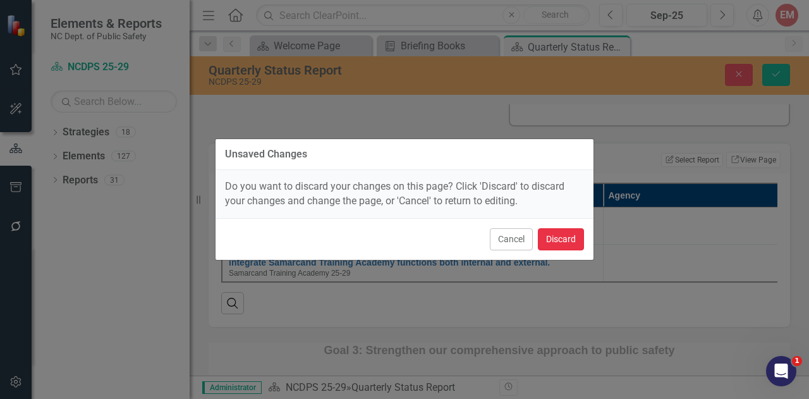
click at [552, 236] on button "Discard" at bounding box center [561, 239] width 46 height 22
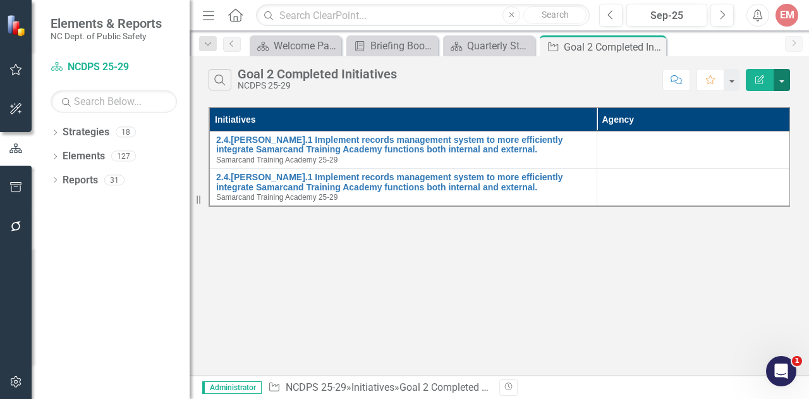
click at [780, 83] on button "button" at bounding box center [781, 80] width 16 height 22
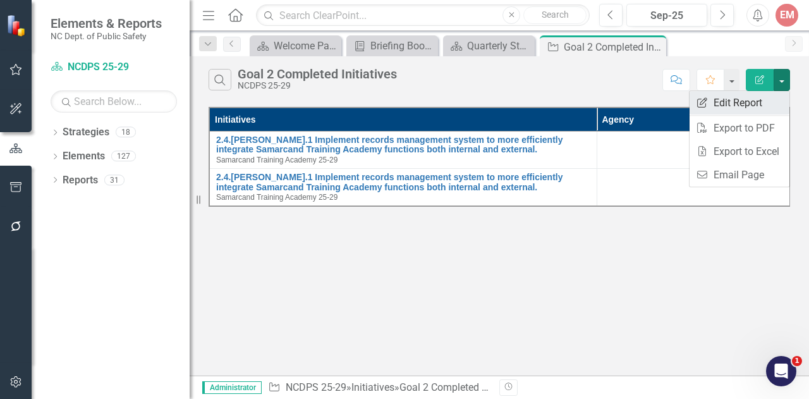
click at [720, 107] on link "Edit Report Edit Report" at bounding box center [739, 102] width 100 height 23
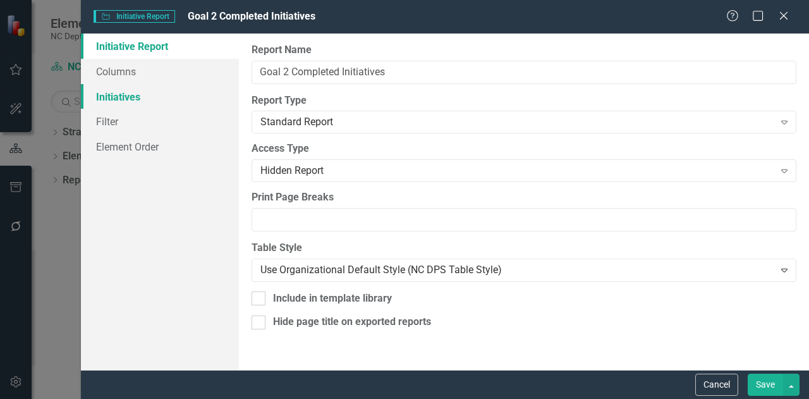
click at [116, 99] on link "Initiatives" at bounding box center [160, 96] width 158 height 25
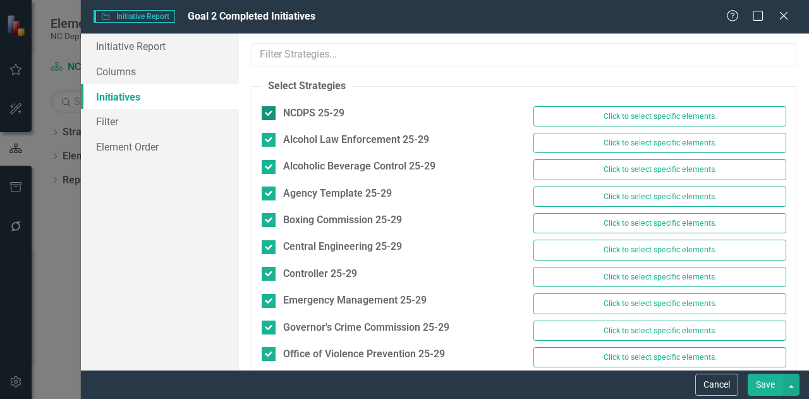
click at [270, 109] on div at bounding box center [269, 113] width 14 height 14
click at [270, 109] on input "NCDPS 25-29" at bounding box center [266, 110] width 8 height 8
checkbox input "false"
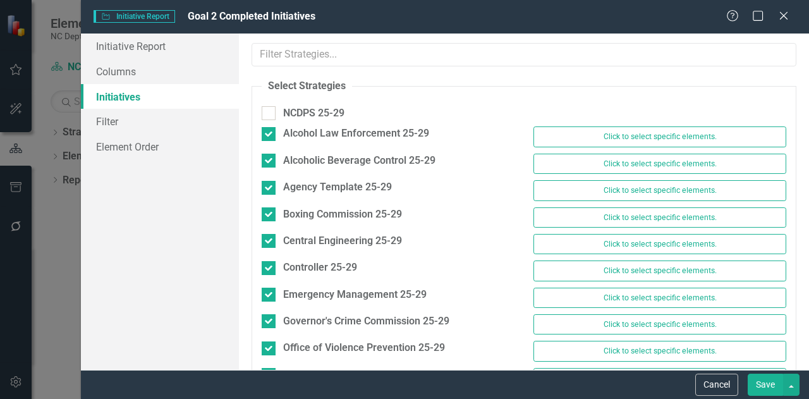
click at [754, 386] on button "Save" at bounding box center [765, 384] width 35 height 22
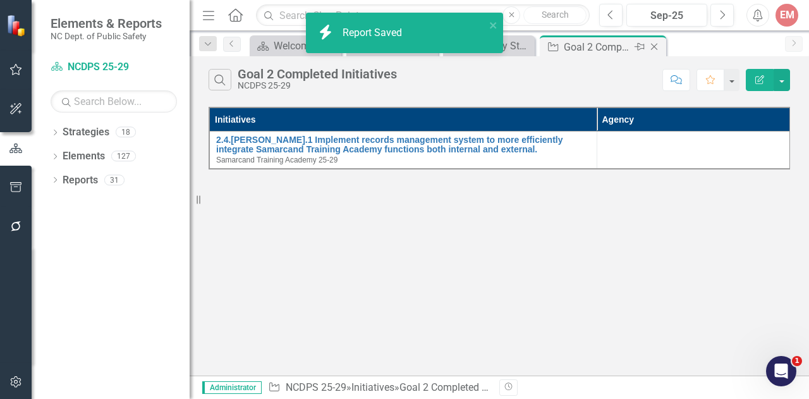
click at [655, 45] on icon "Close" at bounding box center [654, 47] width 13 height 10
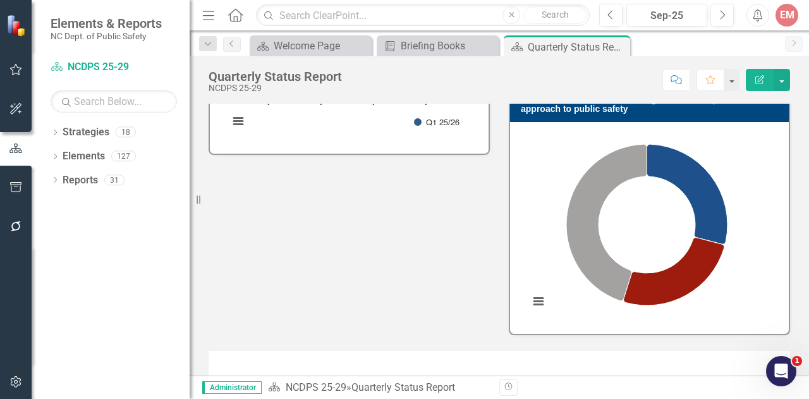
scroll to position [1898, 0]
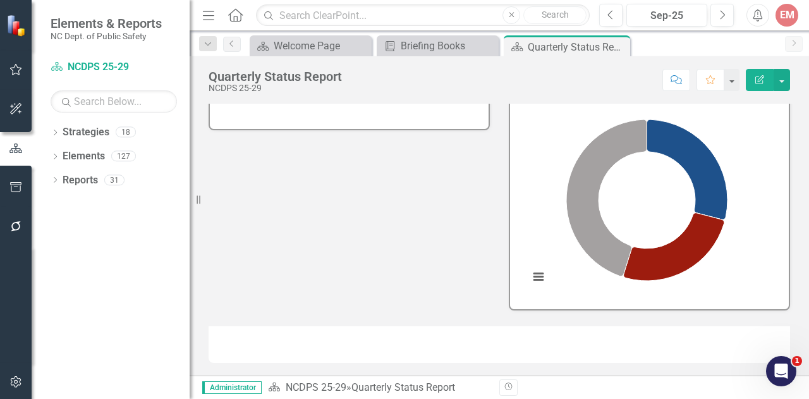
click at [691, 354] on div at bounding box center [499, 344] width 581 height 37
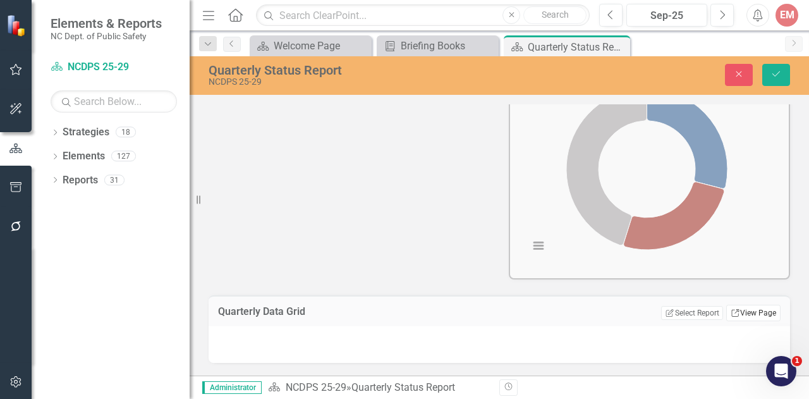
click at [739, 321] on link "Link View Page" at bounding box center [753, 313] width 54 height 16
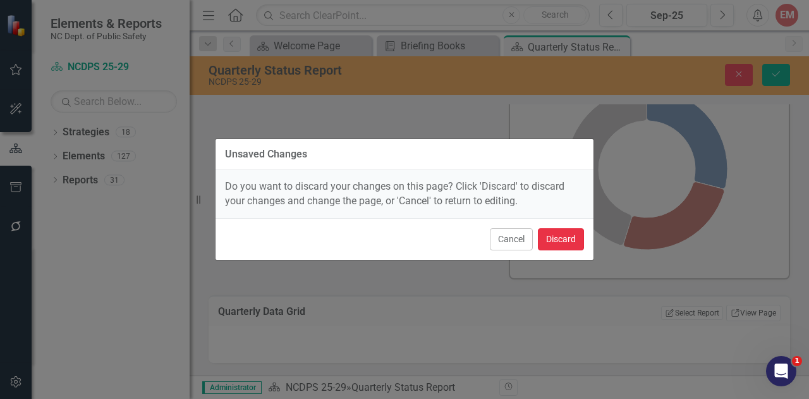
click at [560, 242] on button "Discard" at bounding box center [561, 239] width 46 height 22
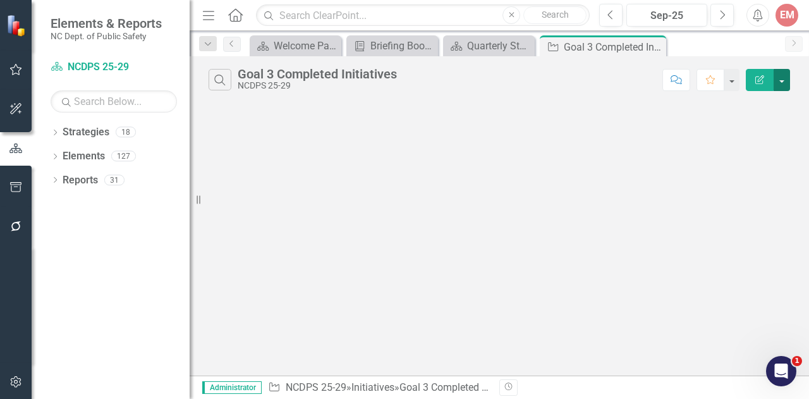
click at [781, 86] on button "button" at bounding box center [781, 80] width 16 height 22
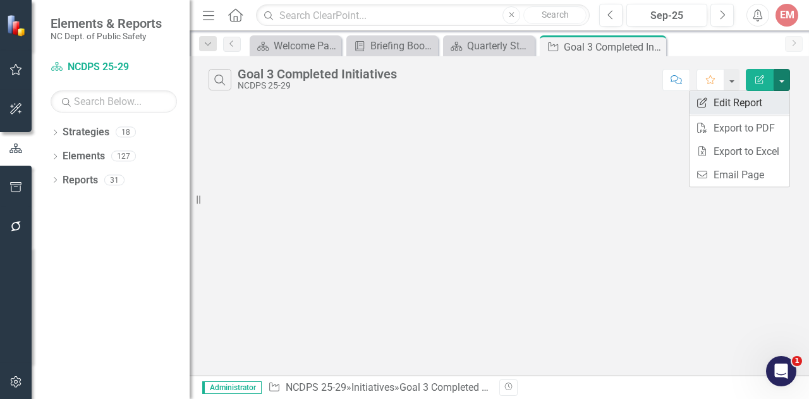
click at [758, 102] on link "Edit Report Edit Report" at bounding box center [739, 102] width 100 height 23
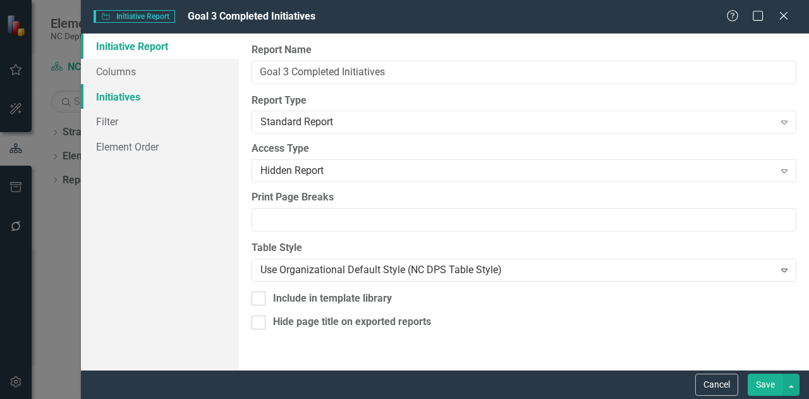
click at [161, 95] on link "Initiatives" at bounding box center [160, 96] width 158 height 25
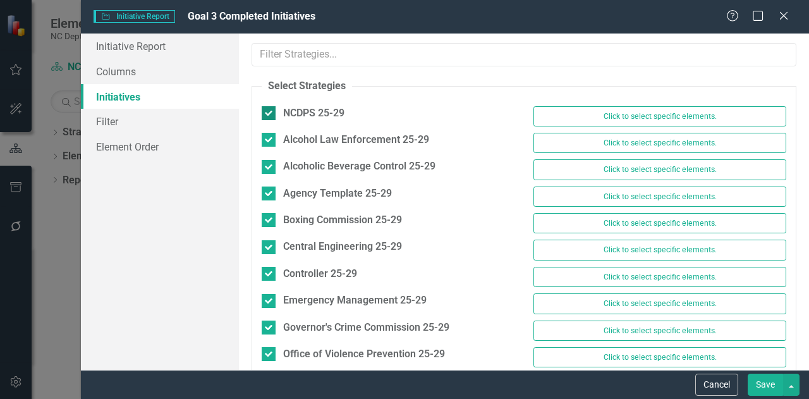
click at [265, 112] on input "NCDPS 25-29" at bounding box center [266, 110] width 8 height 8
checkbox input "false"
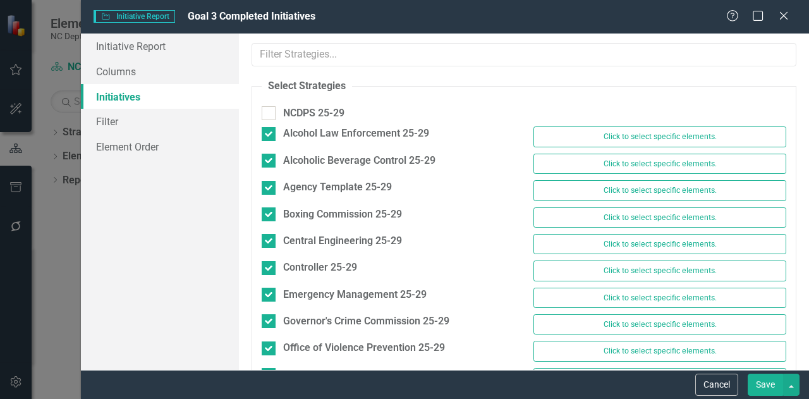
click at [754, 382] on button "Save" at bounding box center [765, 384] width 35 height 22
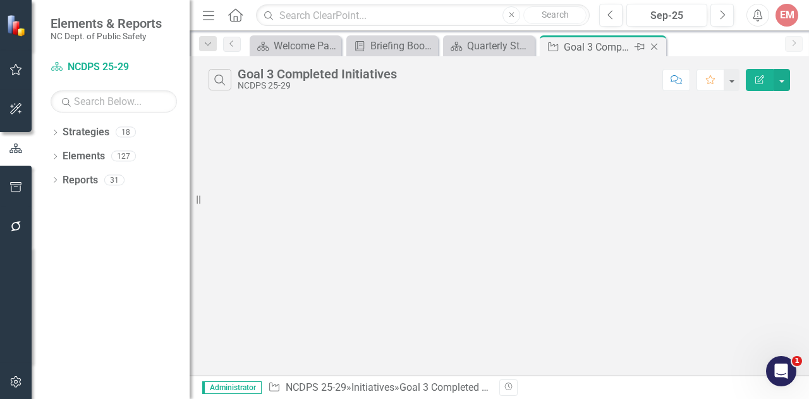
click at [650, 44] on icon "Close" at bounding box center [654, 47] width 13 height 10
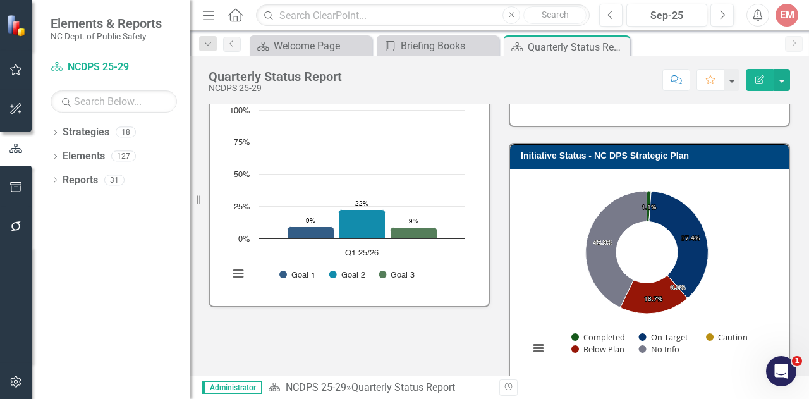
scroll to position [228, 0]
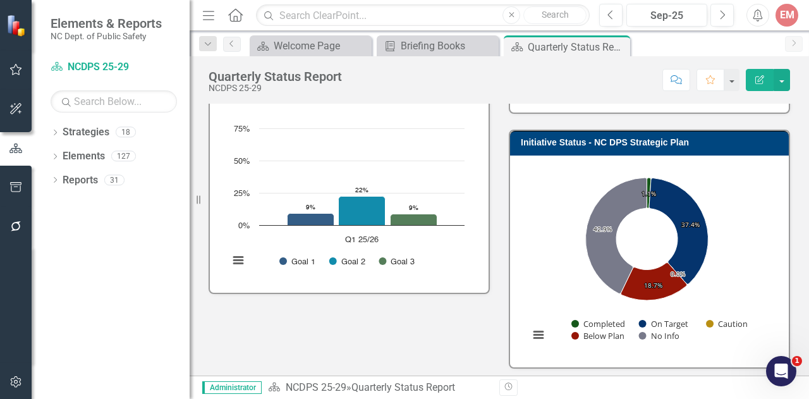
click at [756, 167] on rect "Interactive chart" at bounding box center [647, 260] width 248 height 190
click at [739, 189] on rect "Interactive chart" at bounding box center [647, 260] width 248 height 190
click at [533, 260] on rect "Interactive chart" at bounding box center [647, 260] width 248 height 190
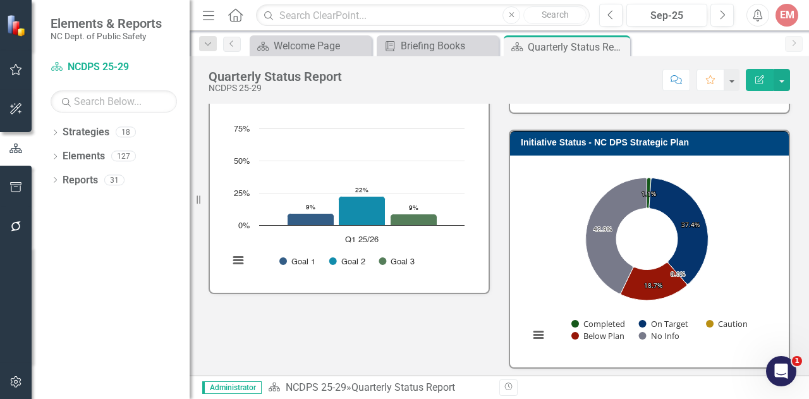
click at [533, 260] on rect "Interactive chart" at bounding box center [647, 260] width 248 height 190
click at [622, 46] on icon "Close" at bounding box center [618, 47] width 13 height 10
